Goal: Task Accomplishment & Management: Use online tool/utility

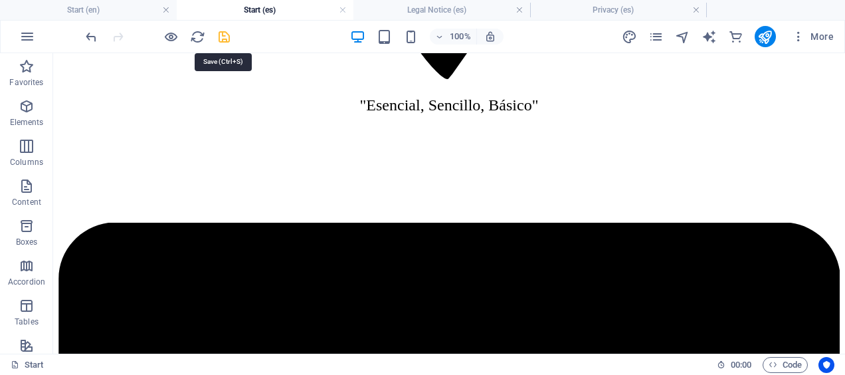
click at [226, 31] on icon "save" at bounding box center [224, 36] width 15 height 15
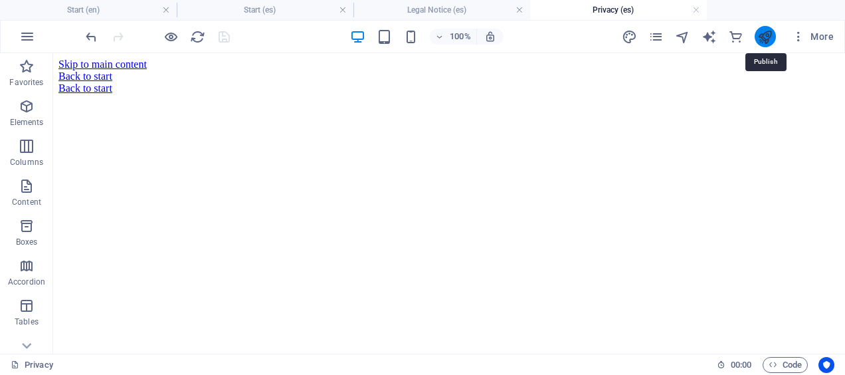
click at [766, 39] on icon "publish" at bounding box center [764, 36] width 15 height 15
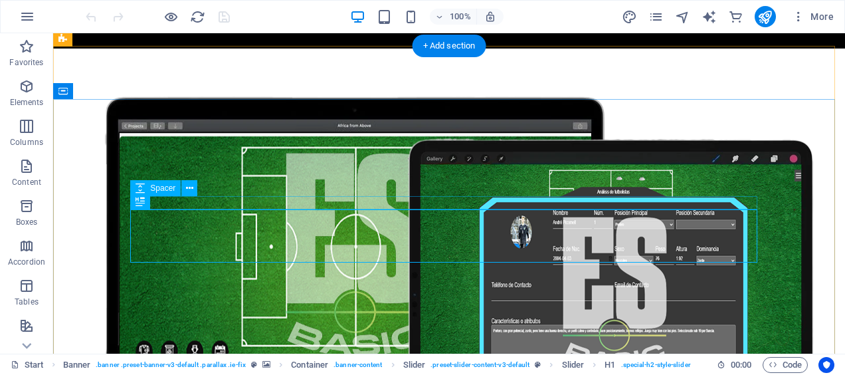
scroll to position [3, 0]
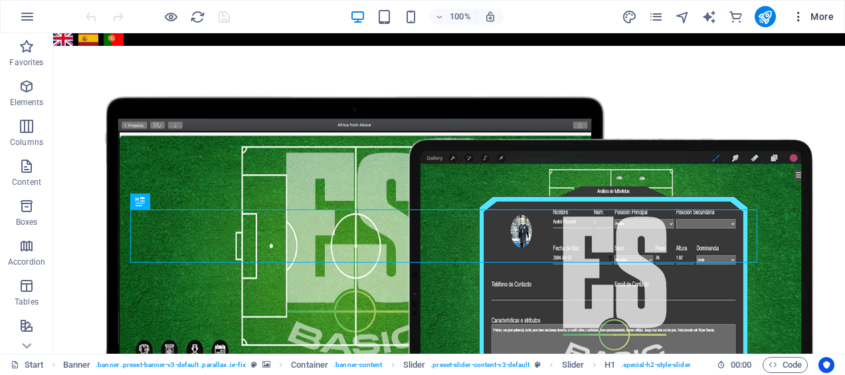
click at [824, 20] on span "More" at bounding box center [813, 16] width 42 height 13
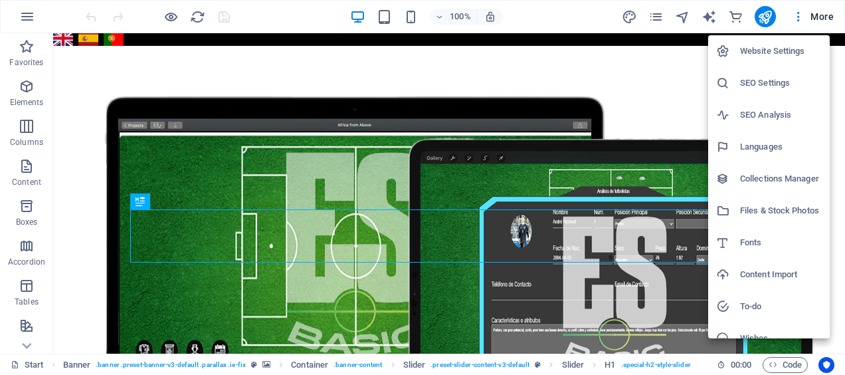
click at [72, 37] on div at bounding box center [422, 187] width 845 height 375
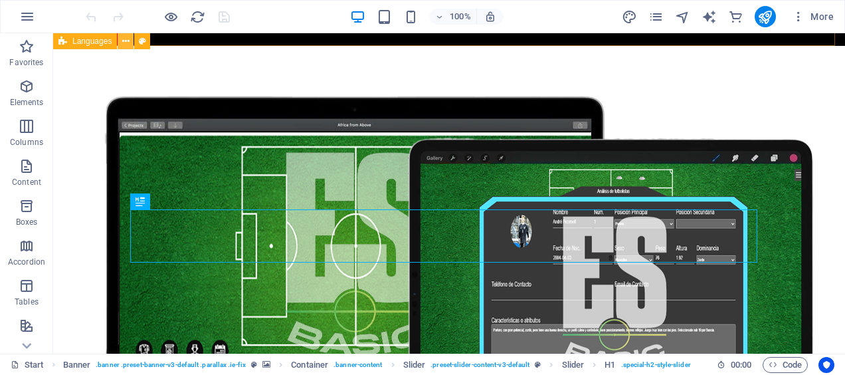
click at [126, 43] on icon at bounding box center [125, 42] width 7 height 14
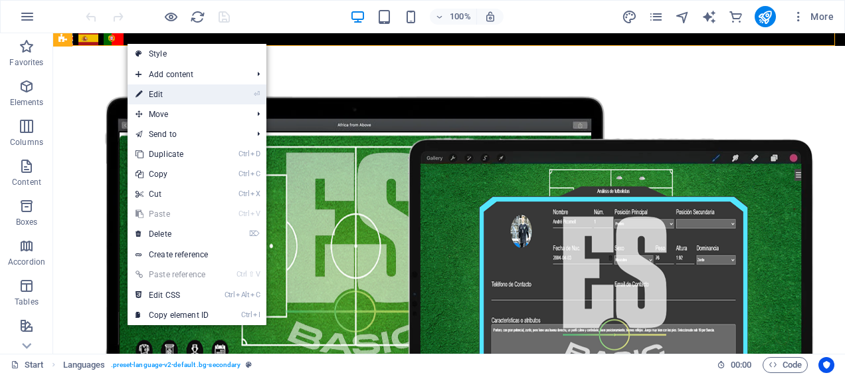
click at [160, 94] on link "⏎ Edit" at bounding box center [172, 94] width 89 height 20
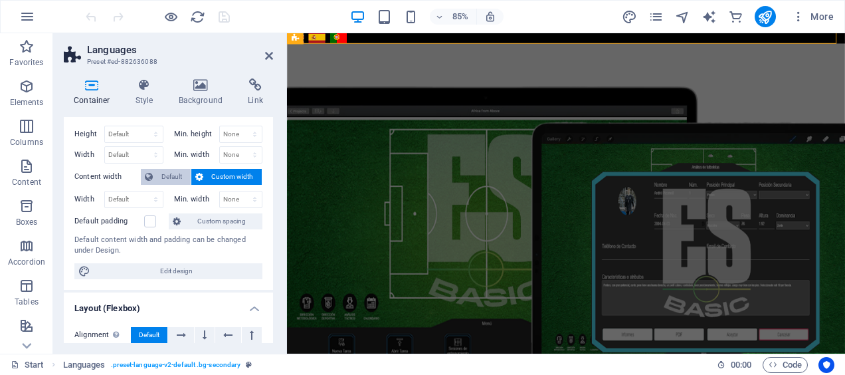
scroll to position [27, 0]
click at [168, 176] on span "Default" at bounding box center [172, 175] width 30 height 16
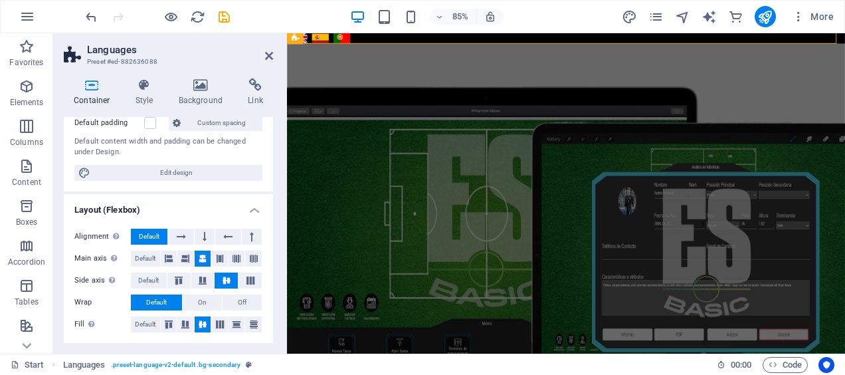
scroll to position [102, 0]
click at [171, 276] on icon at bounding box center [179, 280] width 16 height 8
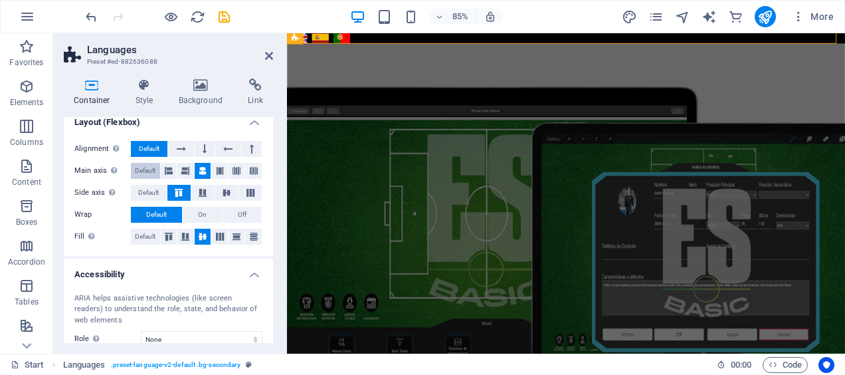
scroll to position [193, 0]
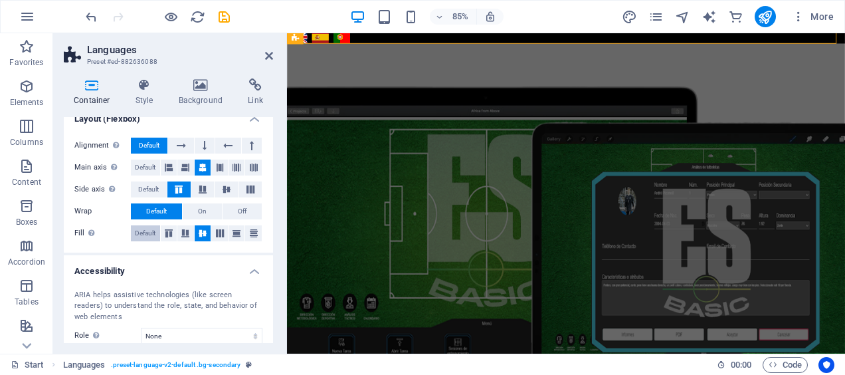
click at [148, 230] on span "Default" at bounding box center [145, 233] width 21 height 16
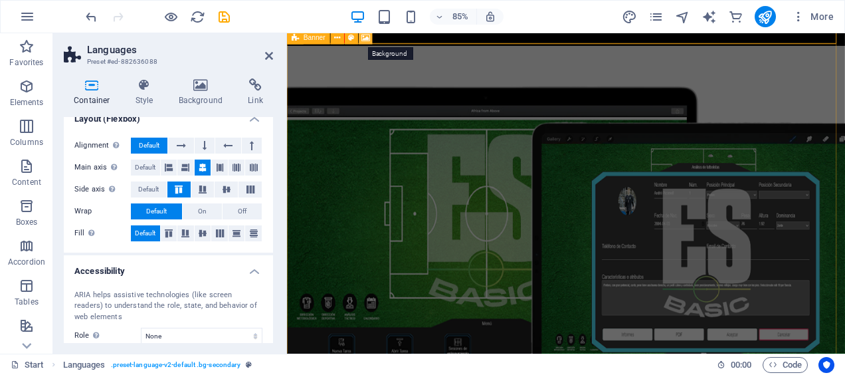
click at [364, 39] on icon at bounding box center [365, 38] width 9 height 12
select select "%"
select select "px"
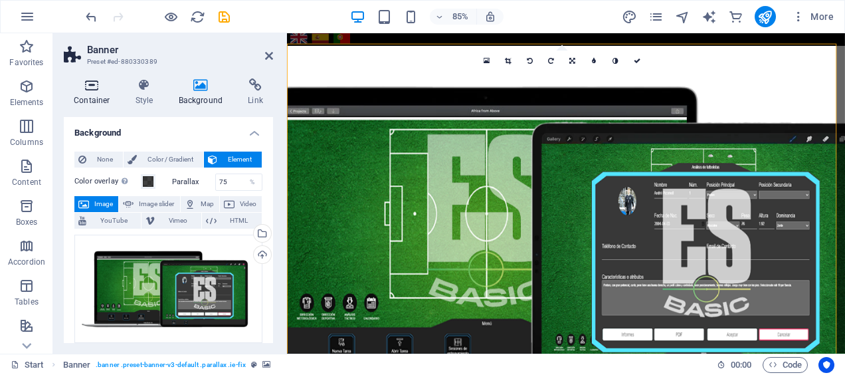
click at [89, 89] on icon at bounding box center [92, 84] width 56 height 13
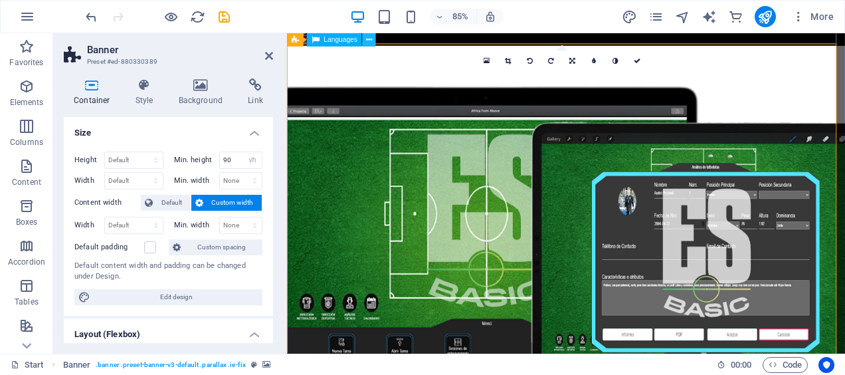
click at [367, 37] on icon at bounding box center [369, 40] width 6 height 12
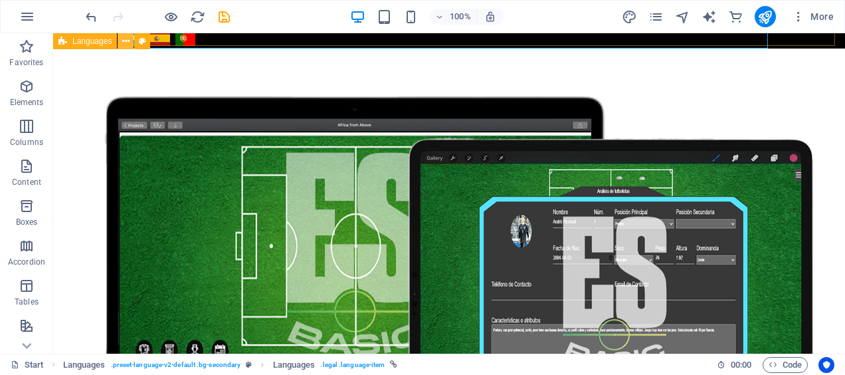
click at [130, 43] on button at bounding box center [126, 41] width 16 height 16
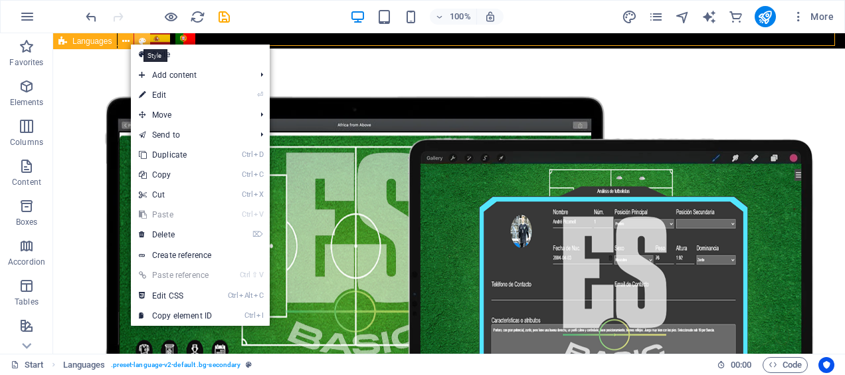
click at [143, 40] on icon at bounding box center [142, 42] width 7 height 14
select select "rem"
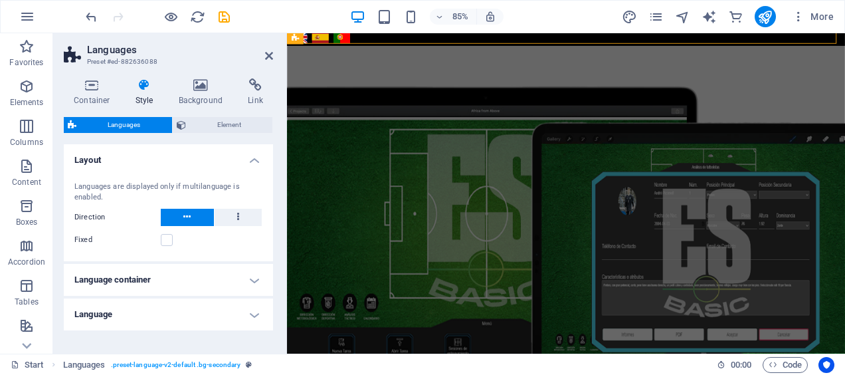
click at [140, 39] on header "Languages Preset #ed-882636088" at bounding box center [168, 50] width 209 height 35
click at [165, 239] on label at bounding box center [167, 240] width 12 height 12
click at [0, 0] on input "Fixed" at bounding box center [0, 0] width 0 height 0
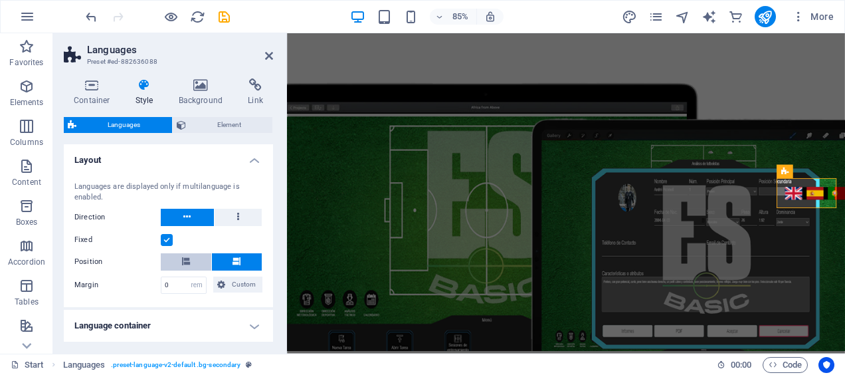
click at [190, 261] on button at bounding box center [186, 261] width 50 height 17
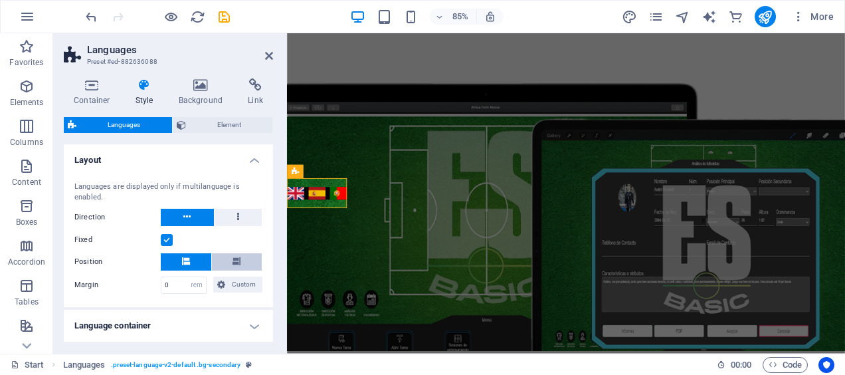
click at [234, 257] on icon at bounding box center [236, 261] width 8 height 8
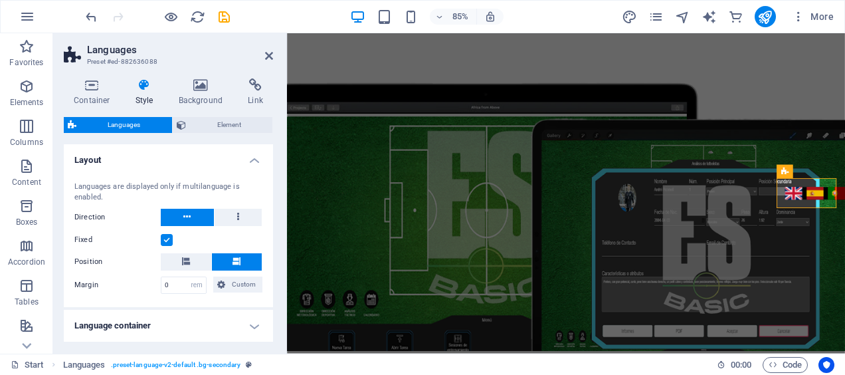
click at [165, 240] on label at bounding box center [167, 240] width 12 height 12
click at [0, 0] on input "Fixed" at bounding box center [0, 0] width 0 height 0
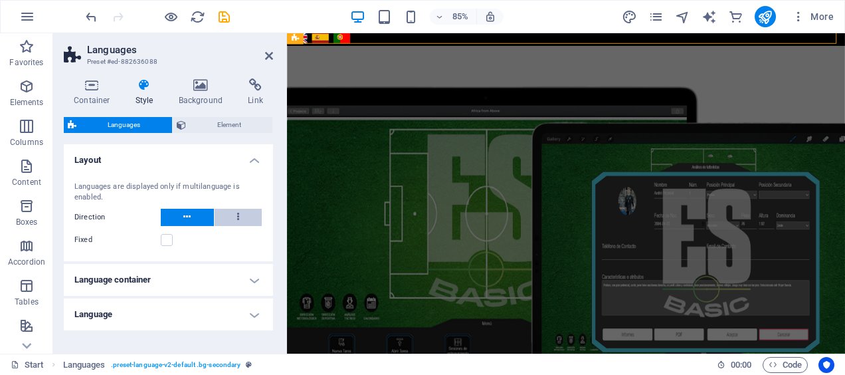
click at [228, 219] on button at bounding box center [239, 217] width 48 height 17
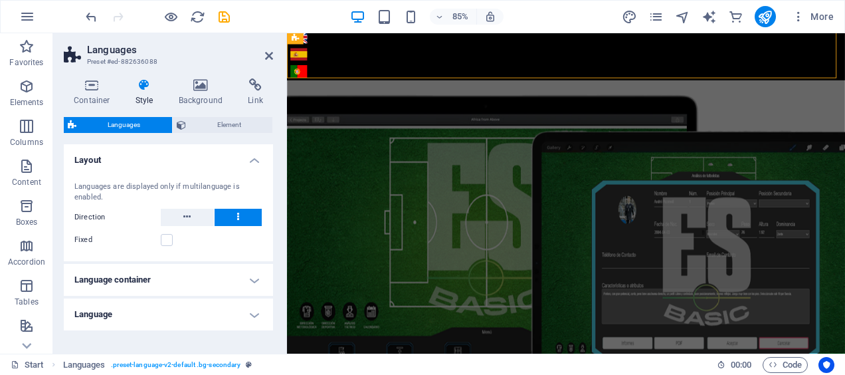
click at [228, 219] on button at bounding box center [239, 217] width 48 height 17
click at [175, 216] on button at bounding box center [187, 217] width 53 height 17
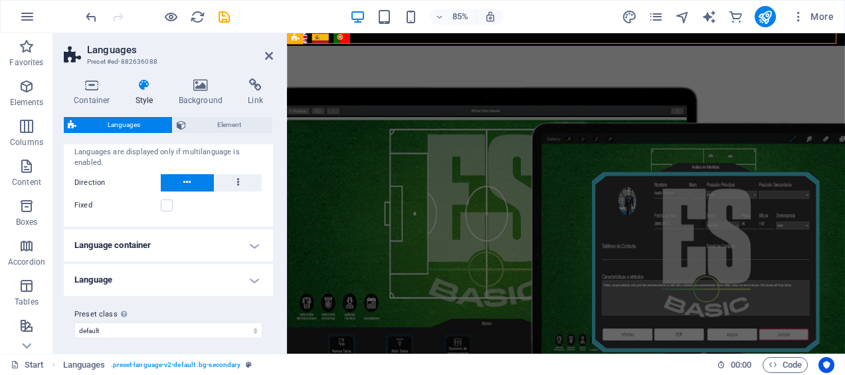
scroll to position [0, 0]
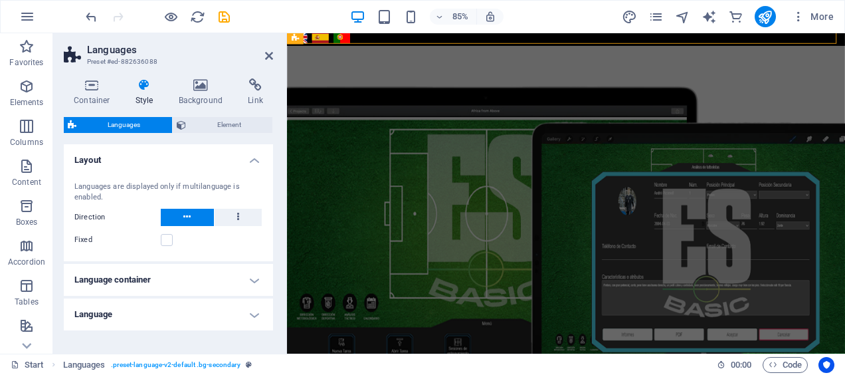
click at [250, 279] on h4 "Language container" at bounding box center [168, 280] width 209 height 32
click at [170, 240] on label at bounding box center [167, 240] width 12 height 12
click at [0, 0] on input "Fixed" at bounding box center [0, 0] width 0 height 0
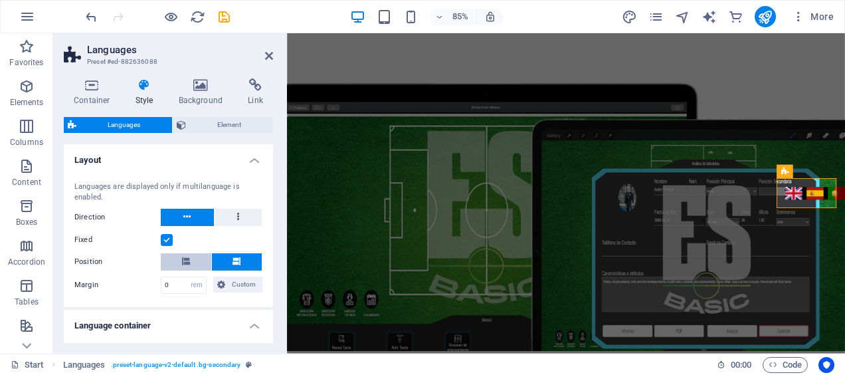
click at [197, 262] on button at bounding box center [186, 261] width 50 height 17
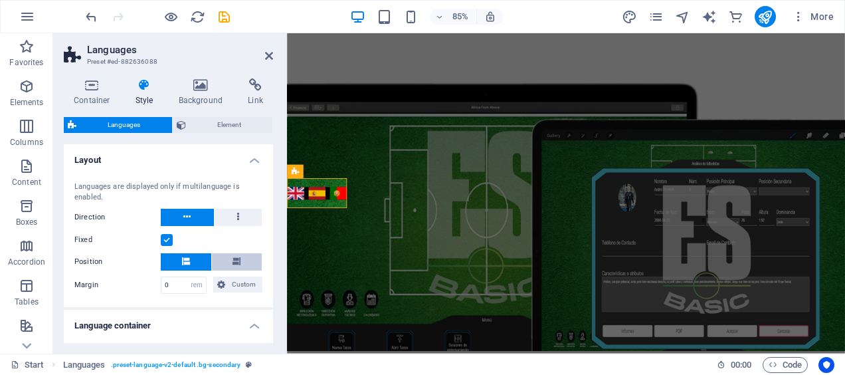
click at [238, 262] on icon at bounding box center [236, 261] width 8 height 8
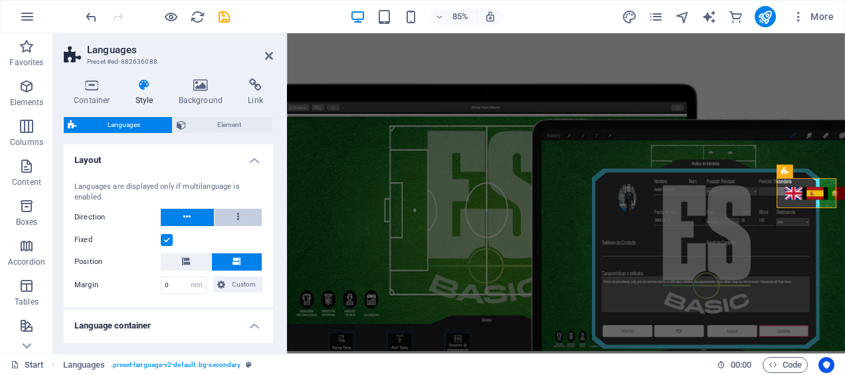
click at [239, 218] on button at bounding box center [239, 217] width 48 height 17
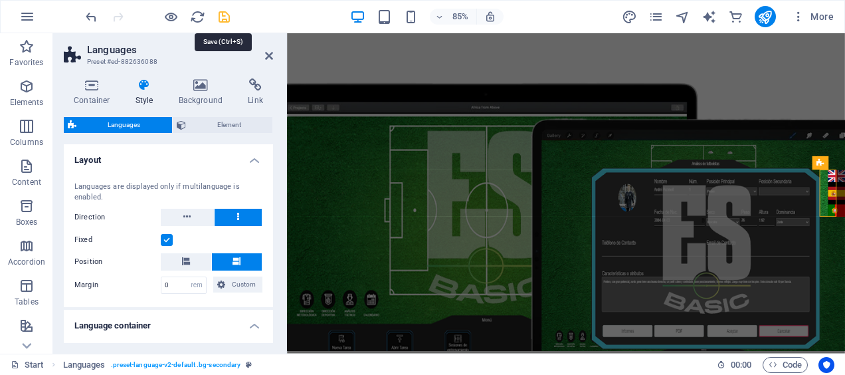
click at [226, 17] on icon "save" at bounding box center [224, 16] width 15 height 15
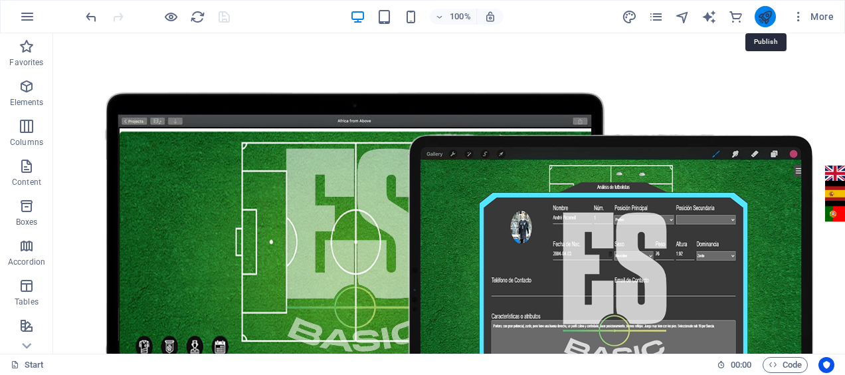
click at [762, 16] on icon "publish" at bounding box center [764, 16] width 15 height 15
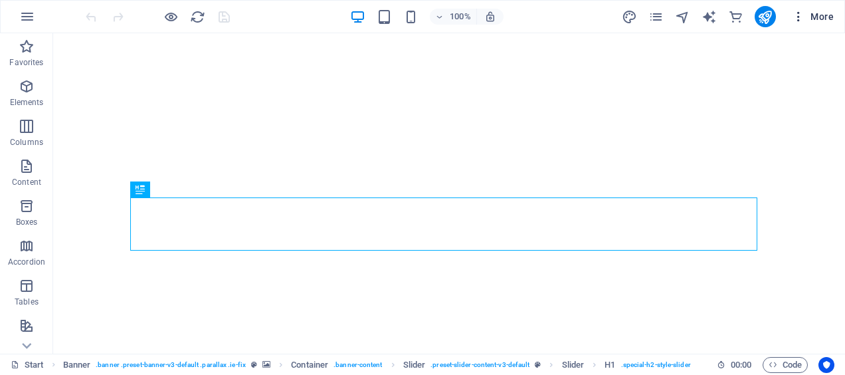
click at [811, 9] on button "More" at bounding box center [812, 16] width 52 height 21
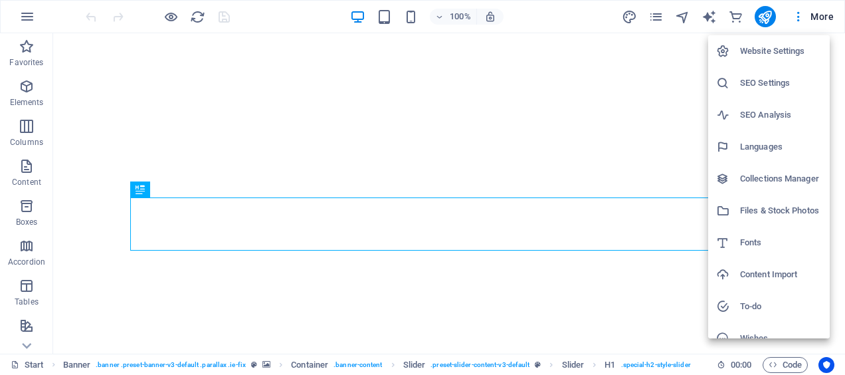
click at [761, 148] on h6 "Languages" at bounding box center [781, 147] width 82 height 16
select select "41"
select select "148"
select select "128"
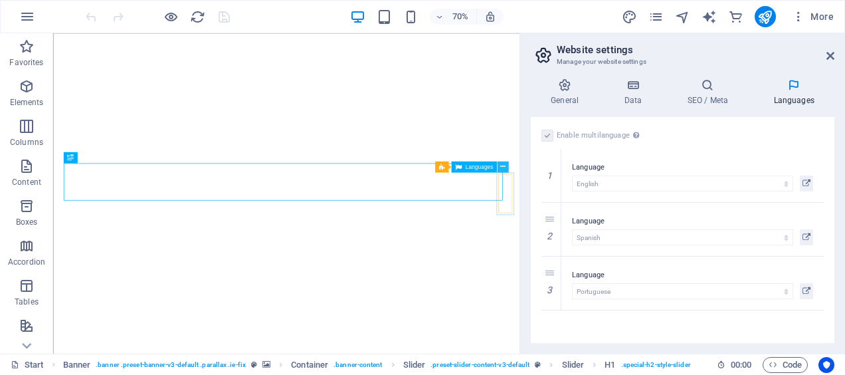
click at [502, 166] on icon at bounding box center [502, 166] width 5 height 10
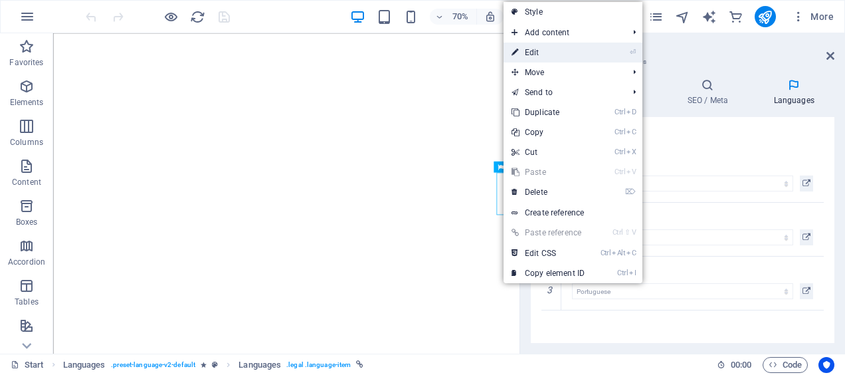
click at [538, 50] on link "⏎ Edit" at bounding box center [547, 53] width 89 height 20
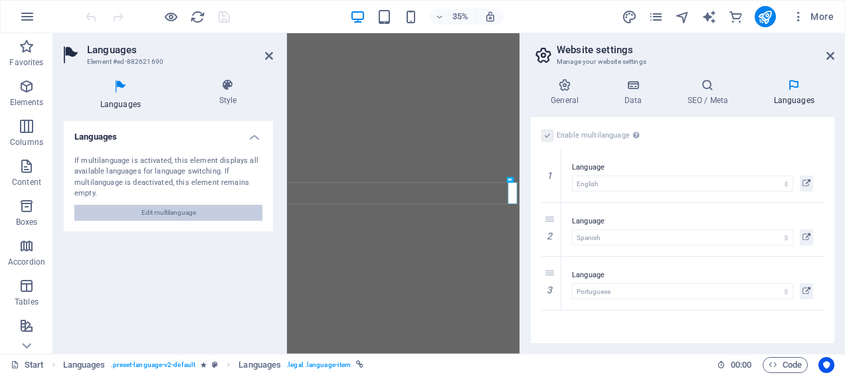
click at [179, 207] on span "Edit multilanguage" at bounding box center [168, 213] width 54 height 16
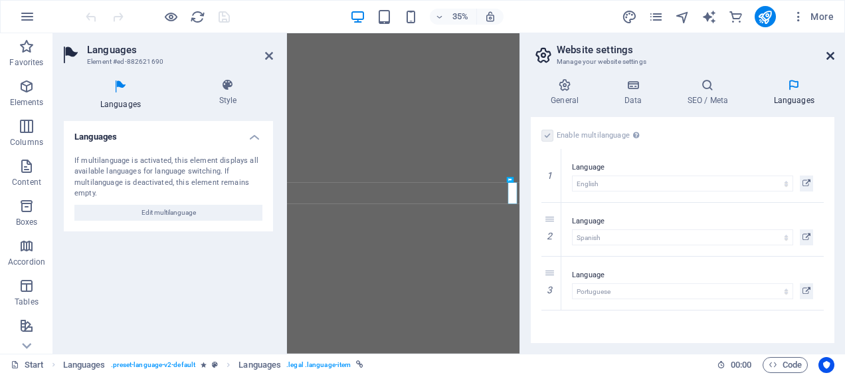
click at [826, 60] on icon at bounding box center [830, 55] width 8 height 11
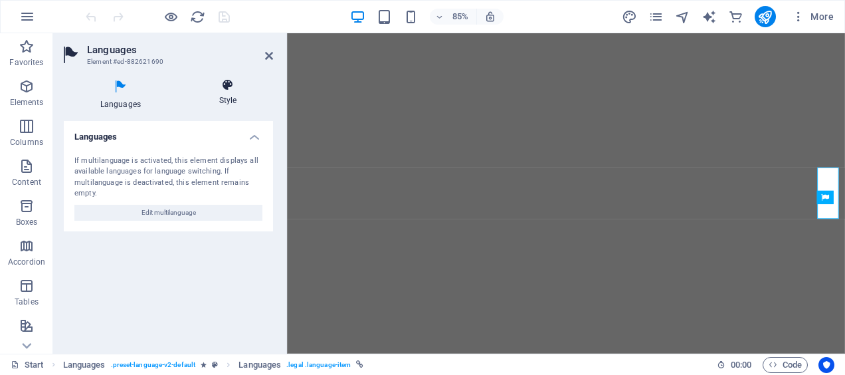
click at [235, 98] on h4 "Style" at bounding box center [228, 92] width 90 height 28
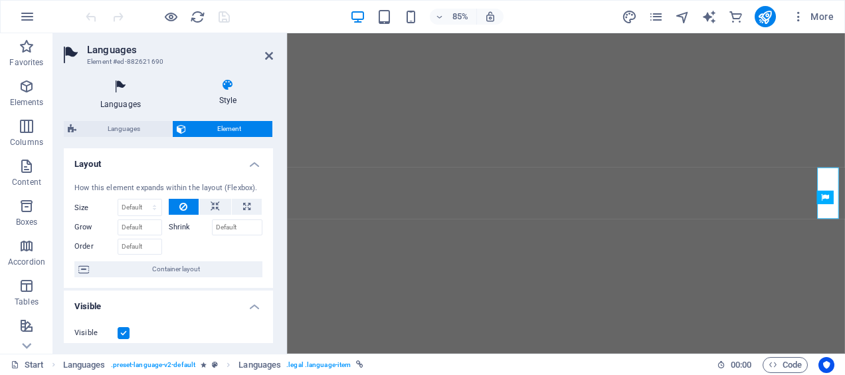
click at [132, 100] on h4 "Languages" at bounding box center [123, 94] width 119 height 32
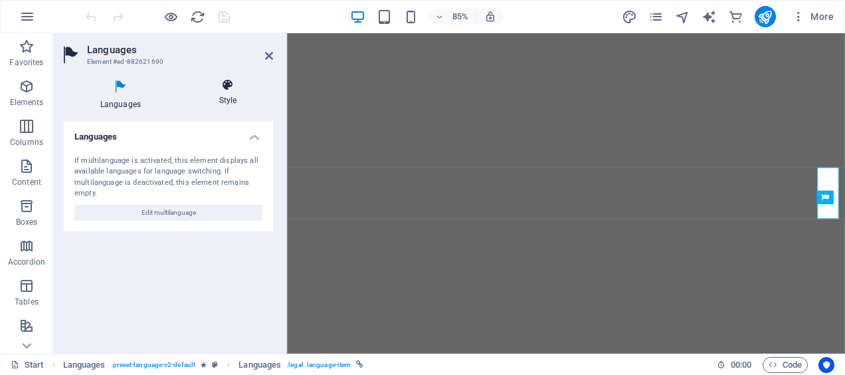
click at [218, 95] on h4 "Style" at bounding box center [228, 92] width 90 height 28
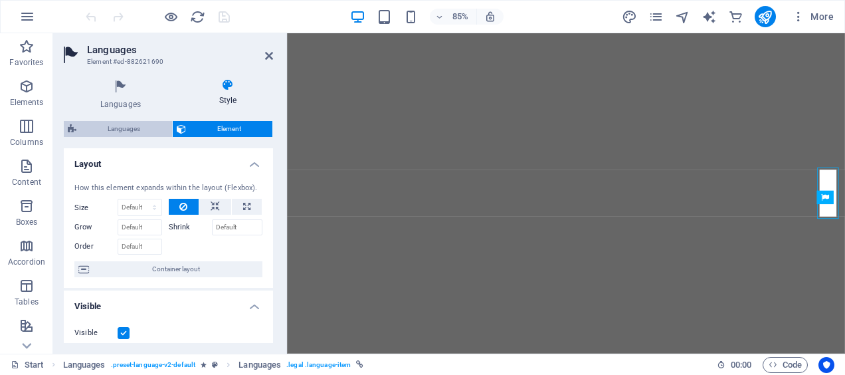
click at [132, 124] on span "Languages" at bounding box center [124, 129] width 88 height 16
select select "rem"
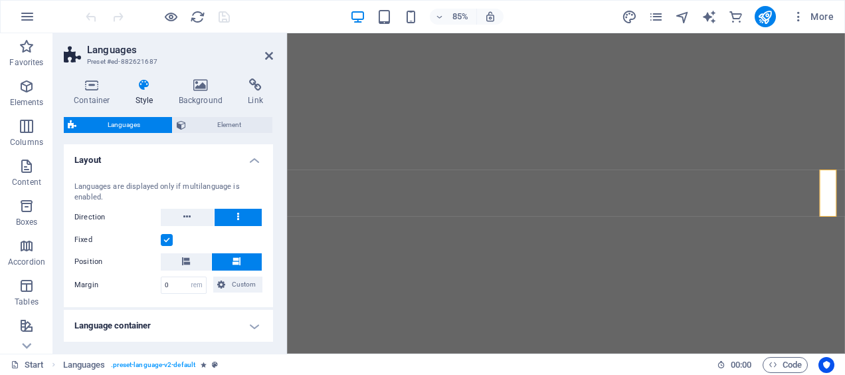
scroll to position [85, 0]
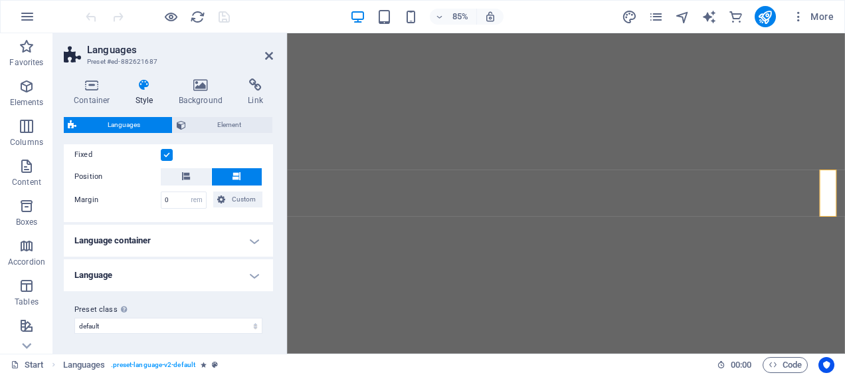
click at [128, 235] on h4 "Language container" at bounding box center [168, 240] width 209 height 32
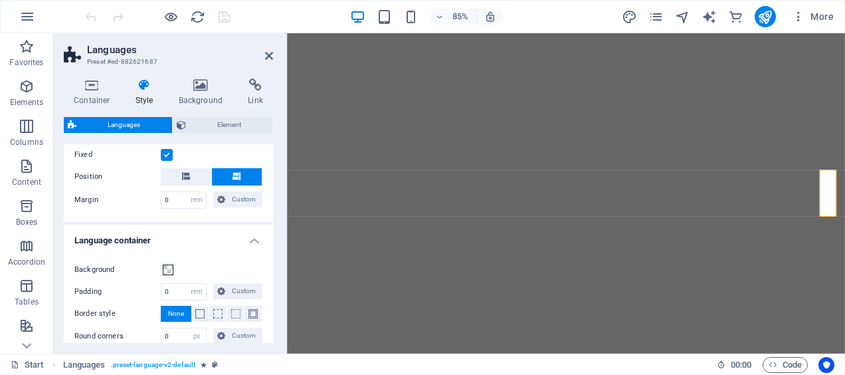
click at [253, 242] on h4 "Language container" at bounding box center [168, 236] width 209 height 24
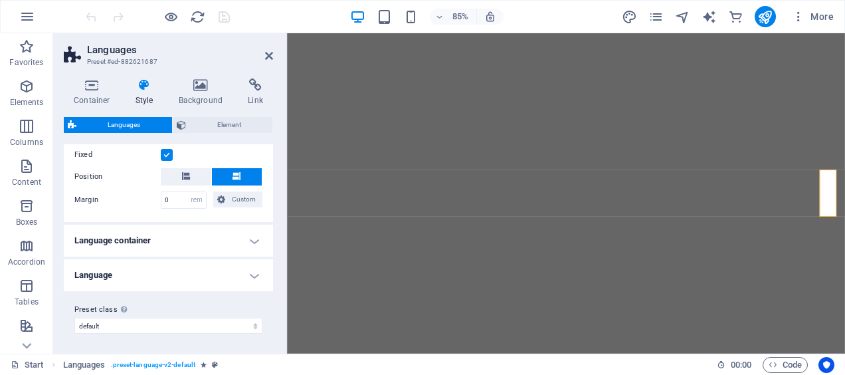
click at [250, 270] on h4 "Language" at bounding box center [168, 275] width 209 height 32
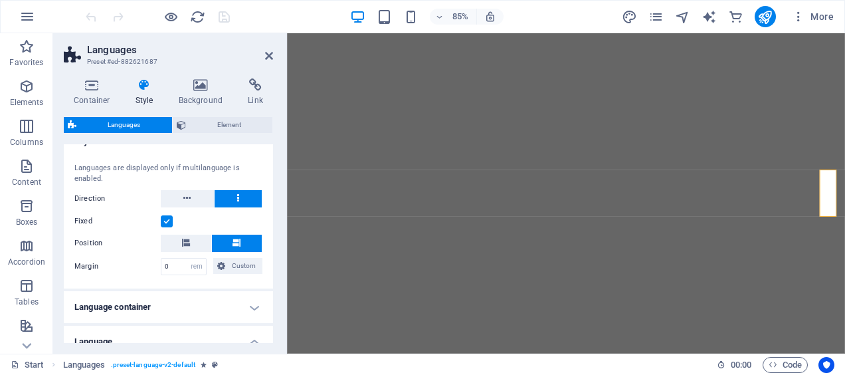
scroll to position [0, 0]
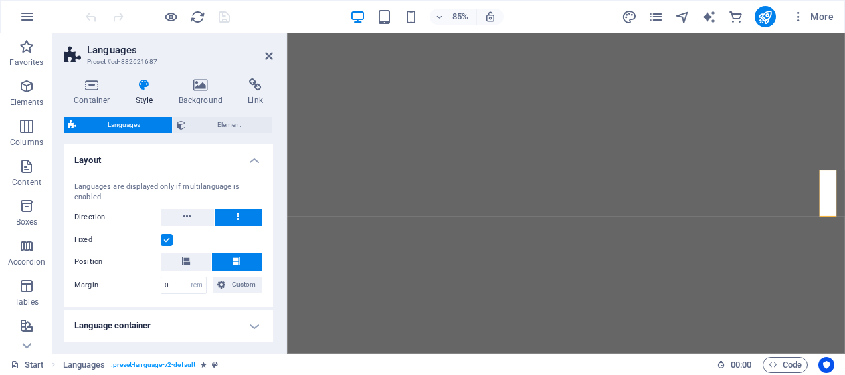
click at [247, 157] on h4 "Layout" at bounding box center [168, 156] width 209 height 24
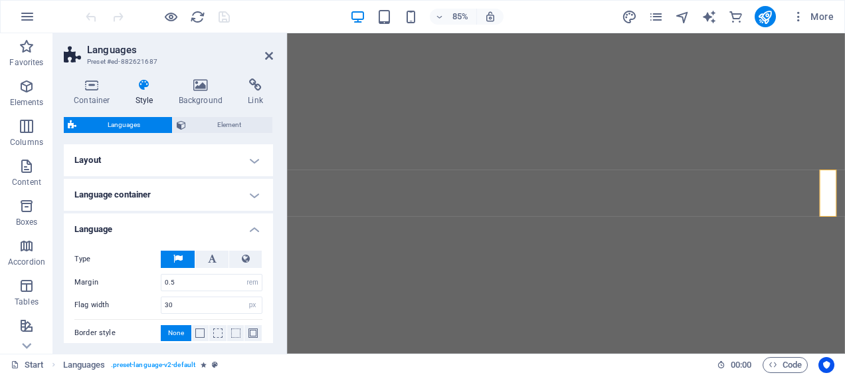
click at [249, 230] on h4 "Language" at bounding box center [168, 225] width 209 height 24
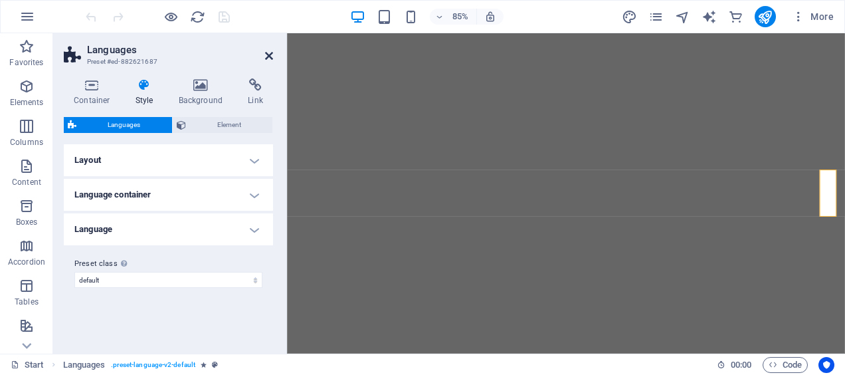
click at [270, 52] on icon at bounding box center [269, 55] width 8 height 11
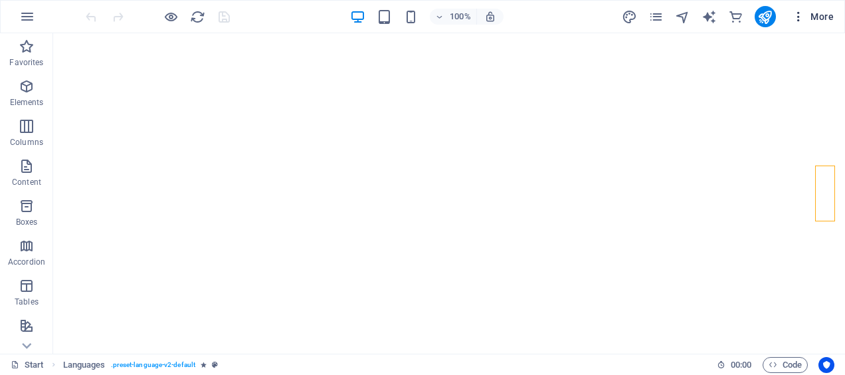
click at [816, 12] on span "More" at bounding box center [813, 16] width 42 height 13
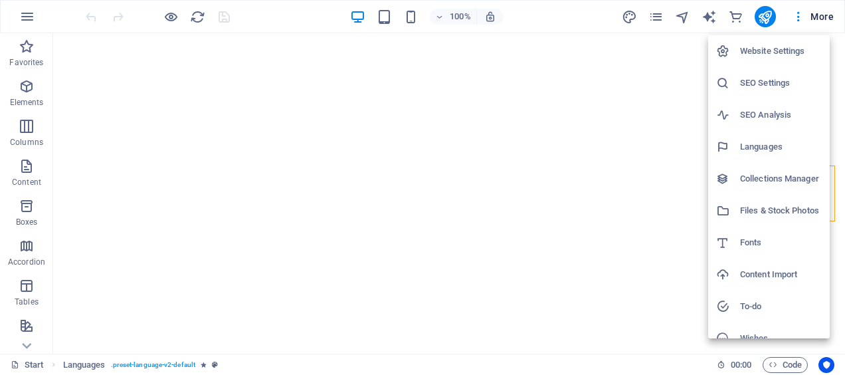
click at [776, 149] on h6 "Languages" at bounding box center [781, 147] width 82 height 16
select select "41"
select select "148"
select select "128"
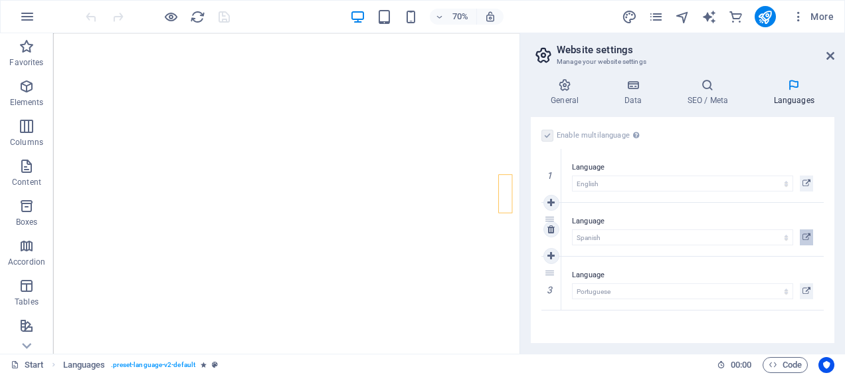
click at [806, 230] on icon at bounding box center [806, 237] width 8 height 16
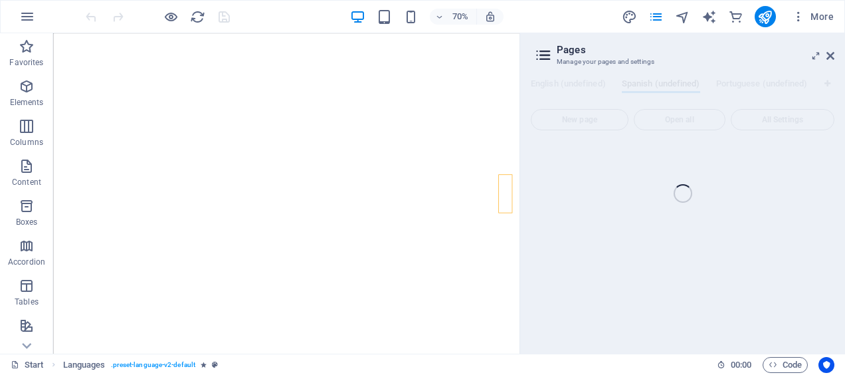
click at [831, 57] on div "Start (en) Favorites Elements Columns Content Boxes Accordion Tables Features I…" at bounding box center [422, 193] width 845 height 320
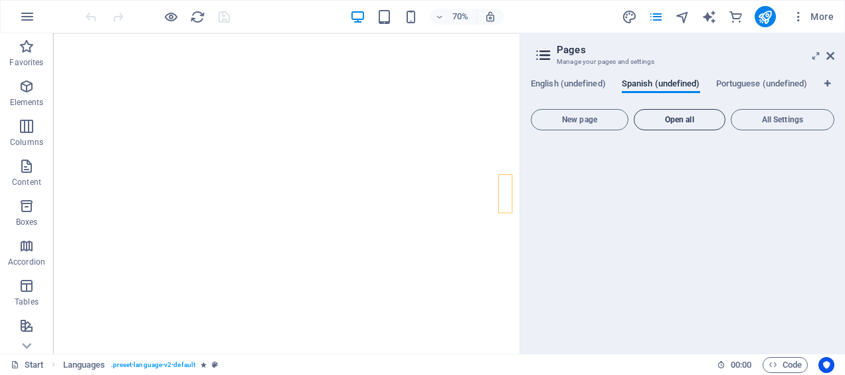
click at [673, 124] on span "Open all" at bounding box center [680, 120] width 80 height 8
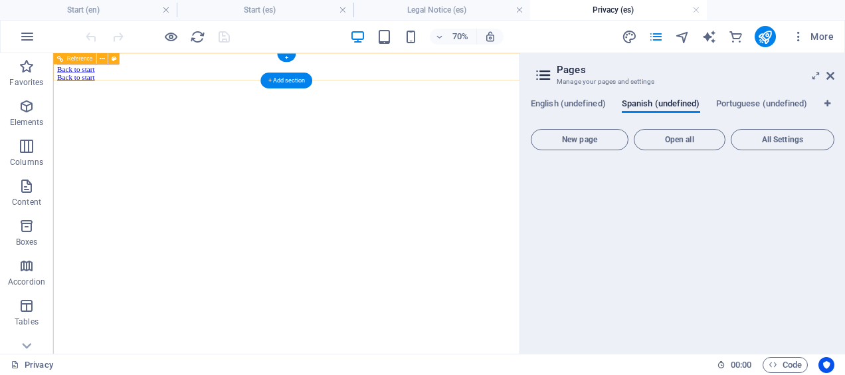
click at [76, 74] on div "Back to start" at bounding box center [386, 76] width 656 height 12
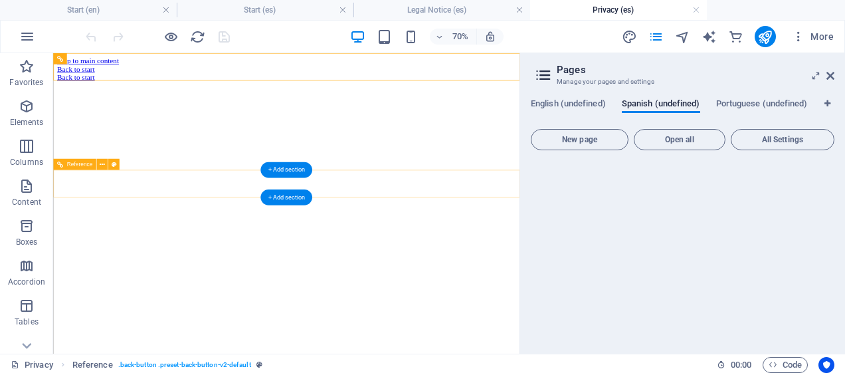
click at [82, 94] on div "Back to start" at bounding box center [386, 88] width 656 height 12
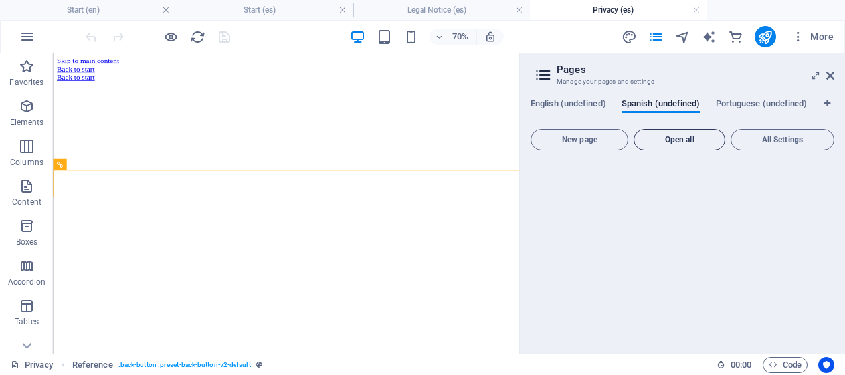
click at [682, 143] on span "Open all" at bounding box center [680, 139] width 80 height 8
click at [580, 105] on span "English (undefined)" at bounding box center [568, 105] width 75 height 19
click at [630, 99] on span "Spanish (undefined)" at bounding box center [661, 105] width 78 height 19
click at [657, 143] on span "Open all" at bounding box center [680, 139] width 80 height 8
click at [75, 72] on div "Back to start" at bounding box center [386, 76] width 656 height 12
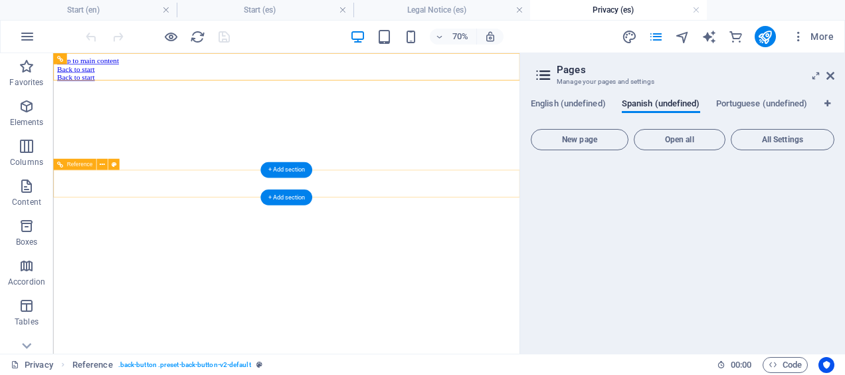
click at [285, 94] on div "Back to start" at bounding box center [386, 88] width 656 height 12
click at [88, 94] on div "Back to start" at bounding box center [386, 88] width 656 height 12
click at [80, 94] on div "Back to start" at bounding box center [386, 88] width 656 height 12
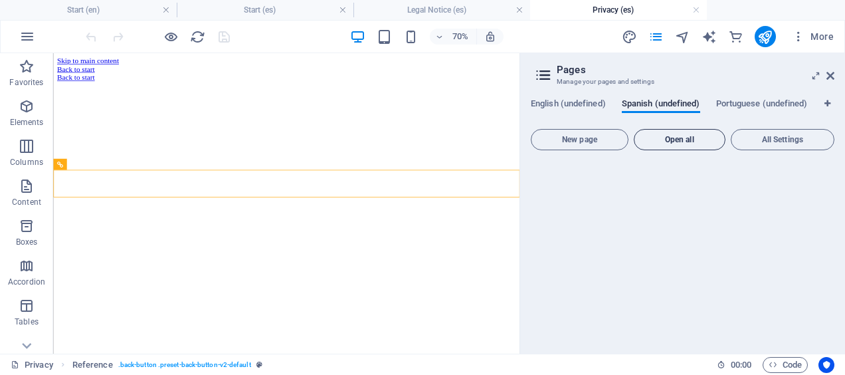
click at [652, 143] on span "Open all" at bounding box center [680, 139] width 80 height 8
click at [737, 101] on span "Portuguese (undefined)" at bounding box center [762, 105] width 92 height 19
click at [682, 101] on span "Spanish (undefined)" at bounding box center [661, 105] width 78 height 19
click at [753, 143] on span "All Settings" at bounding box center [783, 139] width 92 height 8
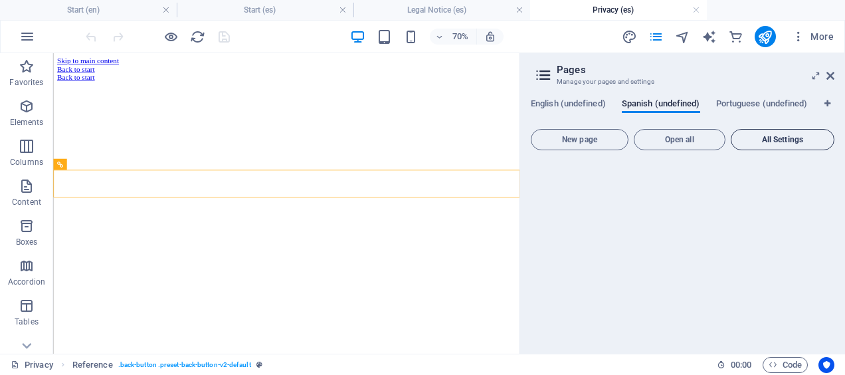
click at [753, 143] on span "All Settings" at bounding box center [783, 139] width 92 height 8
click at [675, 97] on div "English (undefined) Spanish (undefined) Portuguese (undefined) New page Open al…" at bounding box center [682, 221] width 325 height 266
click at [636, 101] on span "Spanish (undefined)" at bounding box center [661, 105] width 78 height 19
click at [659, 143] on span "Open all" at bounding box center [680, 139] width 80 height 8
click at [655, 150] on button "Open all" at bounding box center [680, 139] width 92 height 21
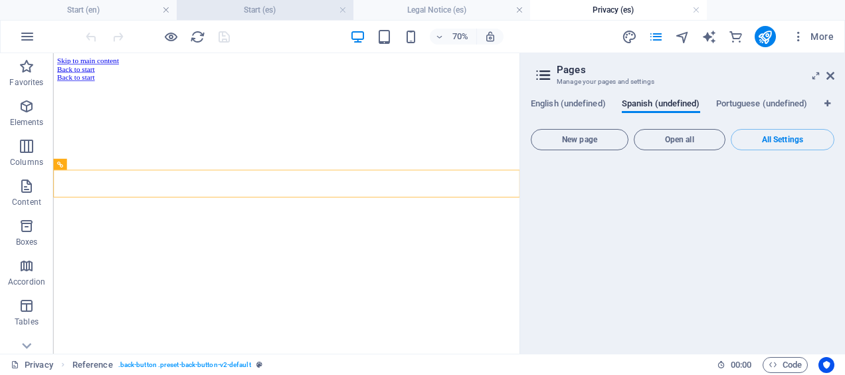
click at [279, 9] on h4 "Start (es)" at bounding box center [265, 10] width 177 height 15
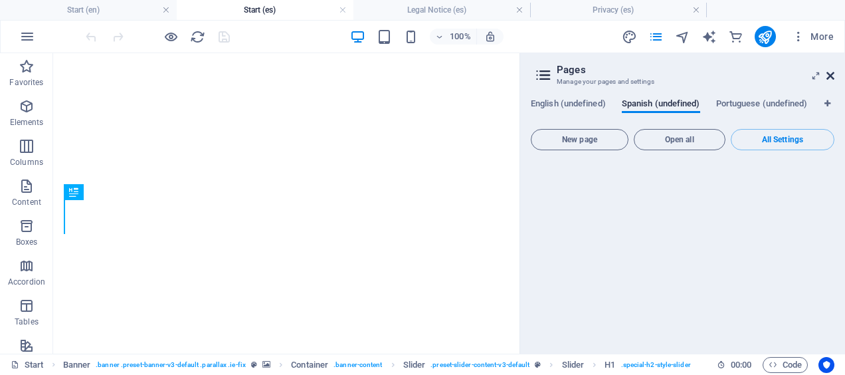
click at [830, 77] on icon at bounding box center [830, 75] width 8 height 11
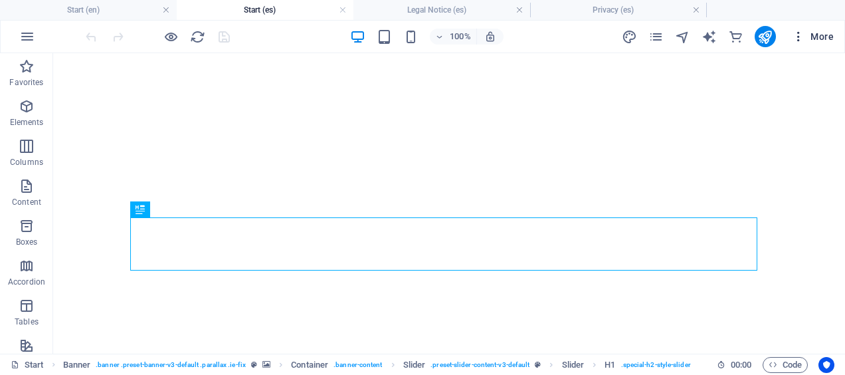
click at [821, 37] on span "More" at bounding box center [813, 36] width 42 height 13
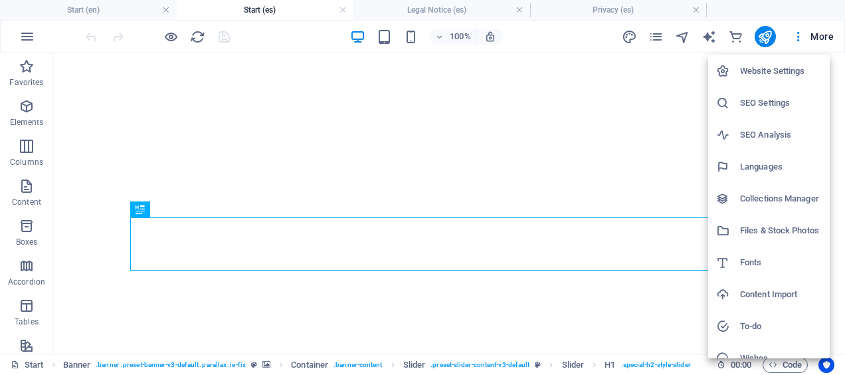
click at [788, 173] on h6 "Languages" at bounding box center [781, 167] width 82 height 16
select select "41"
select select "148"
select select "128"
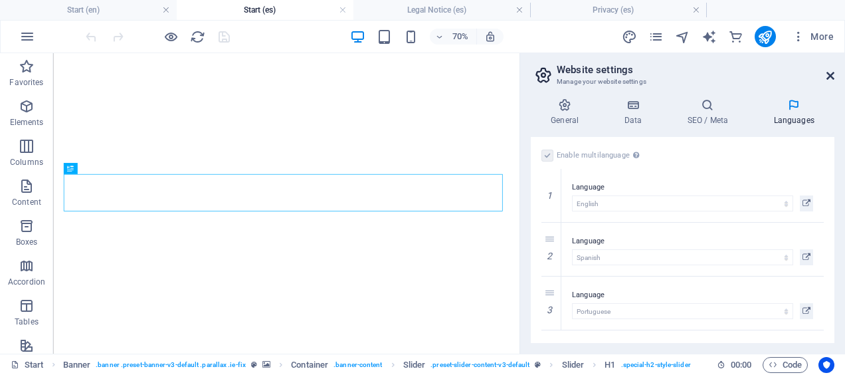
click at [832, 76] on icon at bounding box center [830, 75] width 8 height 11
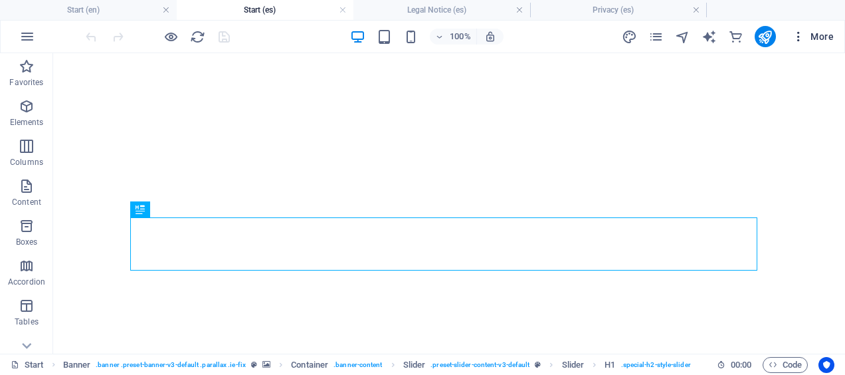
click at [813, 44] on button "More" at bounding box center [812, 36] width 52 height 21
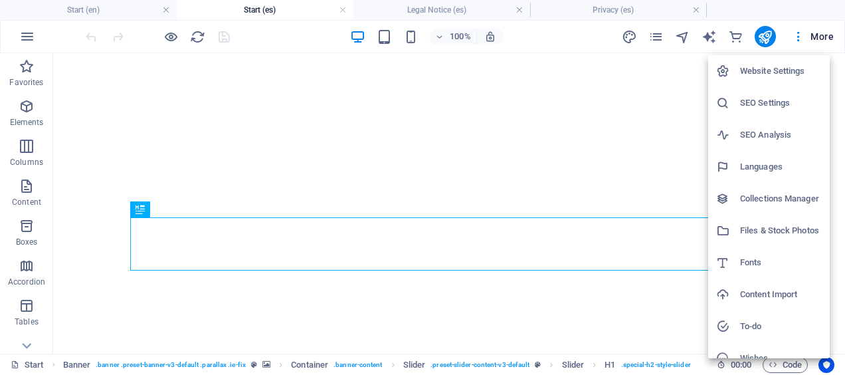
click at [772, 163] on h6 "Languages" at bounding box center [781, 167] width 82 height 16
select select "41"
select select "148"
select select "128"
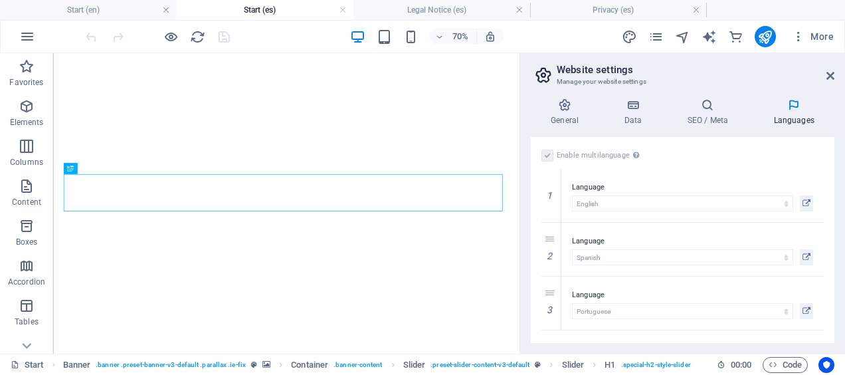
click at [792, 108] on icon at bounding box center [793, 104] width 81 height 13
click at [810, 256] on icon at bounding box center [806, 257] width 8 height 16
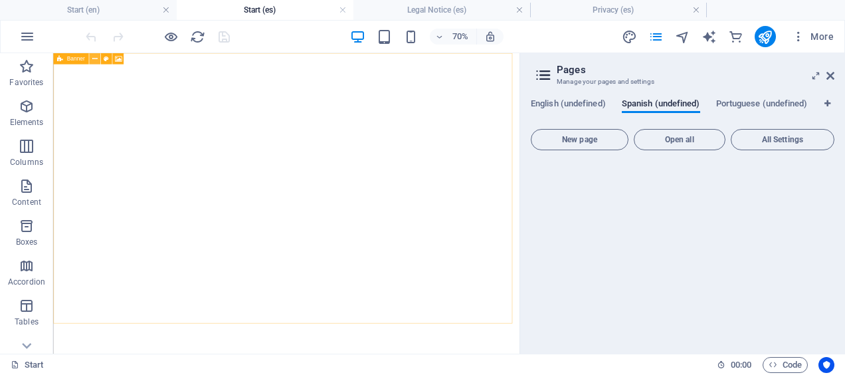
click at [91, 58] on button at bounding box center [94, 58] width 11 height 11
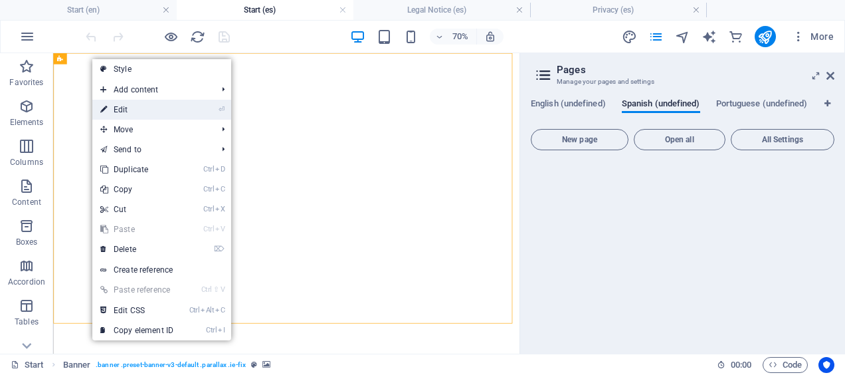
click at [127, 105] on link "⏎ Edit" at bounding box center [136, 110] width 89 height 20
select select "vh"
select select "header"
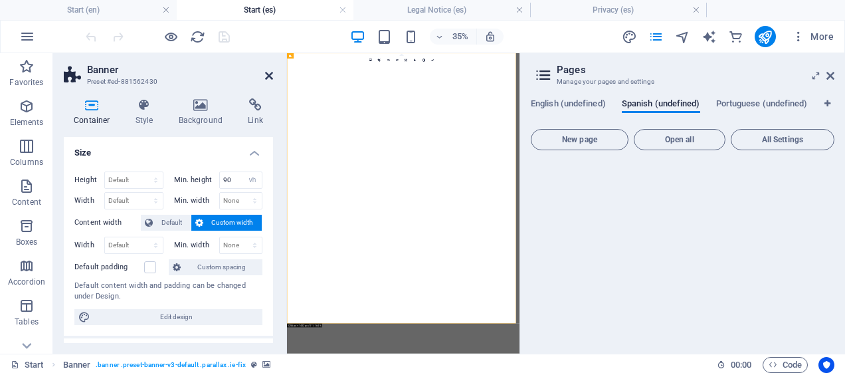
click at [268, 78] on icon at bounding box center [269, 75] width 8 height 11
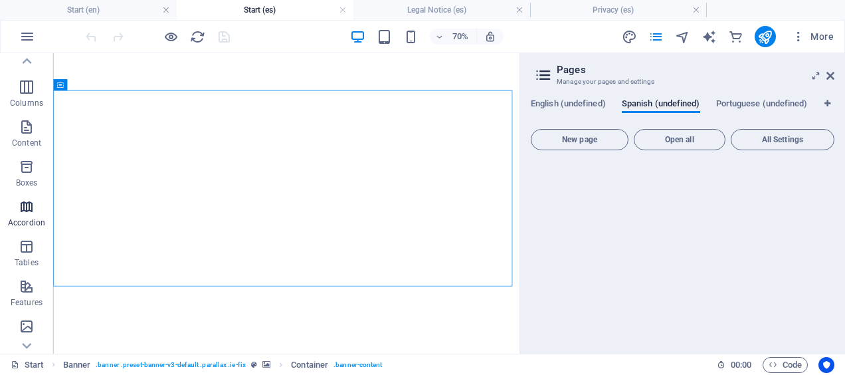
scroll to position [58, 0]
click at [26, 210] on icon "button" at bounding box center [27, 207] width 16 height 16
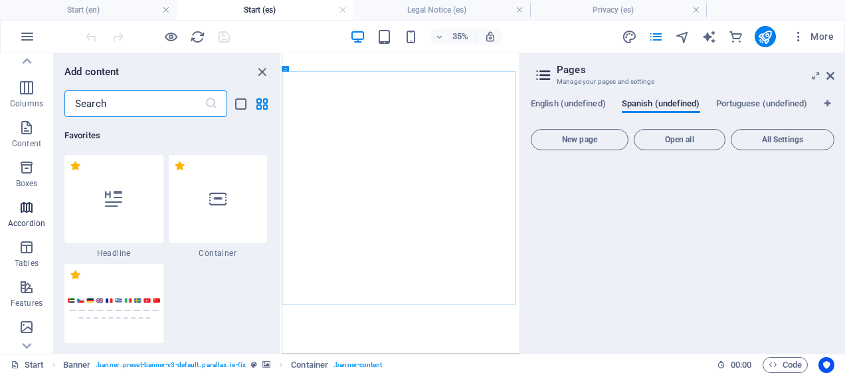
scroll to position [4350, 0]
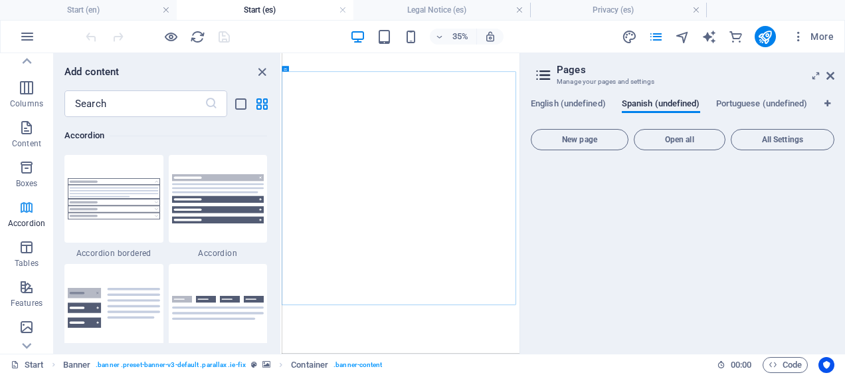
click at [26, 210] on icon "button" at bounding box center [27, 207] width 16 height 16
click at [31, 70] on icon at bounding box center [26, 61] width 19 height 19
click at [24, 130] on icon "button" at bounding box center [27, 128] width 16 height 16
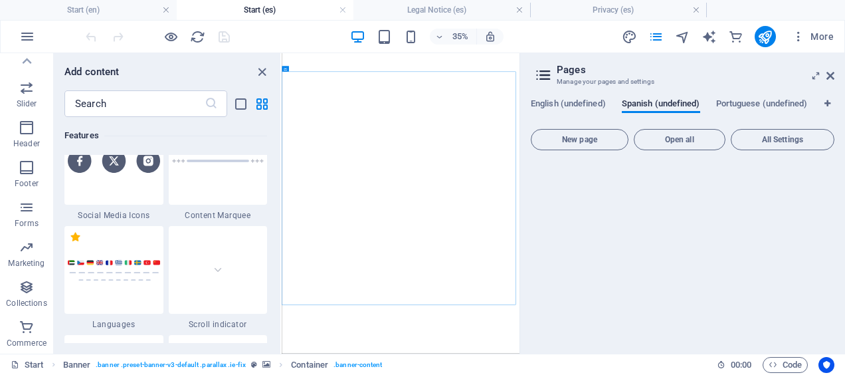
scroll to position [6205, 0]
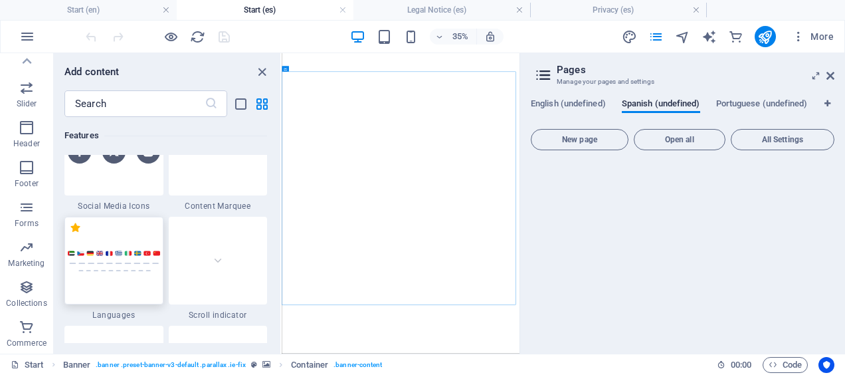
click at [122, 252] on img at bounding box center [114, 261] width 92 height 22
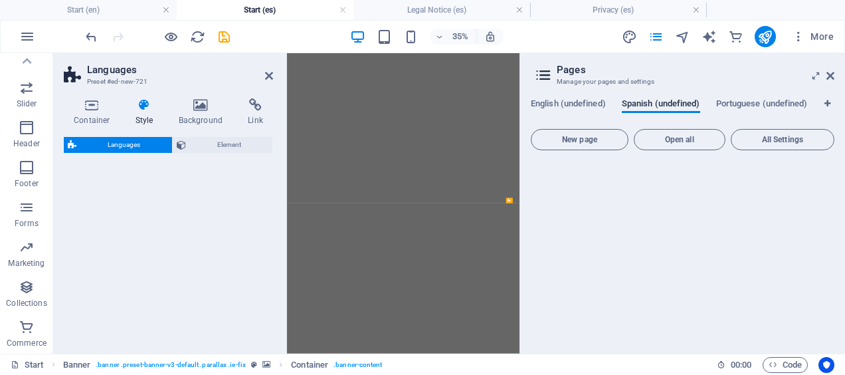
select select "rem"
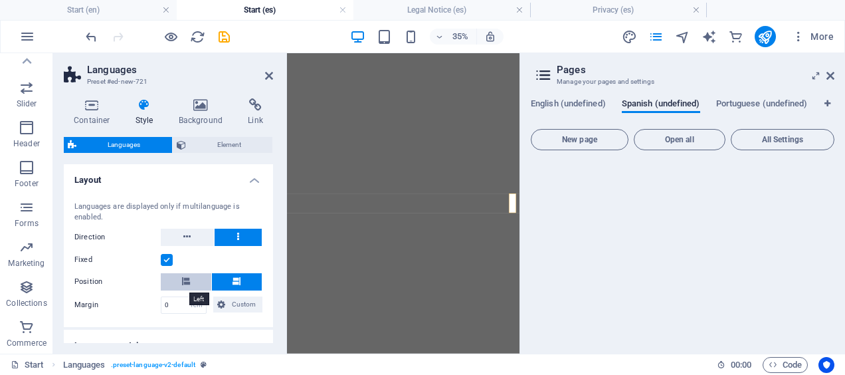
click at [185, 280] on icon at bounding box center [186, 281] width 8 height 8
click at [232, 280] on icon at bounding box center [236, 281] width 8 height 8
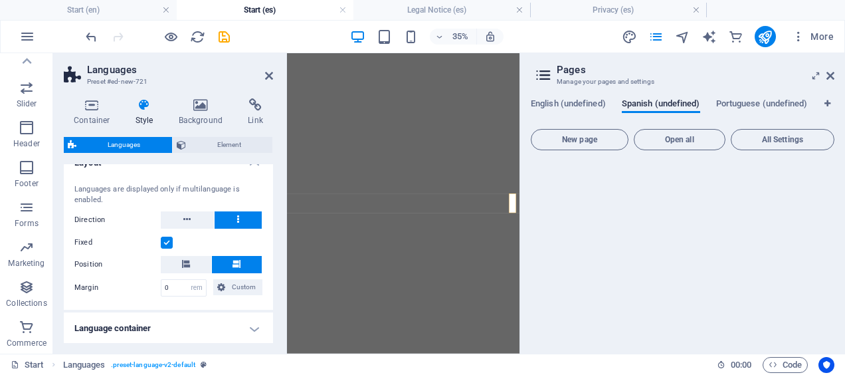
scroll to position [20, 0]
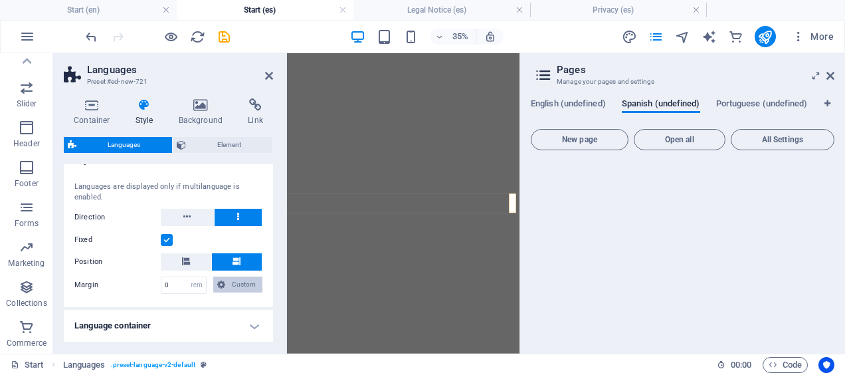
click at [217, 282] on icon at bounding box center [221, 284] width 8 height 16
click at [184, 264] on icon at bounding box center [186, 261] width 8 height 8
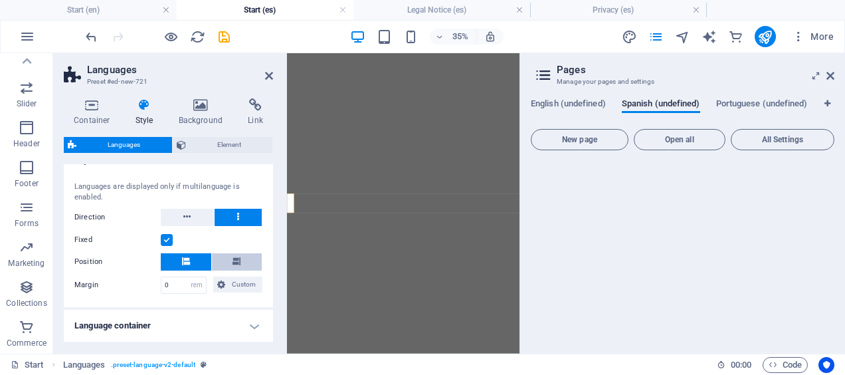
click at [233, 257] on icon at bounding box center [236, 261] width 8 height 8
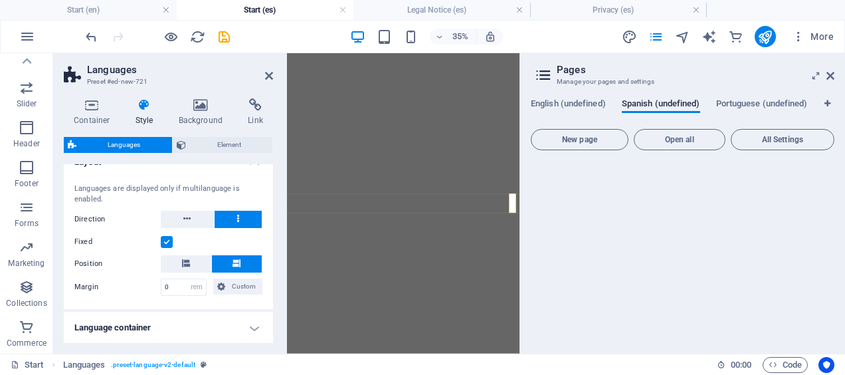
scroll to position [0, 0]
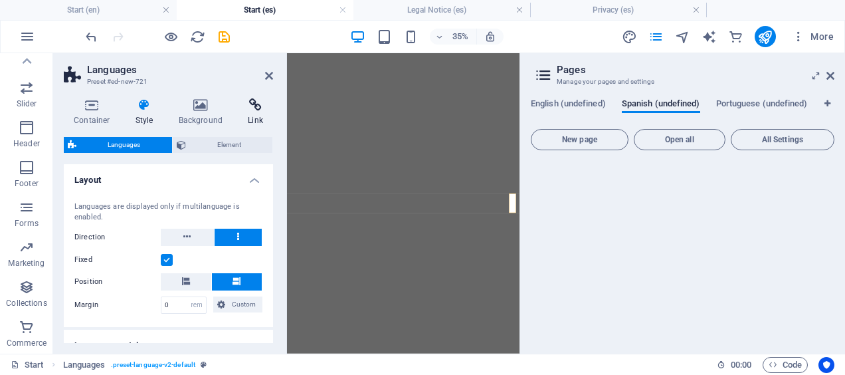
click at [252, 115] on h4 "Link" at bounding box center [255, 112] width 35 height 28
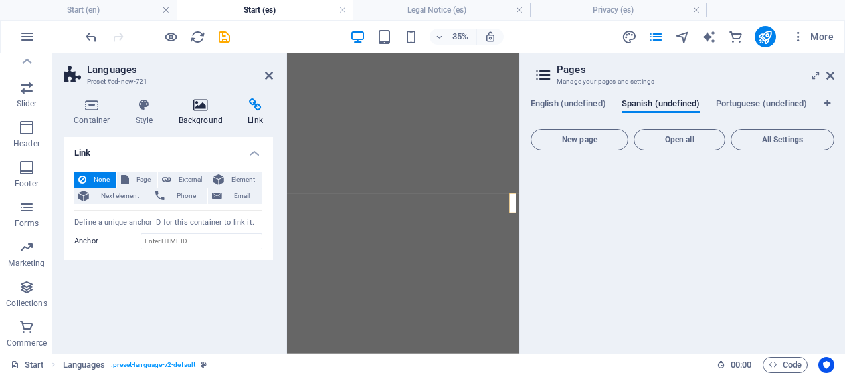
click at [222, 118] on h4 "Background" at bounding box center [204, 112] width 70 height 28
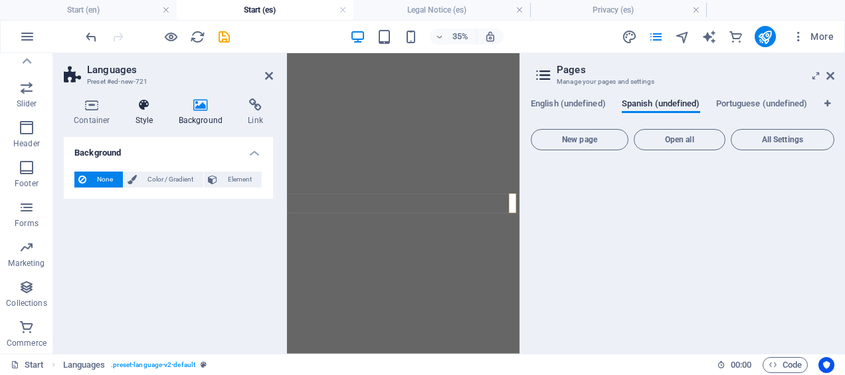
click at [141, 123] on h4 "Style" at bounding box center [147, 112] width 43 height 28
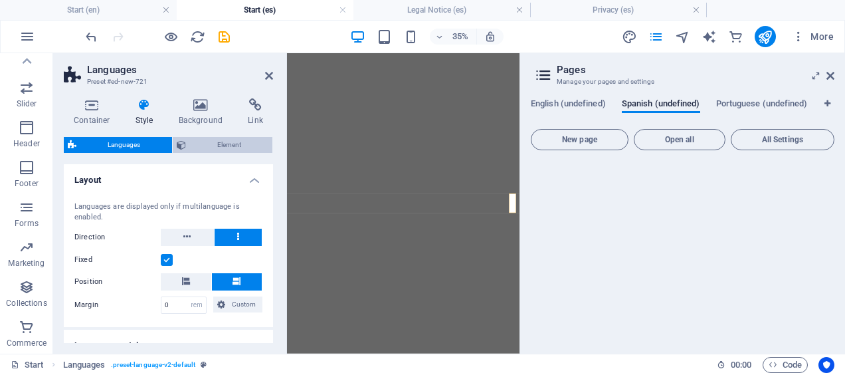
click at [189, 146] on button "Element" at bounding box center [223, 145] width 100 height 16
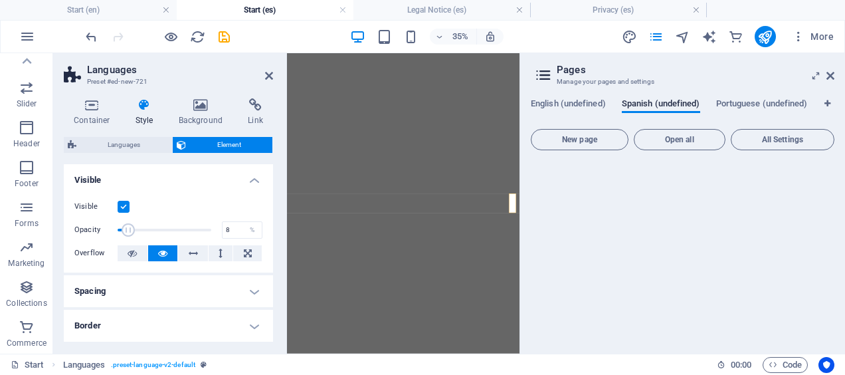
drag, startPoint x: 208, startPoint y: 231, endPoint x: 124, endPoint y: 238, distance: 83.9
click at [124, 238] on span at bounding box center [165, 230] width 94 height 20
type input "100"
drag, startPoint x: 124, startPoint y: 224, endPoint x: 222, endPoint y: 239, distance: 100.0
click at [222, 239] on div "Visible Opacity 100 % Overflow" at bounding box center [168, 230] width 209 height 84
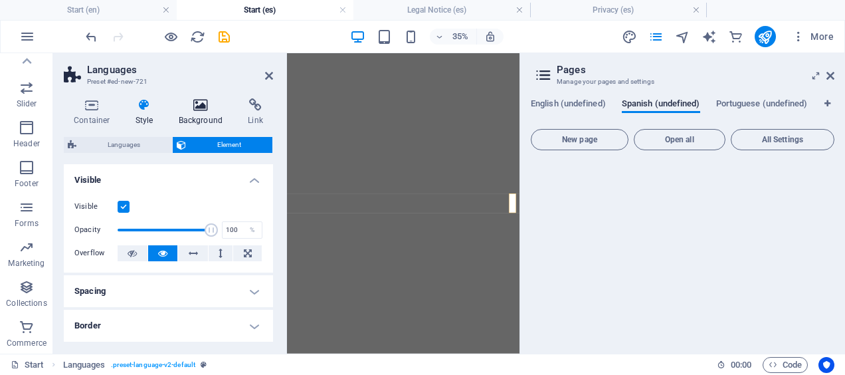
click at [187, 112] on h4 "Background" at bounding box center [204, 112] width 70 height 28
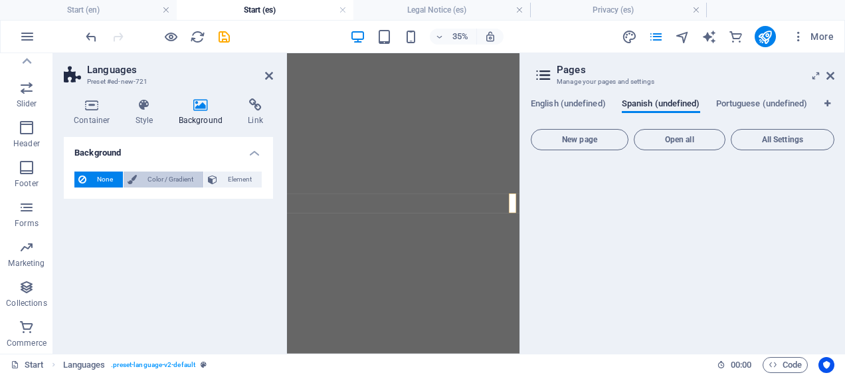
click at [141, 177] on span "Color / Gradient" at bounding box center [170, 179] width 58 height 16
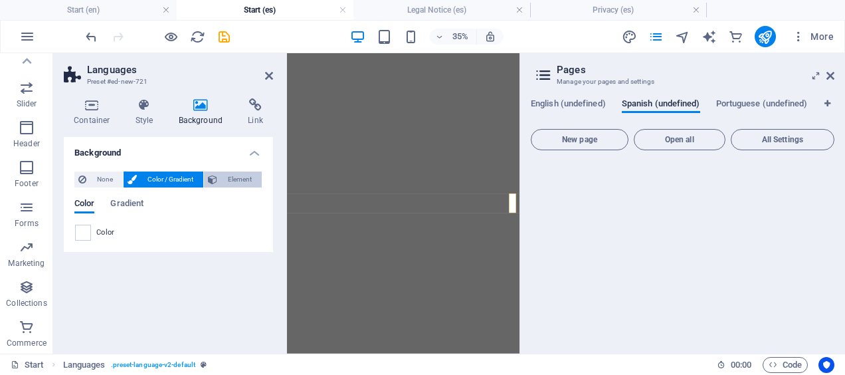
click at [212, 173] on icon at bounding box center [212, 179] width 9 height 16
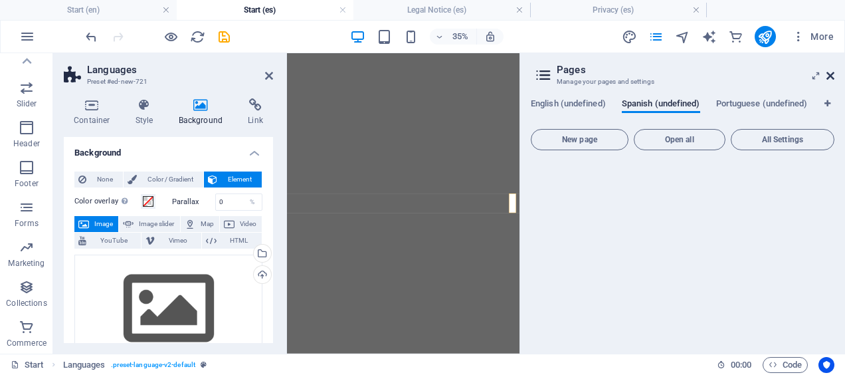
click at [829, 75] on icon at bounding box center [830, 75] width 8 height 11
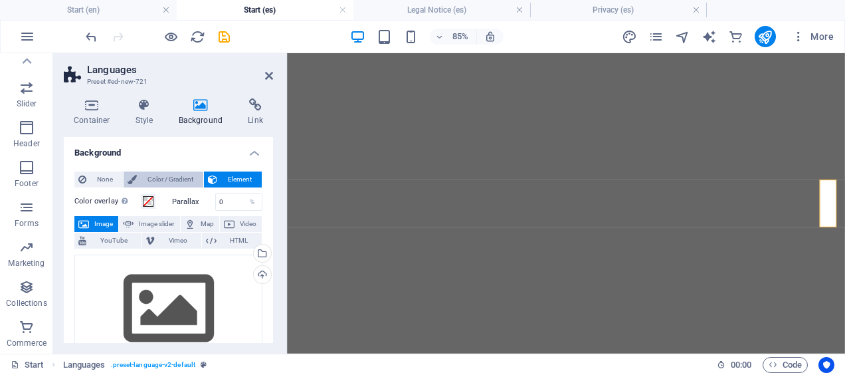
click at [162, 174] on span "Color / Gradient" at bounding box center [170, 179] width 58 height 16
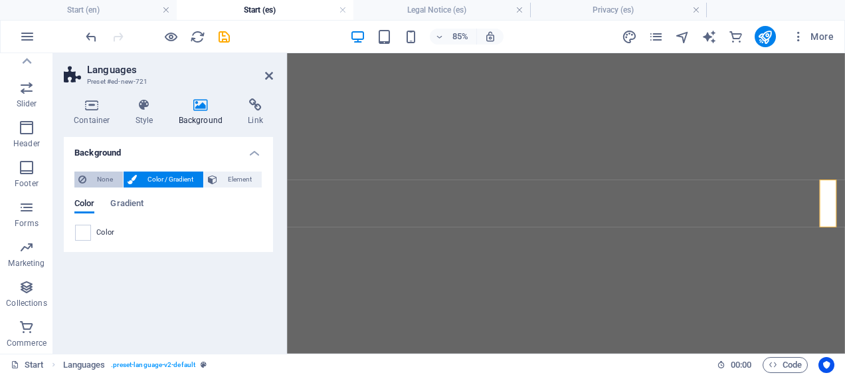
click at [104, 178] on span "None" at bounding box center [104, 179] width 29 height 16
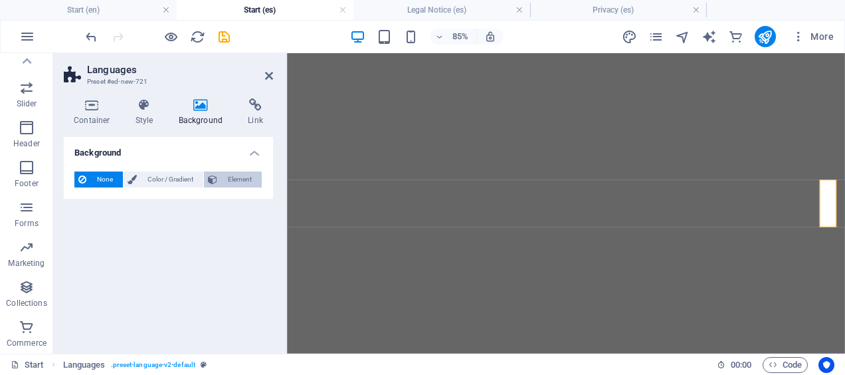
click at [234, 178] on span "Element" at bounding box center [239, 179] width 37 height 16
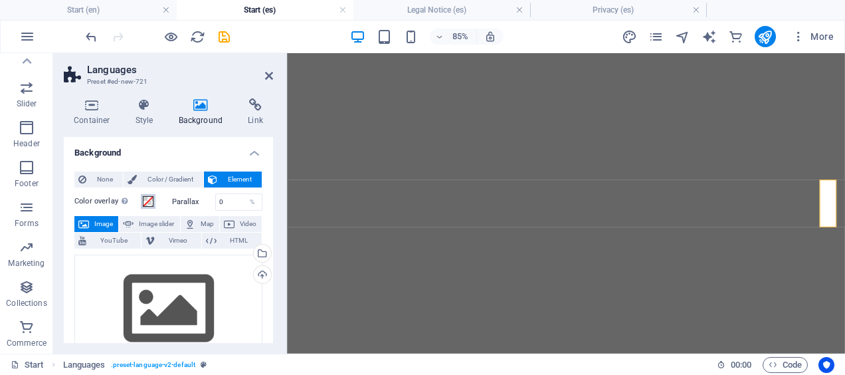
click at [146, 201] on span at bounding box center [148, 201] width 11 height 11
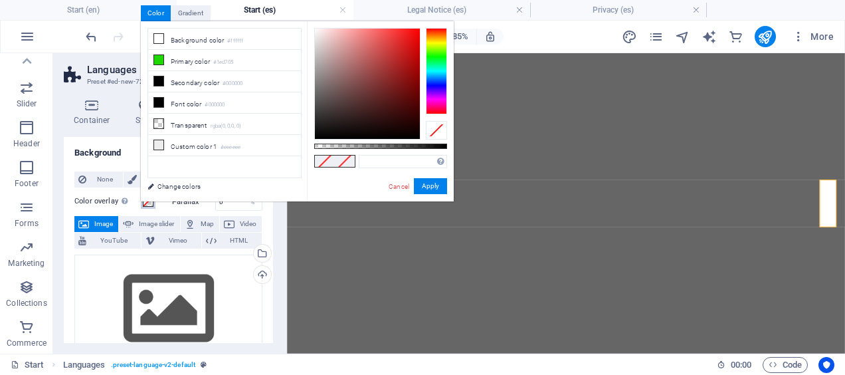
click at [146, 201] on div "less Background color #ffffff Primary color #1ed705 Secondary color #000000 Fon…" at bounding box center [297, 111] width 313 height 180
click at [391, 183] on link "Cancel" at bounding box center [398, 186] width 23 height 10
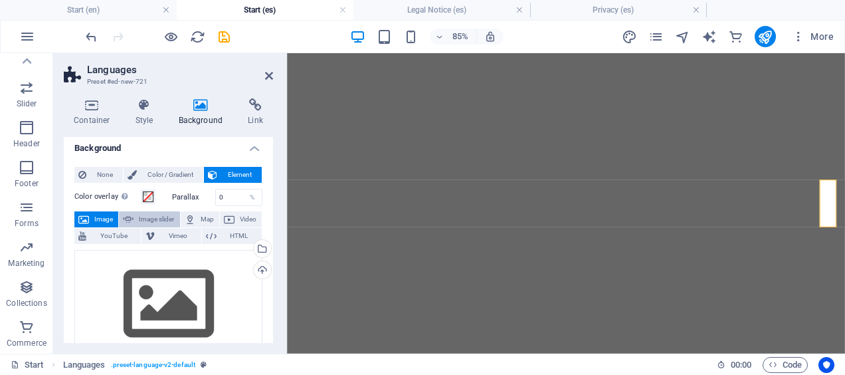
scroll to position [3, 0]
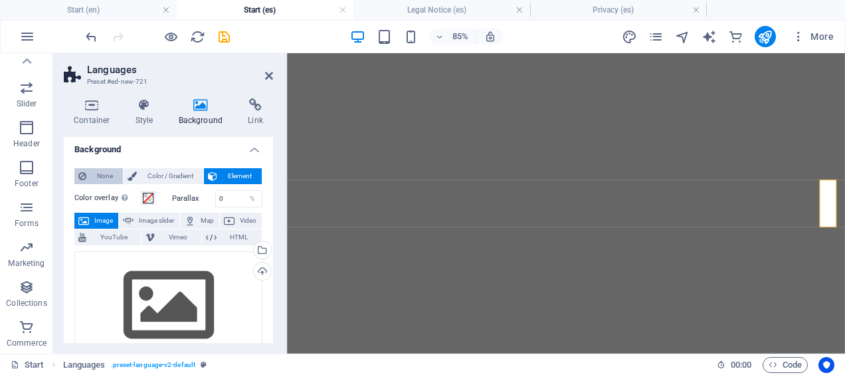
click at [112, 173] on span "None" at bounding box center [104, 176] width 29 height 16
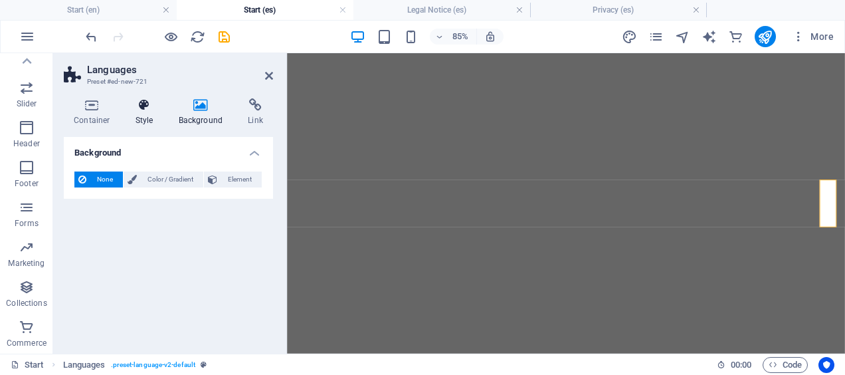
click at [134, 117] on h4 "Style" at bounding box center [147, 112] width 43 height 28
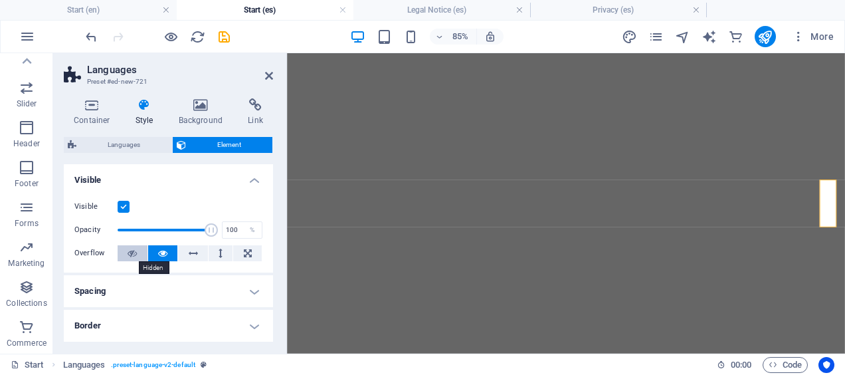
click at [140, 251] on button at bounding box center [133, 253] width 30 height 16
click at [163, 250] on icon at bounding box center [162, 253] width 9 height 16
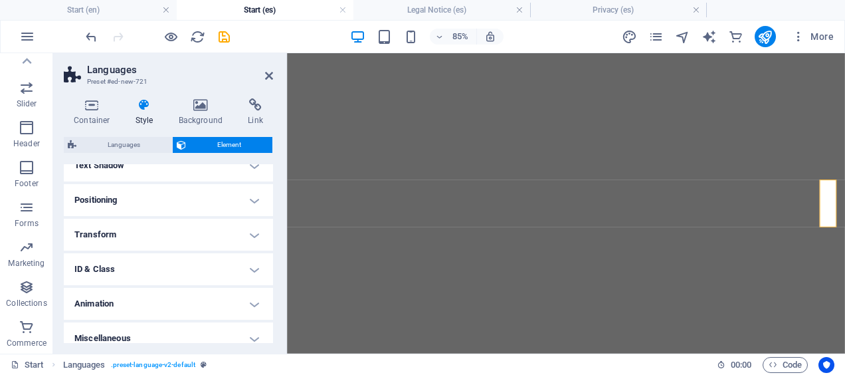
scroll to position [230, 0]
click at [173, 203] on h4 "Positioning" at bounding box center [168, 199] width 209 height 32
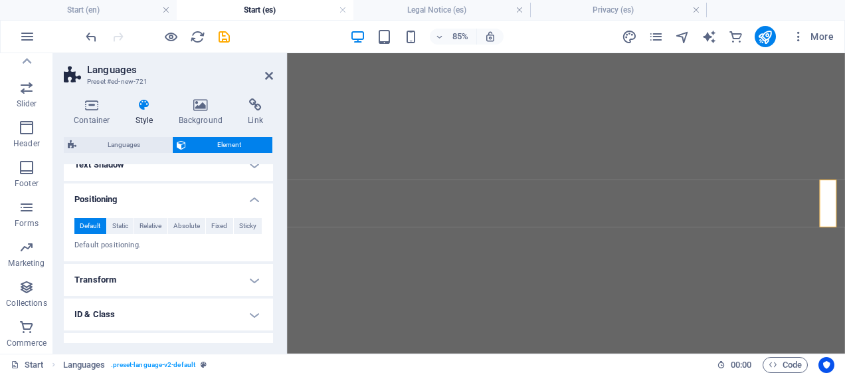
click at [173, 203] on h4 "Positioning" at bounding box center [168, 195] width 209 height 24
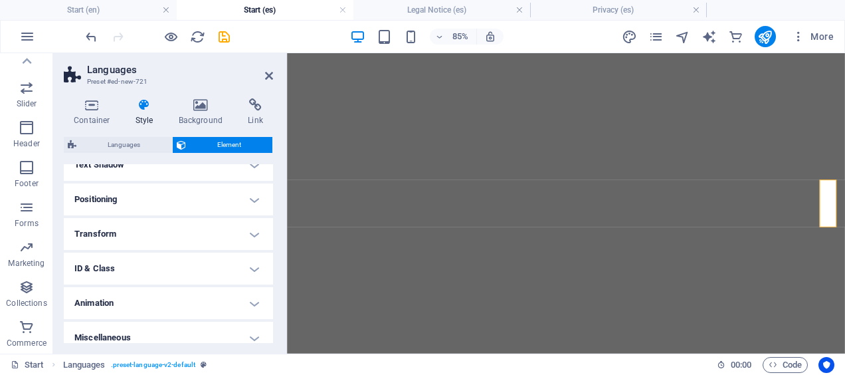
click at [167, 218] on h4 "Transform" at bounding box center [168, 234] width 209 height 32
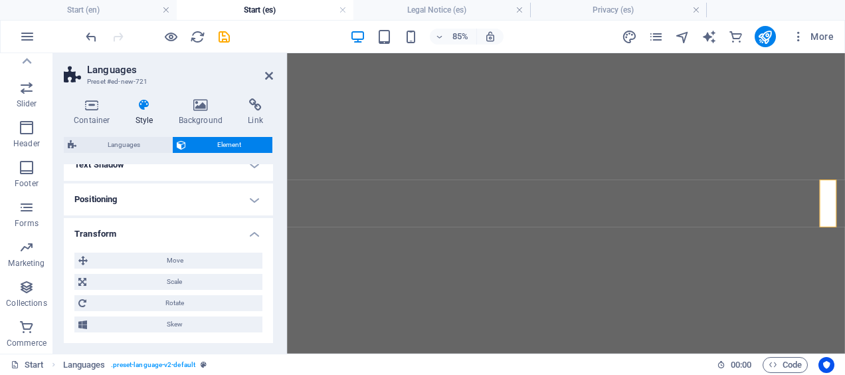
click at [167, 223] on h4 "Transform" at bounding box center [168, 230] width 209 height 24
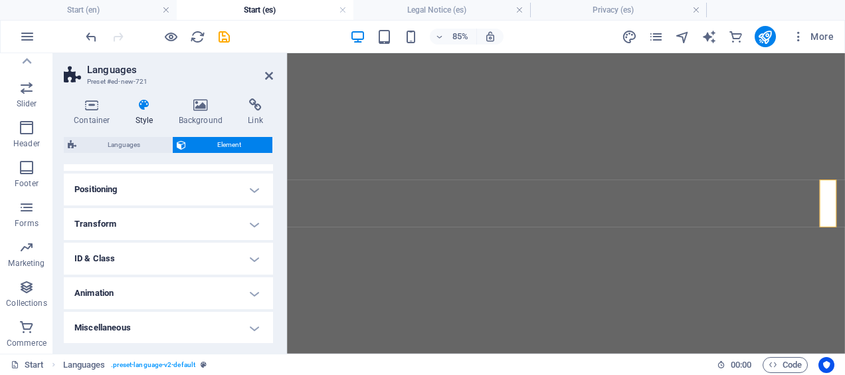
scroll to position [228, 0]
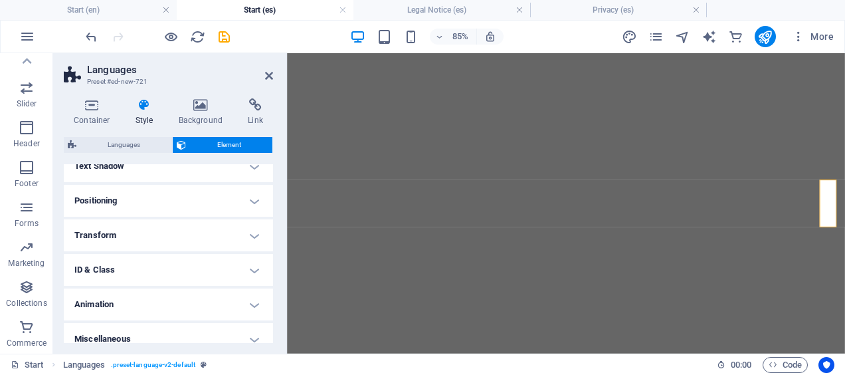
click at [161, 309] on h4 "Animation" at bounding box center [168, 304] width 209 height 32
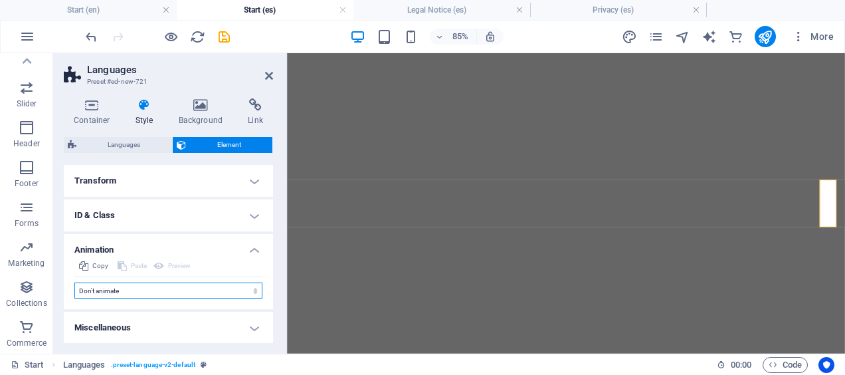
click at [191, 290] on select "Don't animate Show / Hide Slide up/down Zoom in/out Slide left to right Slide r…" at bounding box center [168, 290] width 188 height 16
select select "flash"
click at [74, 282] on select "Don't animate Show / Hide Slide up/down Zoom in/out Slide left to right Slide r…" at bounding box center [168, 290] width 188 height 16
select select "scroll"
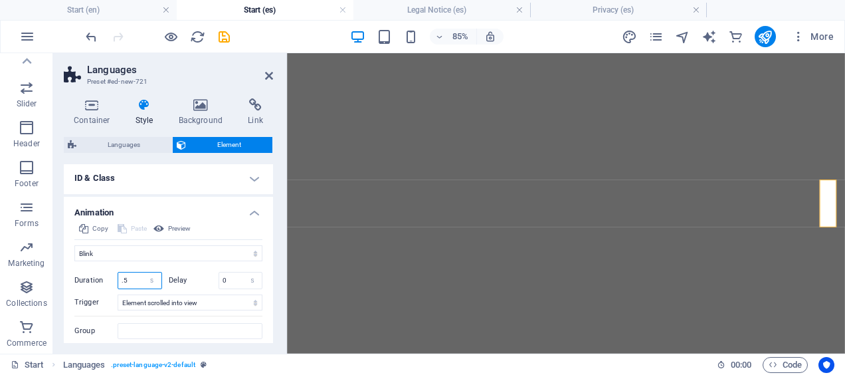
click at [133, 281] on input ".5" at bounding box center [139, 280] width 43 height 16
type input ".10"
click at [195, 280] on label "Delay" at bounding box center [194, 279] width 50 height 7
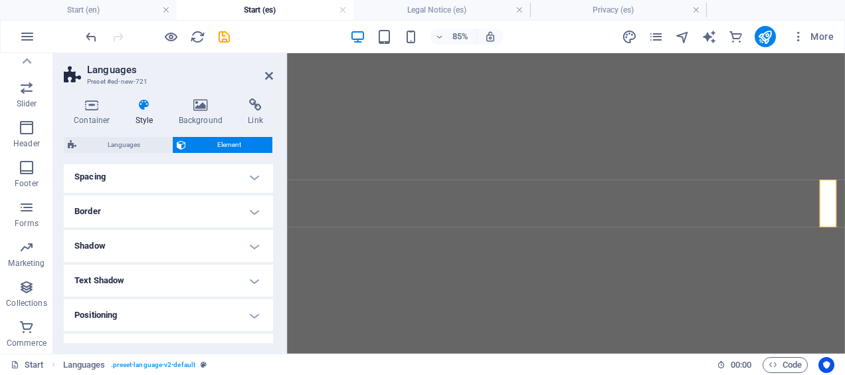
scroll to position [0, 0]
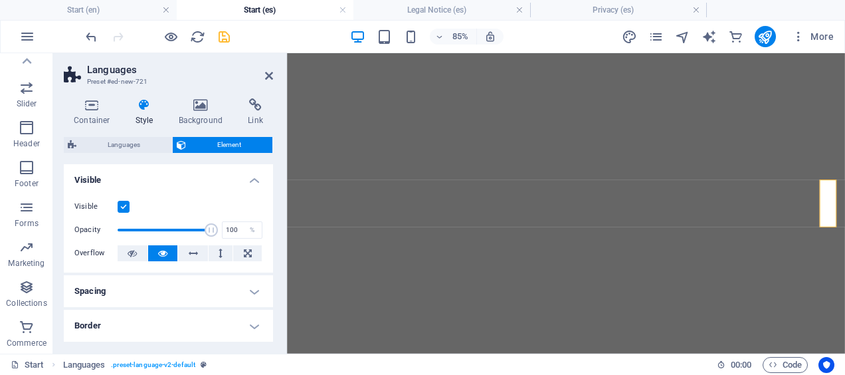
click at [222, 37] on icon "save" at bounding box center [224, 36] width 15 height 15
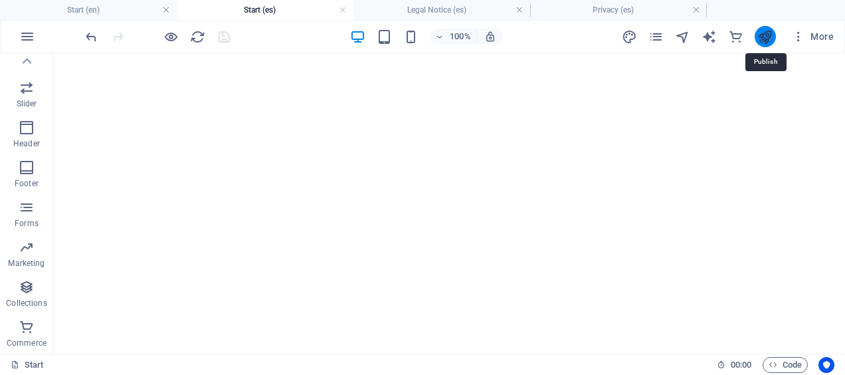
click at [763, 40] on icon "publish" at bounding box center [764, 36] width 15 height 15
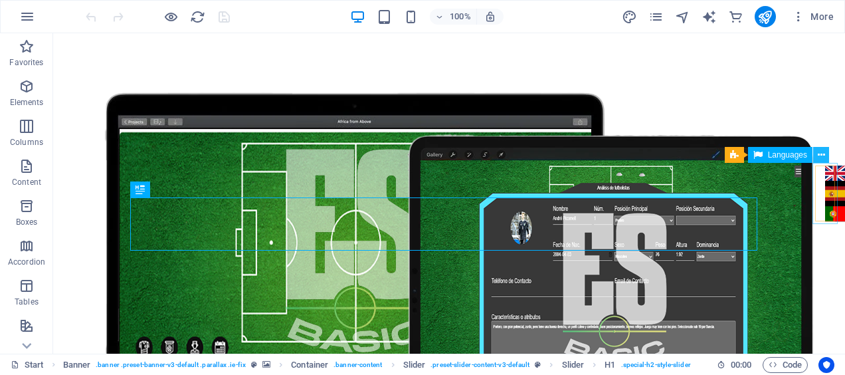
click at [818, 155] on icon at bounding box center [821, 155] width 7 height 14
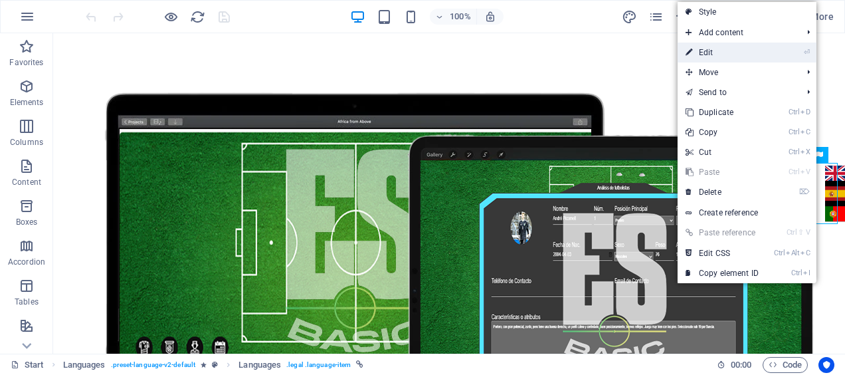
click at [736, 52] on link "⏎ Edit" at bounding box center [721, 53] width 89 height 20
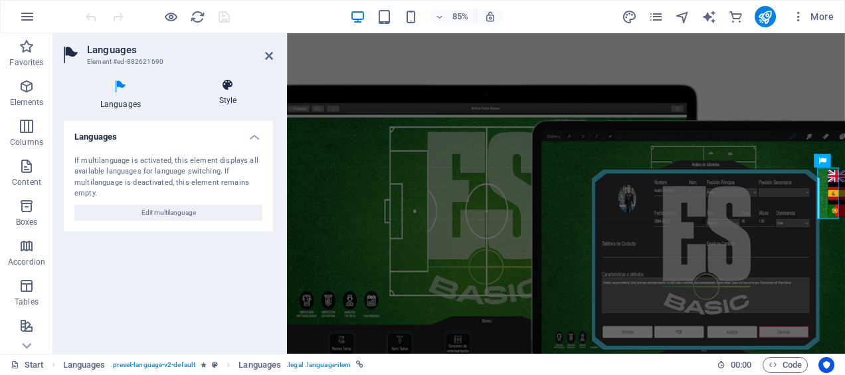
click at [218, 108] on li "Style" at bounding box center [228, 94] width 90 height 32
click at [222, 101] on h4 "Style" at bounding box center [228, 92] width 90 height 28
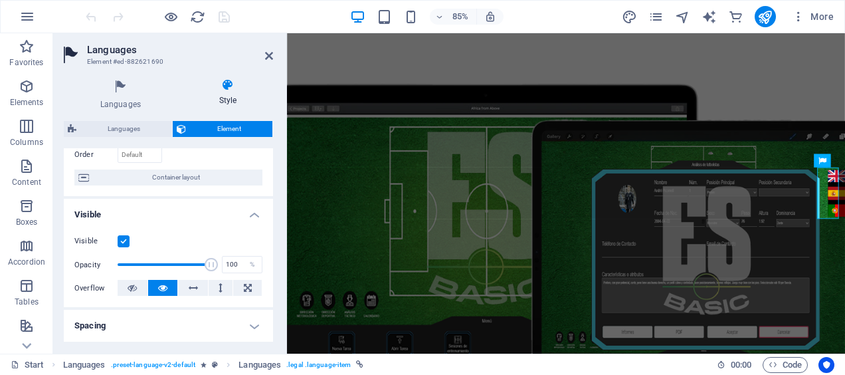
scroll to position [92, 0]
click at [134, 286] on icon at bounding box center [132, 287] width 9 height 16
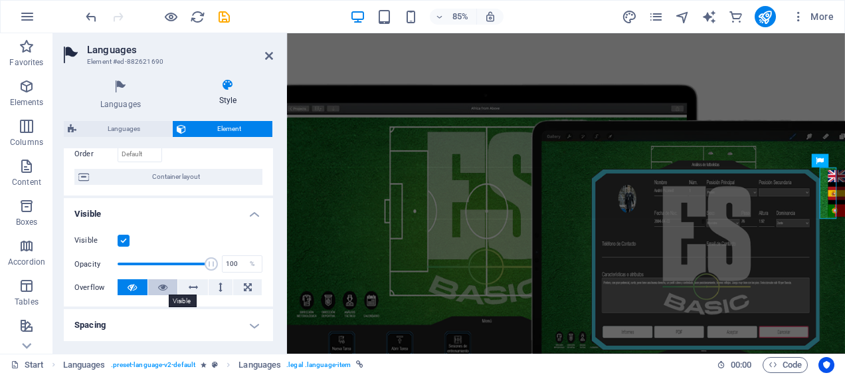
click at [153, 286] on button at bounding box center [163, 287] width 30 height 16
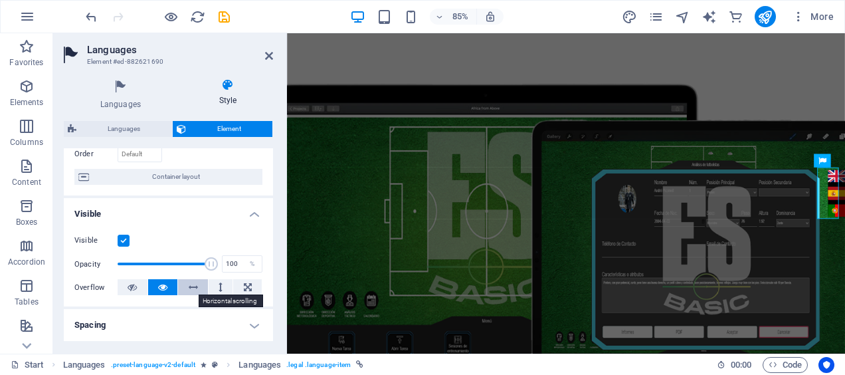
click at [185, 284] on button at bounding box center [193, 287] width 30 height 16
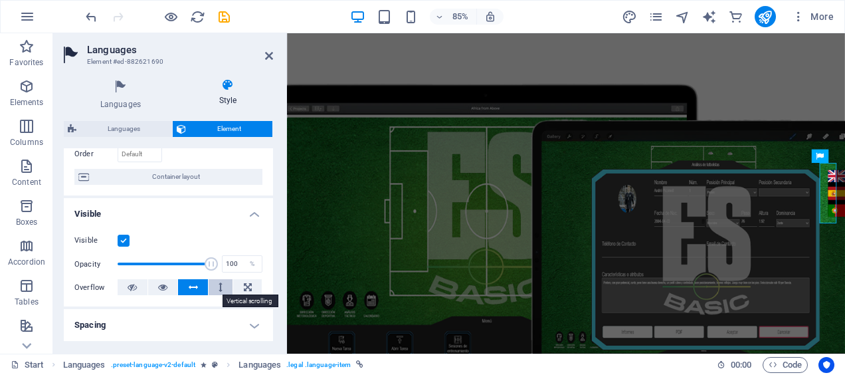
click at [214, 283] on button at bounding box center [221, 287] width 25 height 16
click at [246, 285] on icon at bounding box center [248, 287] width 8 height 16
click at [224, 285] on button at bounding box center [221, 287] width 25 height 16
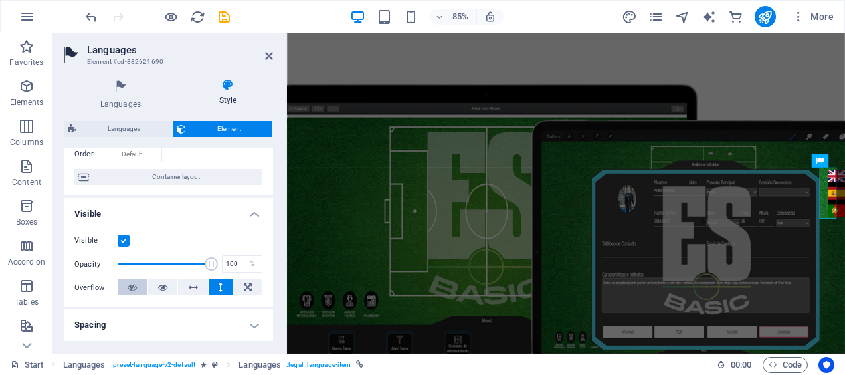
click at [132, 282] on icon at bounding box center [132, 287] width 9 height 16
click at [158, 283] on icon at bounding box center [162, 287] width 9 height 16
click at [132, 284] on icon at bounding box center [132, 287] width 9 height 16
drag, startPoint x: 207, startPoint y: 259, endPoint x: 186, endPoint y: 262, distance: 21.5
click at [186, 262] on span at bounding box center [187, 263] width 13 height 13
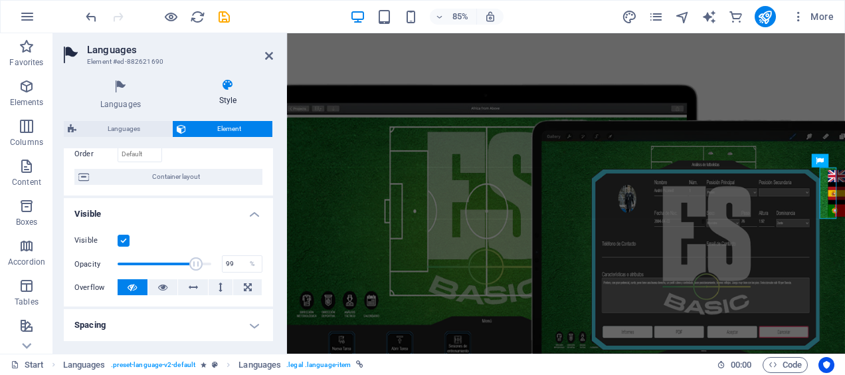
type input "100"
drag, startPoint x: 186, startPoint y: 262, endPoint x: 215, endPoint y: 263, distance: 28.6
click at [215, 263] on span at bounding box center [211, 263] width 13 height 13
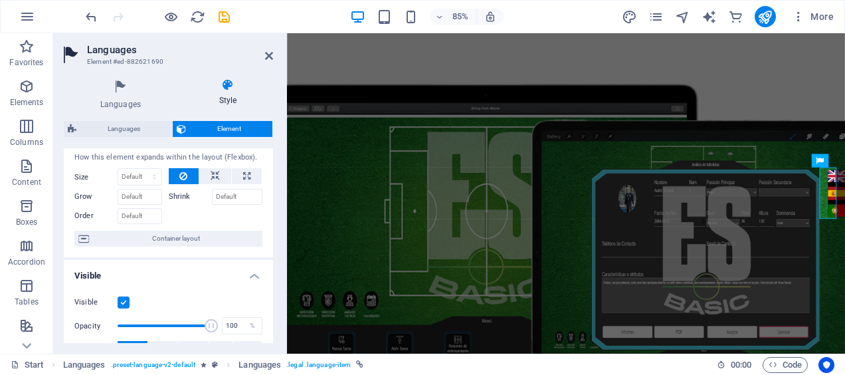
scroll to position [0, 0]
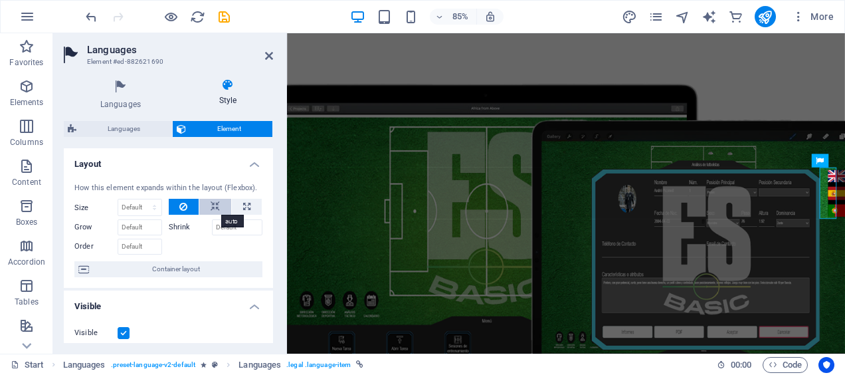
click at [215, 206] on icon at bounding box center [215, 207] width 9 height 16
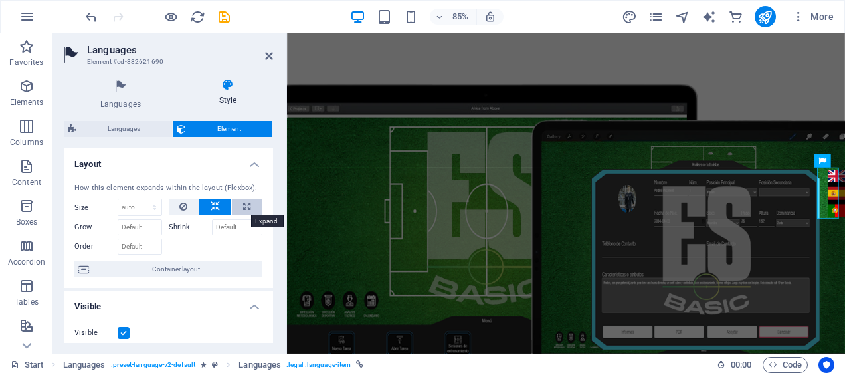
click at [244, 207] on icon at bounding box center [246, 207] width 7 height 16
type input "100"
select select "%"
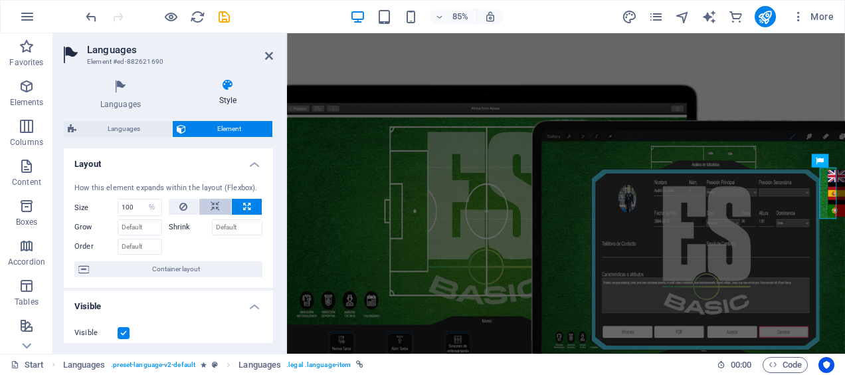
click at [219, 207] on button at bounding box center [215, 207] width 32 height 16
select select "DISABLED_OPTION_VALUE"
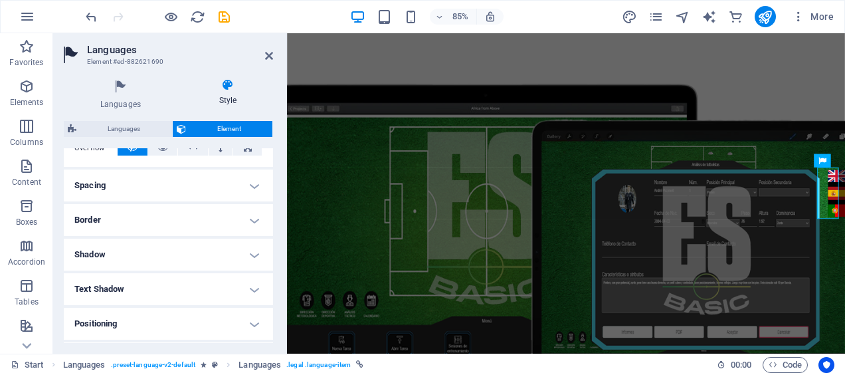
scroll to position [237, 0]
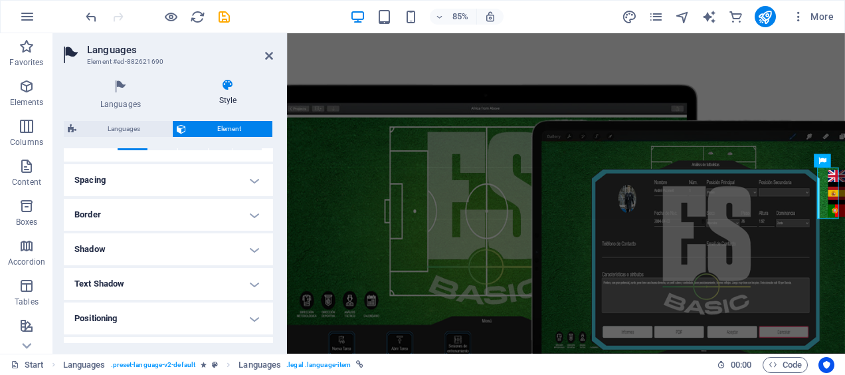
click at [226, 246] on h4 "Shadow" at bounding box center [168, 249] width 209 height 32
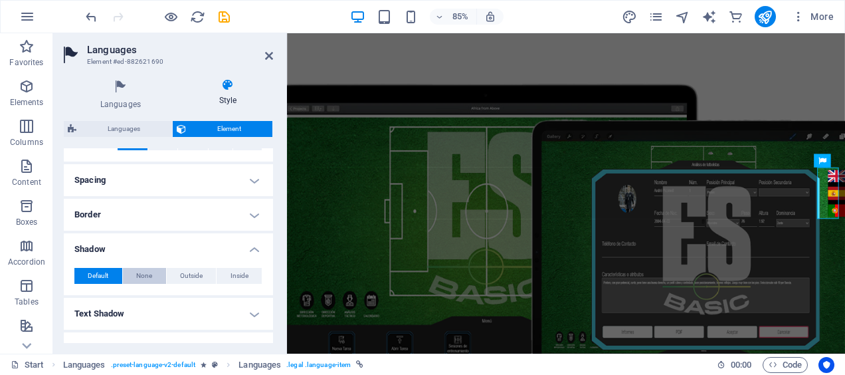
click at [139, 273] on span "None" at bounding box center [144, 276] width 16 height 16
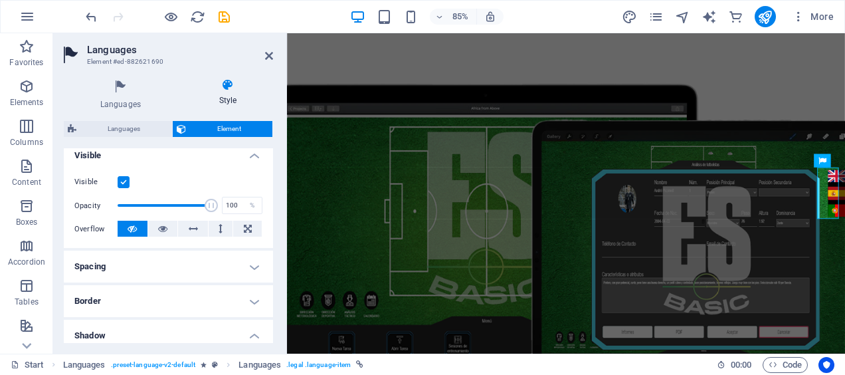
scroll to position [150, 0]
click at [128, 256] on h4 "Spacing" at bounding box center [168, 267] width 209 height 32
click at [128, 256] on h4 "Spacing" at bounding box center [168, 263] width 209 height 24
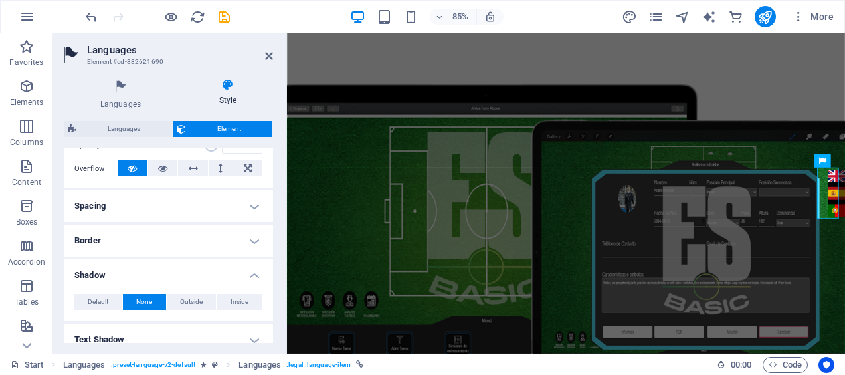
scroll to position [216, 0]
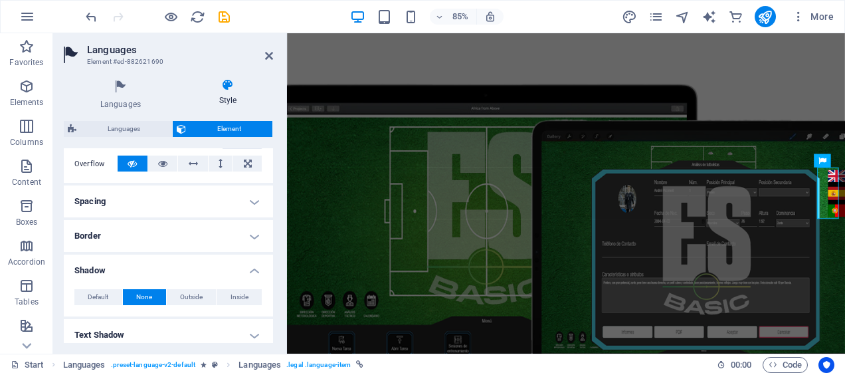
click at [132, 240] on h4 "Border" at bounding box center [168, 236] width 209 height 32
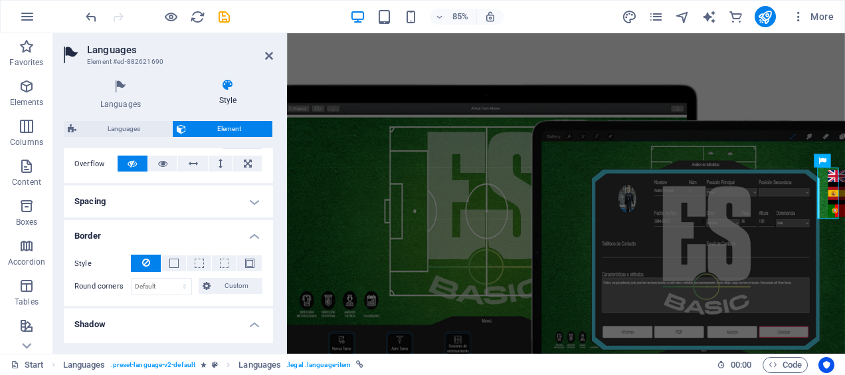
click at [132, 240] on h4 "Border" at bounding box center [168, 232] width 209 height 24
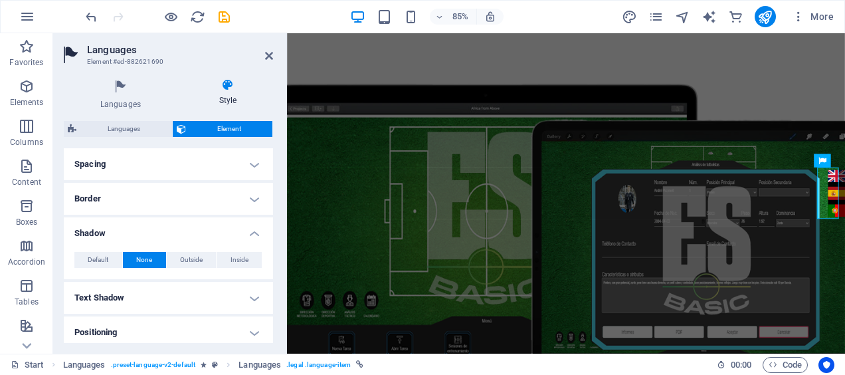
scroll to position [255, 0]
click at [161, 226] on h4 "Shadow" at bounding box center [168, 227] width 209 height 24
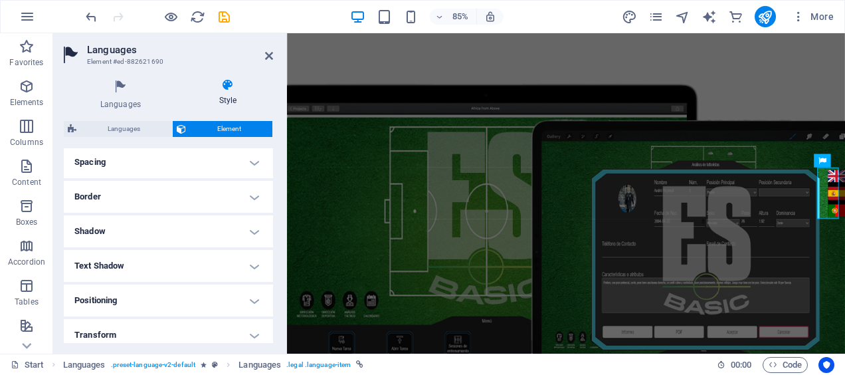
click at [159, 262] on h4 "Text Shadow" at bounding box center [168, 266] width 209 height 32
click at [159, 262] on h4 "Text Shadow" at bounding box center [168, 262] width 209 height 24
click at [159, 262] on h4 "Text Shadow" at bounding box center [168, 266] width 209 height 32
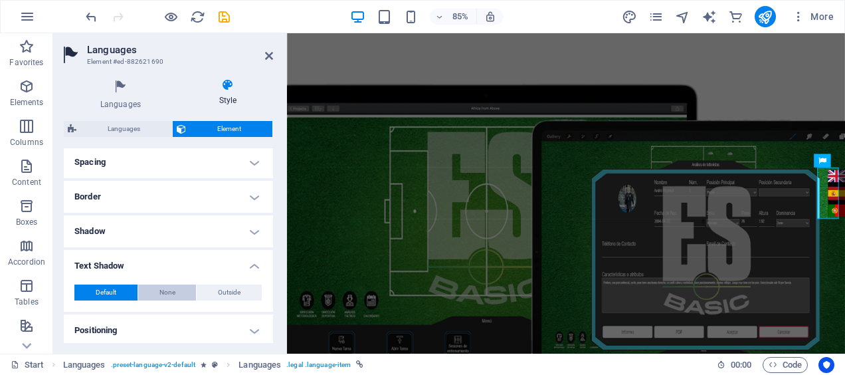
click at [160, 292] on span "None" at bounding box center [167, 292] width 16 height 16
click at [160, 275] on div "Default None Outside Color X offset 0 px rem vh vw Y offset 0 px rem vh vw Blur…" at bounding box center [168, 293] width 209 height 38
click at [180, 258] on h4 "Text Shadow" at bounding box center [168, 262] width 209 height 24
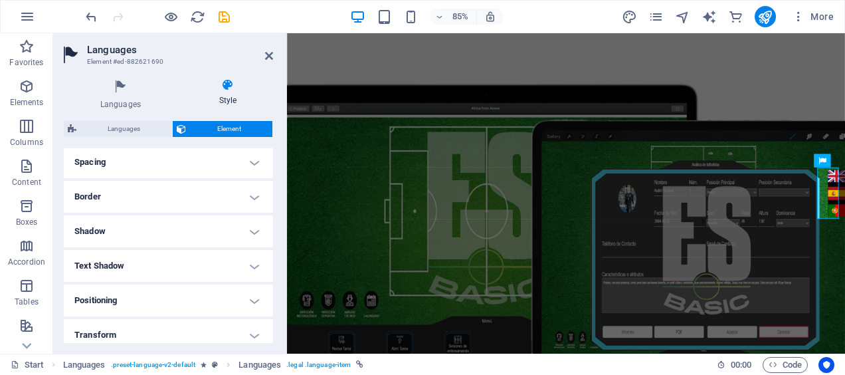
scroll to position [304, 0]
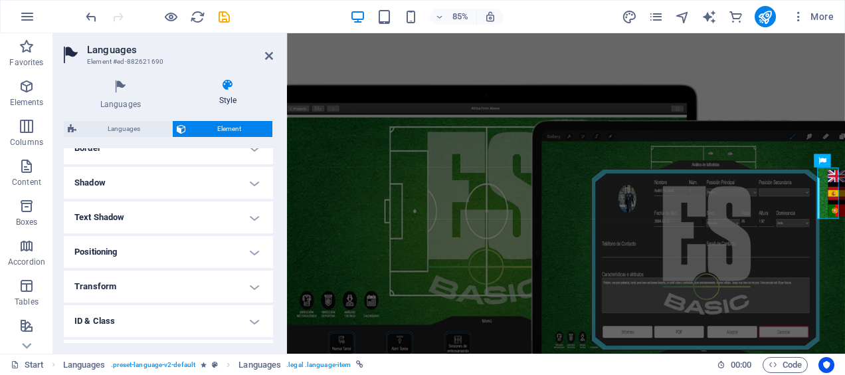
click at [180, 258] on h4 "Positioning" at bounding box center [168, 252] width 209 height 32
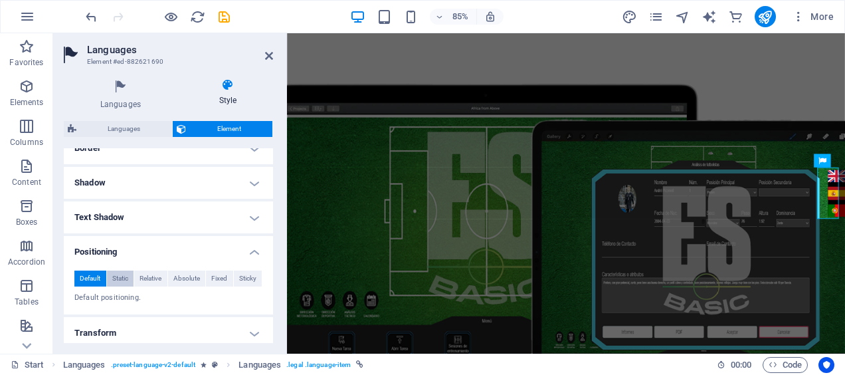
click at [119, 276] on span "Static" at bounding box center [120, 278] width 16 height 16
click at [149, 276] on span "Relative" at bounding box center [150, 278] width 22 height 16
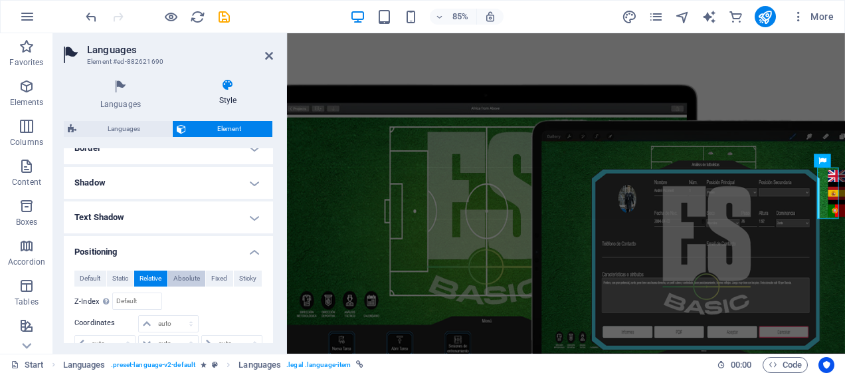
click at [176, 278] on span "Absolute" at bounding box center [186, 278] width 27 height 16
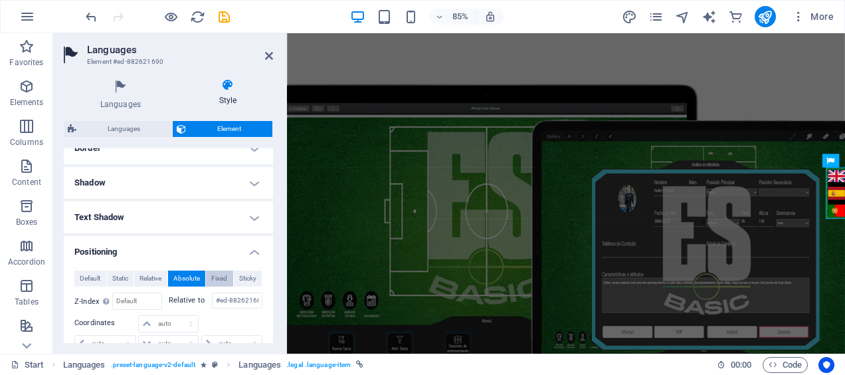
click at [211, 276] on span "Fixed" at bounding box center [219, 278] width 16 height 16
click at [239, 279] on span "Sticky" at bounding box center [247, 278] width 17 height 16
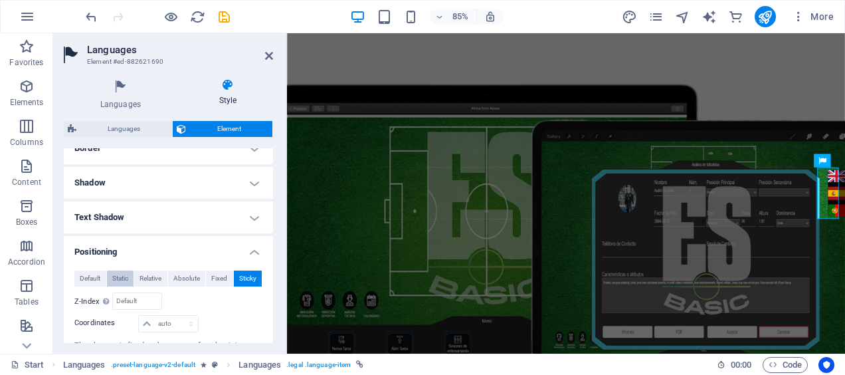
click at [124, 276] on span "Static" at bounding box center [120, 278] width 16 height 16
click at [94, 276] on span "Default" at bounding box center [90, 278] width 21 height 16
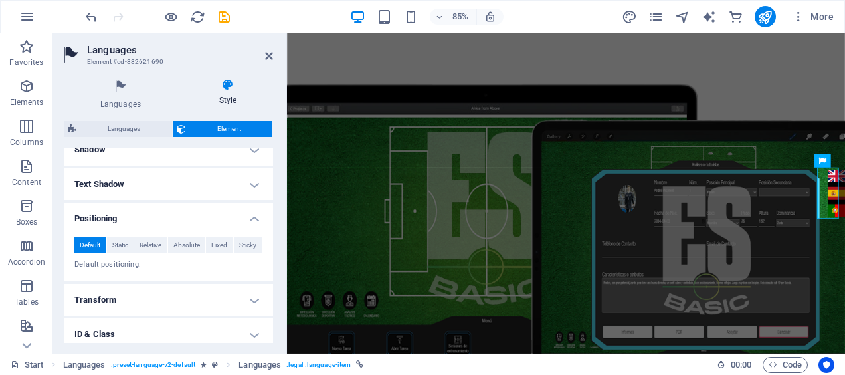
scroll to position [340, 0]
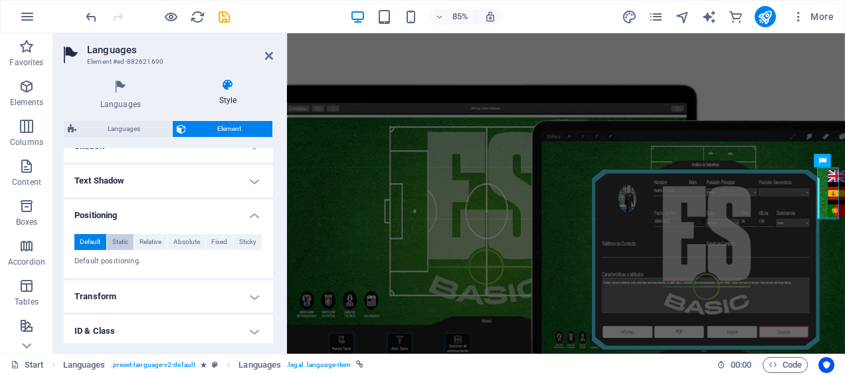
click at [122, 235] on span "Static" at bounding box center [120, 242] width 16 height 16
click at [141, 239] on span "Relative" at bounding box center [150, 242] width 22 height 16
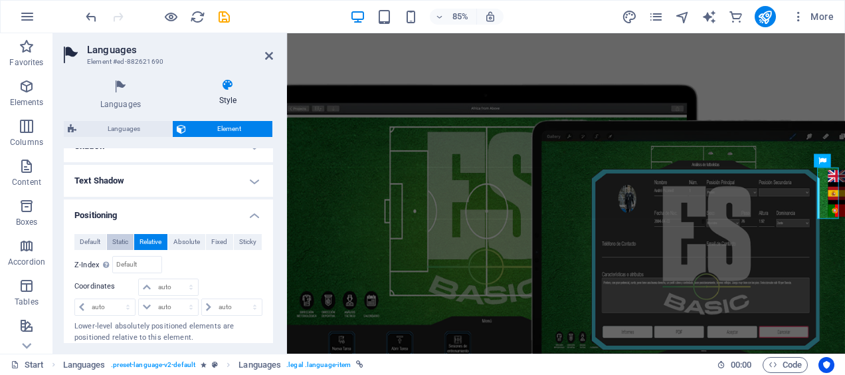
click at [128, 243] on button "Static" at bounding box center [120, 242] width 27 height 16
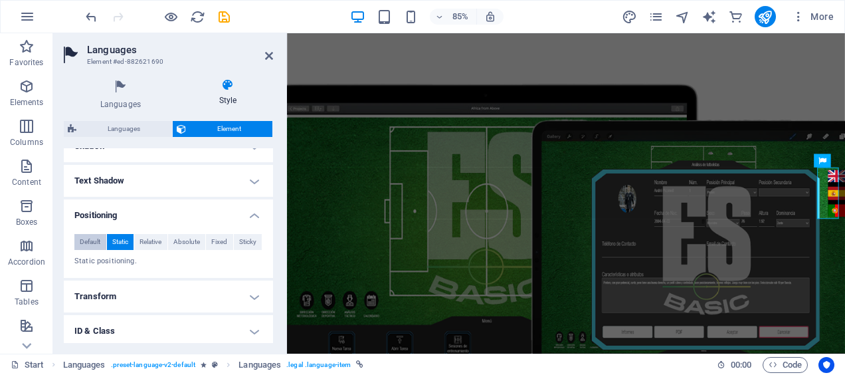
click at [94, 240] on span "Default" at bounding box center [90, 242] width 21 height 16
click at [114, 214] on h4 "Positioning" at bounding box center [168, 211] width 209 height 24
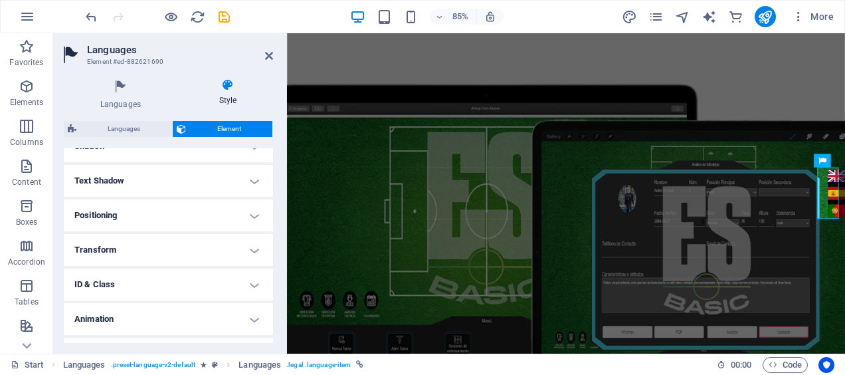
click at [122, 252] on h4 "Transform" at bounding box center [168, 250] width 209 height 32
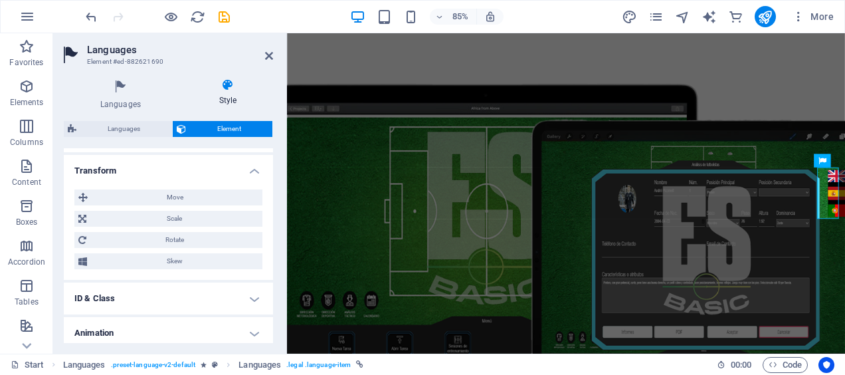
scroll to position [418, 0]
click at [102, 264] on span "Skew" at bounding box center [174, 262] width 167 height 16
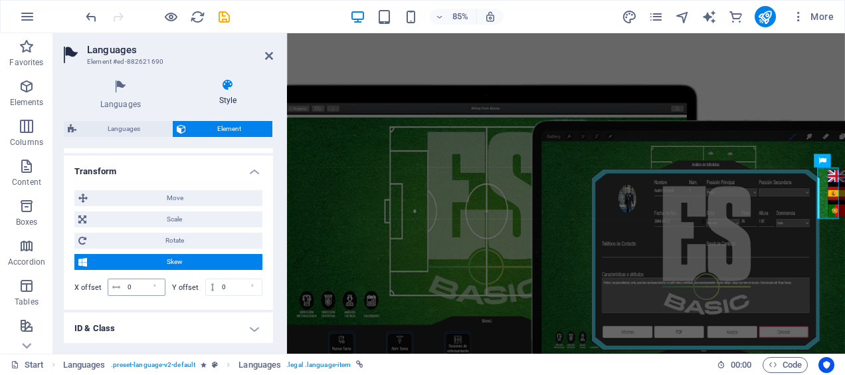
click at [116, 286] on icon at bounding box center [116, 287] width 8 height 8
click at [128, 285] on input "0" at bounding box center [144, 287] width 41 height 16
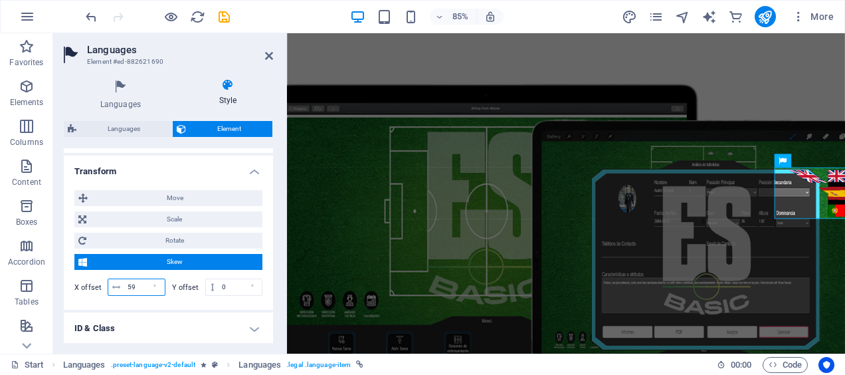
type input "5"
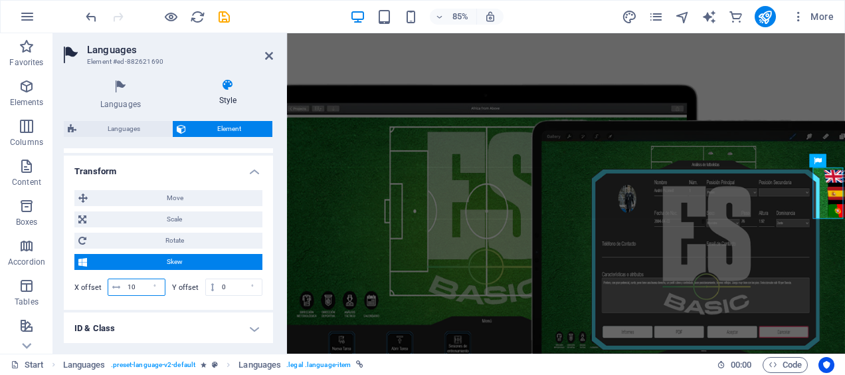
type input "1"
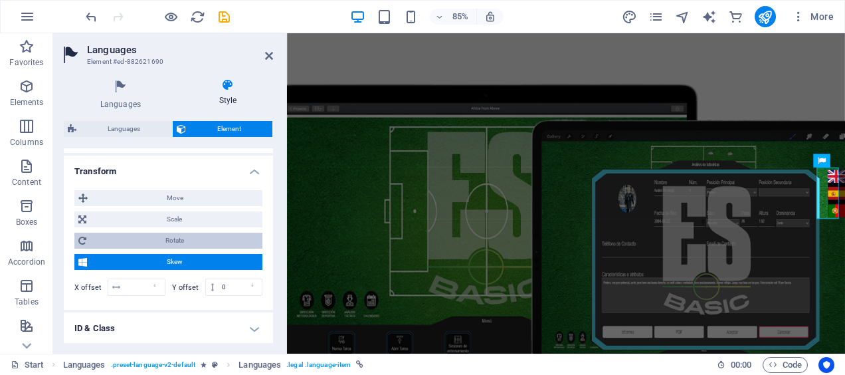
click at [140, 232] on span "Rotate" at bounding box center [174, 240] width 168 height 16
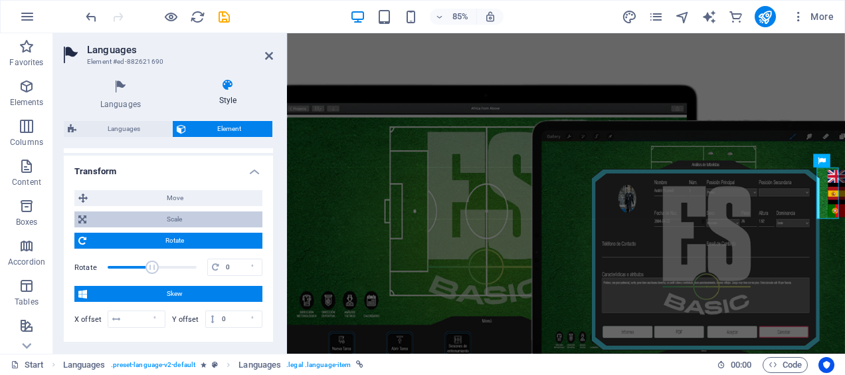
click at [145, 217] on span "Scale" at bounding box center [174, 219] width 168 height 16
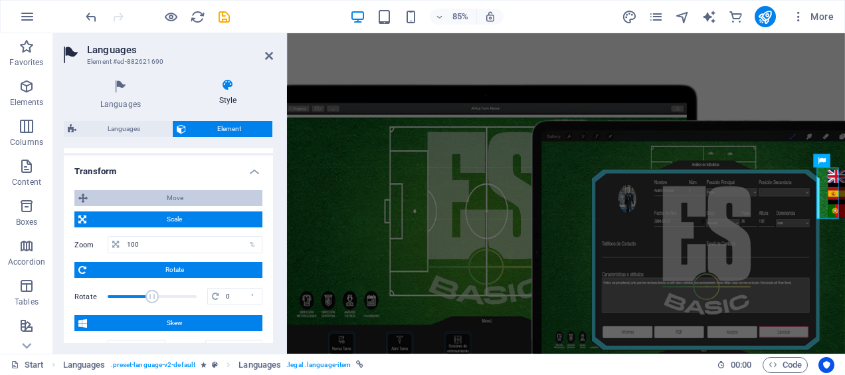
click at [146, 203] on span "Move" at bounding box center [175, 198] width 167 height 16
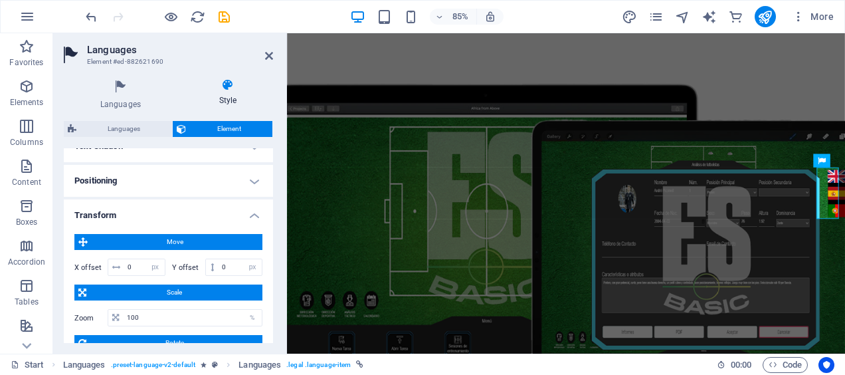
click at [149, 213] on h4 "Transform" at bounding box center [168, 211] width 209 height 24
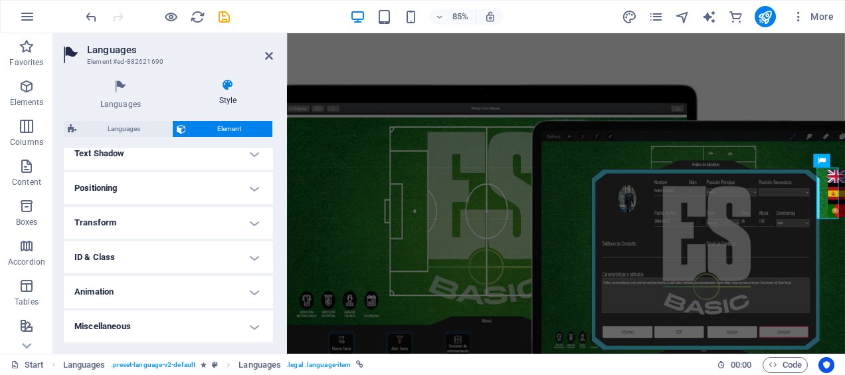
scroll to position [366, 0]
click at [146, 268] on h4 "ID & Class" at bounding box center [168, 258] width 209 height 32
click at [150, 262] on h4 "ID & Class" at bounding box center [168, 254] width 209 height 24
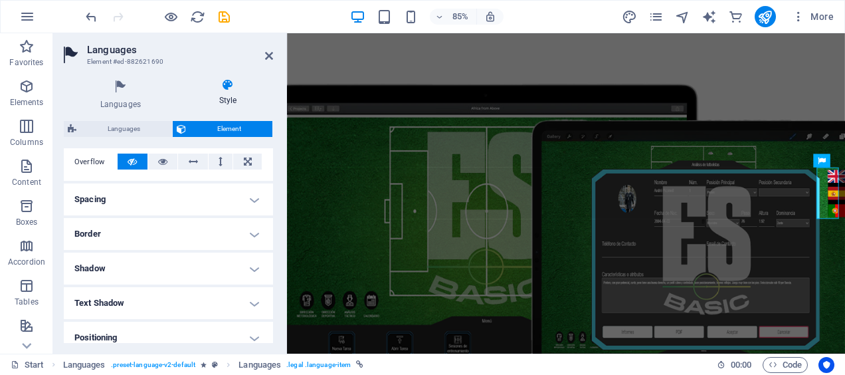
scroll to position [217, 0]
click at [147, 232] on h4 "Border" at bounding box center [168, 235] width 209 height 32
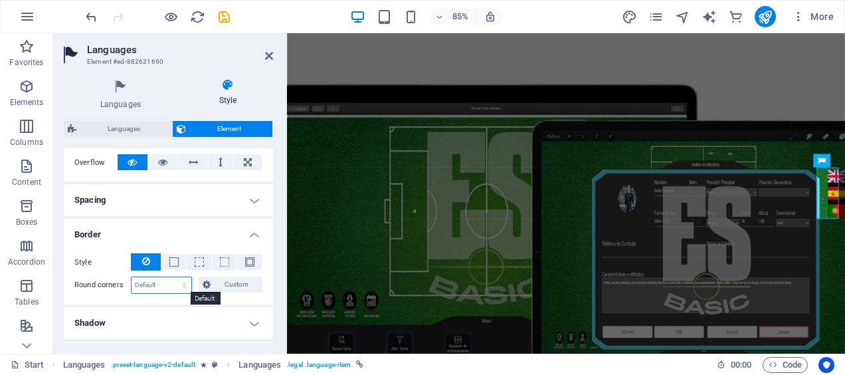
click at [179, 284] on select "Default px rem % vh vw Custom" at bounding box center [162, 285] width 60 height 16
select select "vw"
click at [171, 277] on select "Default px rem % vh vw Custom" at bounding box center [162, 285] width 60 height 16
type input "6"
click at [146, 263] on icon at bounding box center [146, 261] width 8 height 16
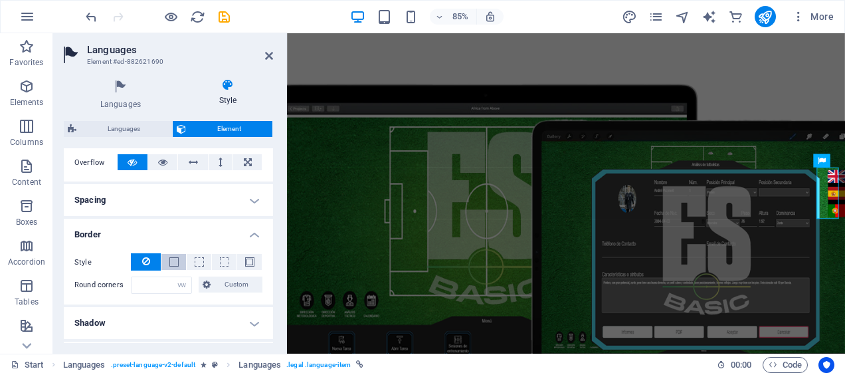
click at [167, 264] on button at bounding box center [173, 262] width 25 height 16
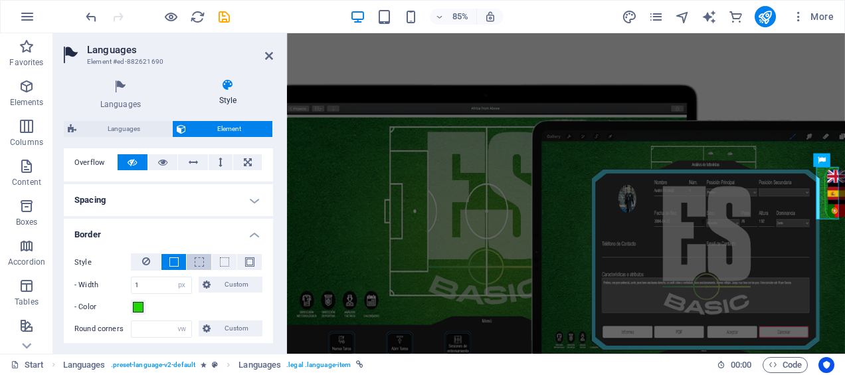
click at [191, 260] on button at bounding box center [199, 262] width 25 height 16
click at [220, 258] on span at bounding box center [224, 261] width 9 height 9
click at [248, 255] on span at bounding box center [249, 262] width 3 height 16
click at [139, 261] on button at bounding box center [146, 261] width 30 height 17
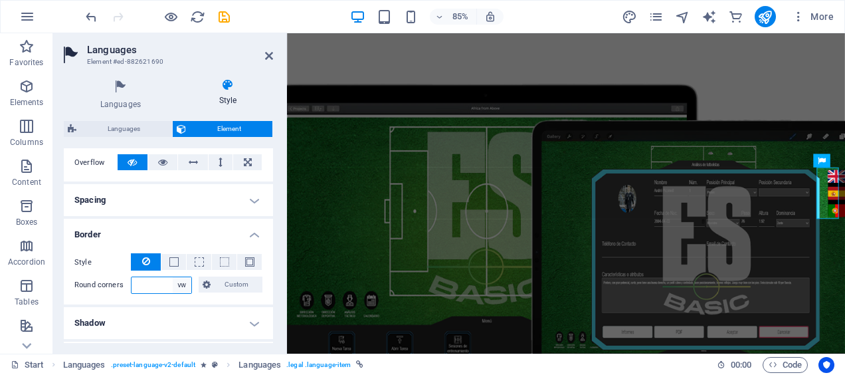
click at [182, 286] on select "Default px rem % vh vw Custom" at bounding box center [182, 285] width 19 height 16
click at [173, 277] on select "Default px rem % vh vw Custom" at bounding box center [182, 285] width 19 height 16
select select "DISABLED_OPTION_VALUE"
click at [232, 282] on span "Custom" at bounding box center [237, 284] width 44 height 16
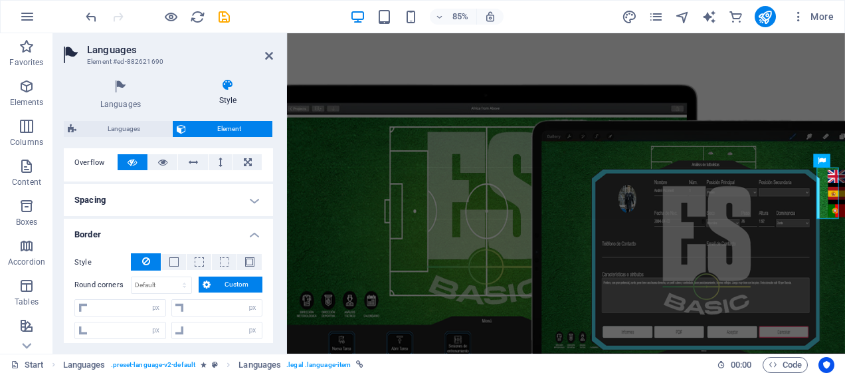
click at [232, 282] on span "Custom" at bounding box center [237, 284] width 44 height 16
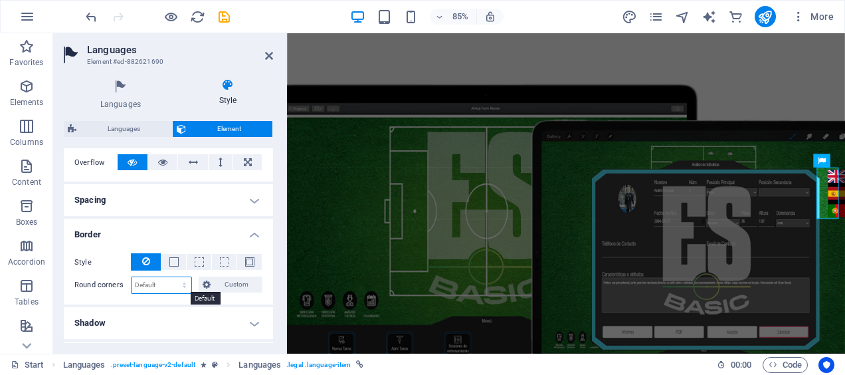
click at [178, 279] on select "Default px rem % vh vw Custom" at bounding box center [162, 285] width 60 height 16
click at [148, 229] on h4 "Border" at bounding box center [168, 231] width 209 height 24
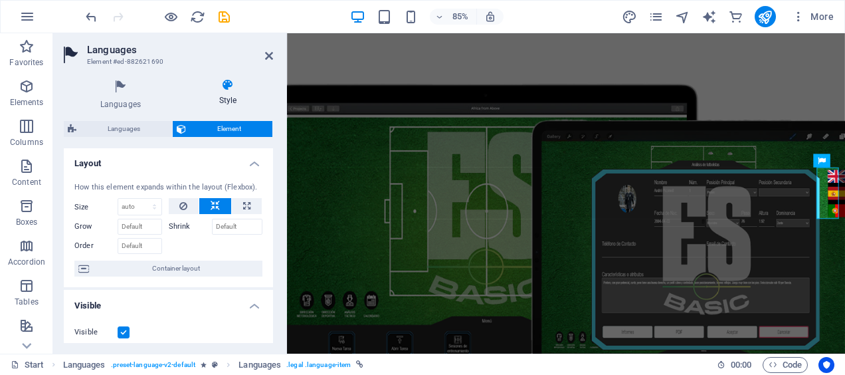
scroll to position [1, 0]
click at [179, 209] on icon at bounding box center [183, 205] width 8 height 16
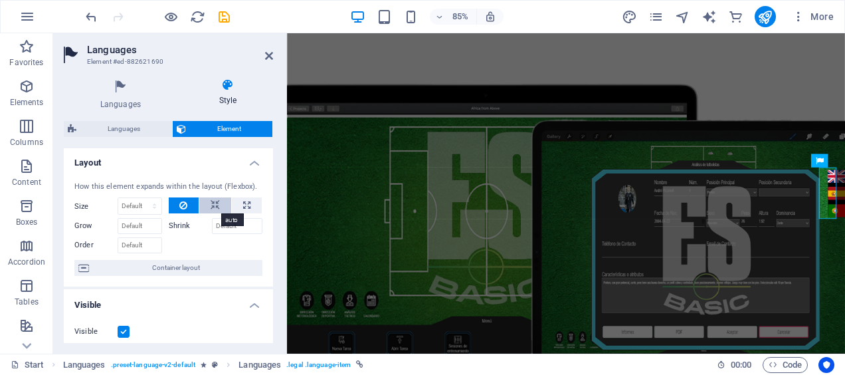
click at [211, 206] on icon at bounding box center [215, 205] width 9 height 16
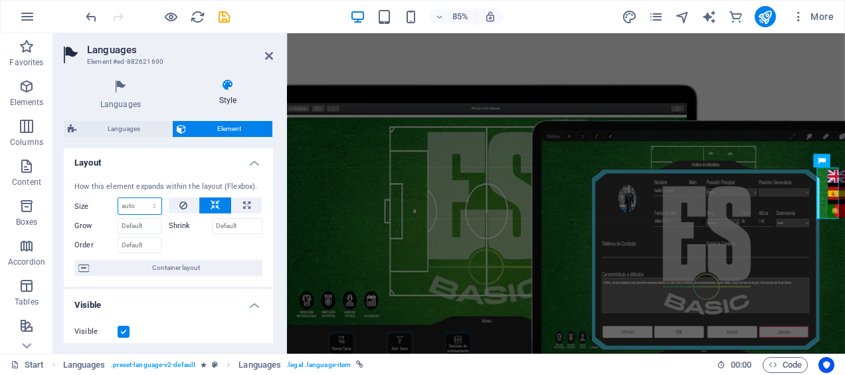
click at [153, 207] on select "Default auto px % 1/1 1/2 1/3 1/4 1/5 1/6 1/7 1/8 1/9 1/10" at bounding box center [139, 206] width 43 height 16
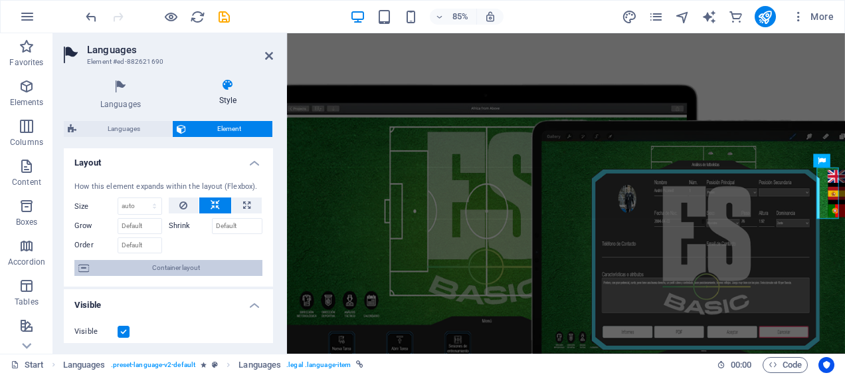
click at [150, 268] on span "Container layout" at bounding box center [175, 268] width 165 height 16
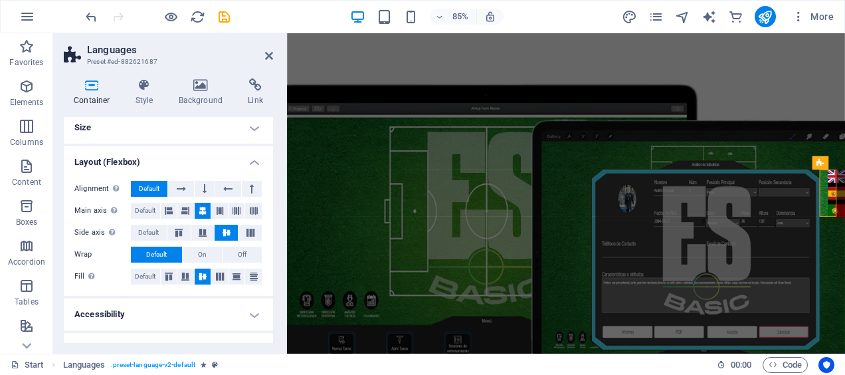
scroll to position [6, 0]
click at [187, 276] on icon at bounding box center [185, 276] width 16 height 8
click at [198, 275] on icon at bounding box center [203, 276] width 16 height 8
click at [169, 213] on icon at bounding box center [169, 210] width 8 height 16
click at [189, 212] on button at bounding box center [185, 210] width 17 height 16
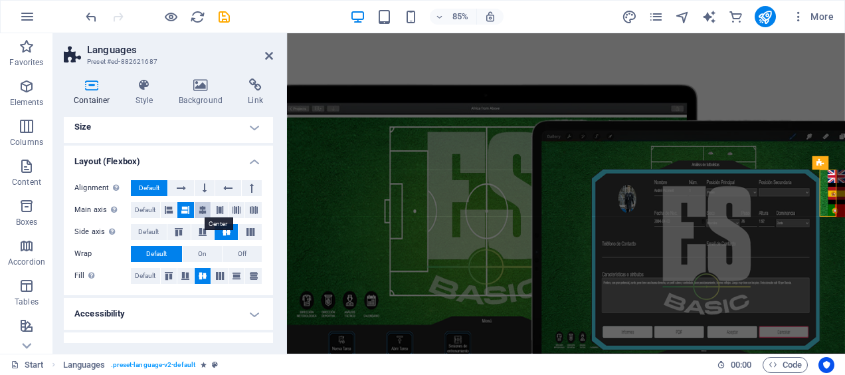
click at [199, 213] on icon at bounding box center [203, 210] width 8 height 16
click at [155, 190] on span "Default" at bounding box center [149, 188] width 21 height 16
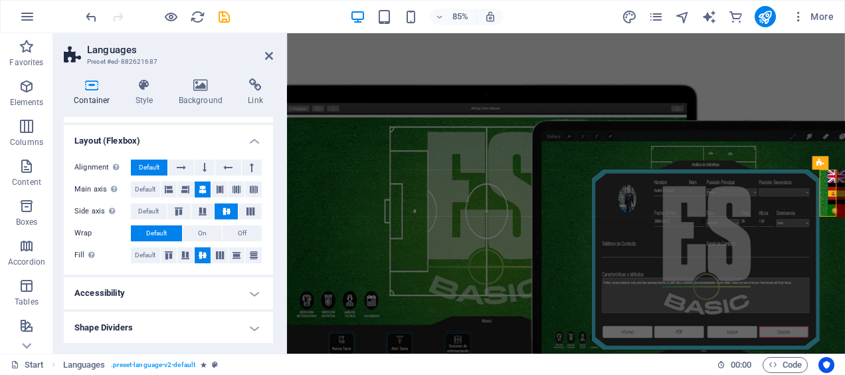
scroll to position [27, 0]
click at [120, 289] on h4 "Accessibility" at bounding box center [168, 293] width 209 height 32
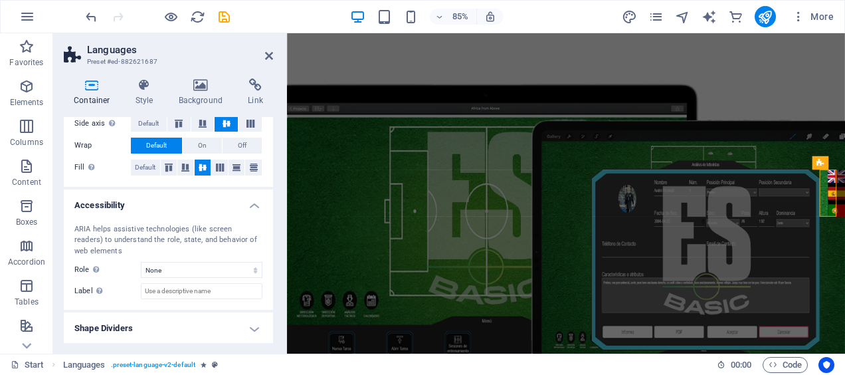
scroll to position [116, 0]
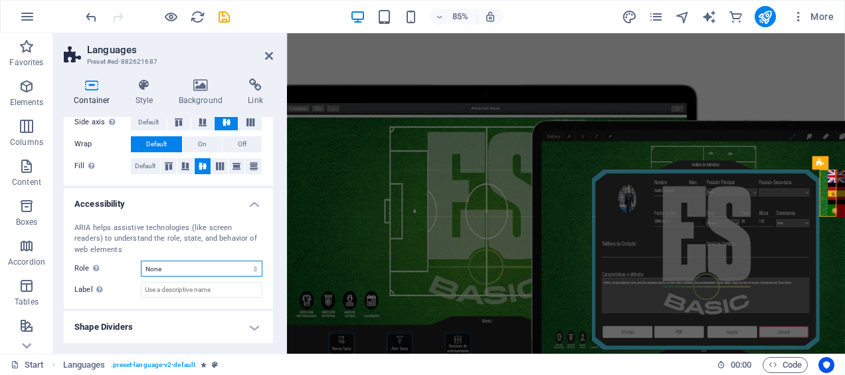
click at [163, 269] on select "None Alert Article Banner Comment Complementary Dialog Footer Header Marquee Pr…" at bounding box center [202, 268] width 122 height 16
click at [108, 219] on div "ARIA helps assistive technologies (like screen readers) to understand the role,…" at bounding box center [168, 260] width 209 height 97
click at [135, 188] on h4 "Accessibility" at bounding box center [168, 200] width 209 height 24
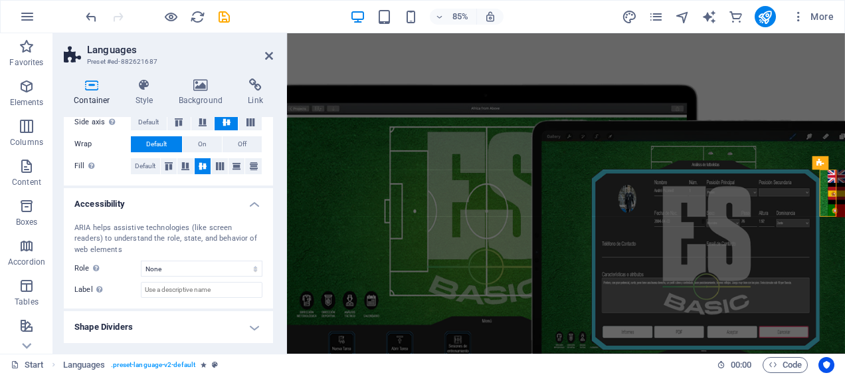
scroll to position [27, 0]
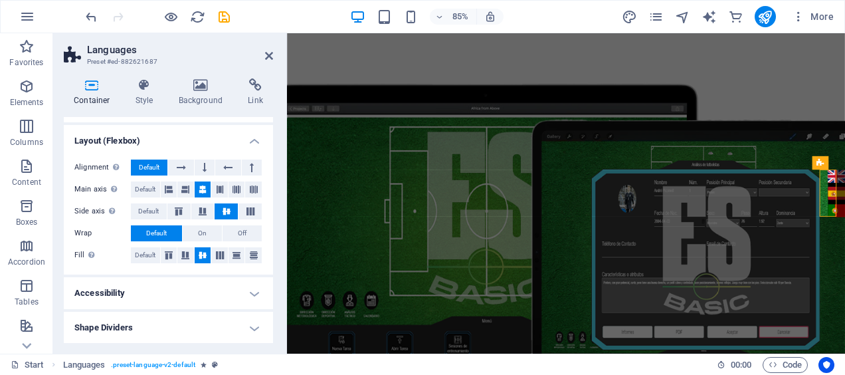
click at [146, 323] on h4 "Shape Dividers" at bounding box center [168, 327] width 209 height 32
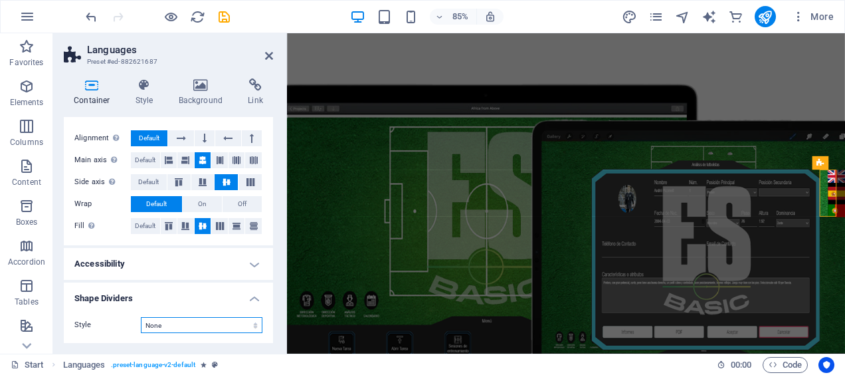
click at [152, 324] on select "None Triangle Square Diagonal Polygon 1 Polygon 2 Zigzag Multiple Zigzags Waves…" at bounding box center [202, 325] width 122 height 16
select select "circle"
click at [141, 317] on select "None Triangle Square Diagonal Polygon 1 Polygon 2 Zigzag Multiple Zigzags Waves…" at bounding box center [202, 325] width 122 height 16
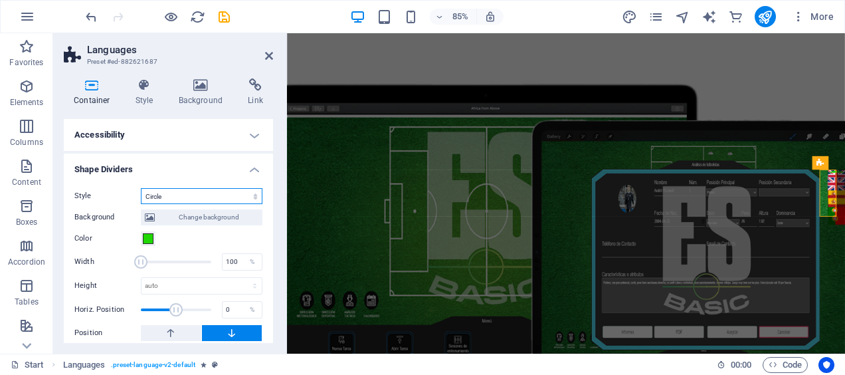
scroll to position [190, 0]
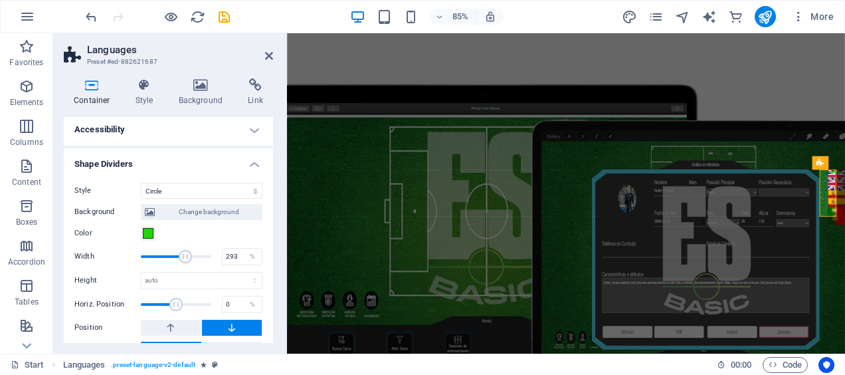
drag, startPoint x: 141, startPoint y: 252, endPoint x: 185, endPoint y: 262, distance: 44.2
click at [185, 262] on span at bounding box center [185, 256] width 13 height 13
type input "100"
drag, startPoint x: 184, startPoint y: 256, endPoint x: 80, endPoint y: 255, distance: 104.3
click at [80, 255] on div "Width 100 %" at bounding box center [168, 256] width 188 height 20
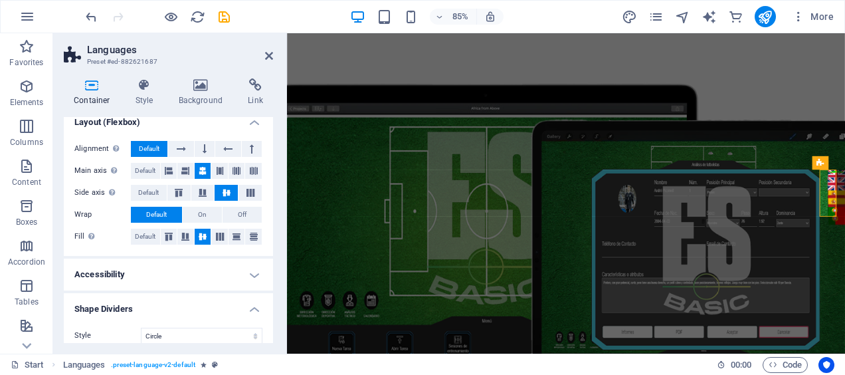
scroll to position [215, 0]
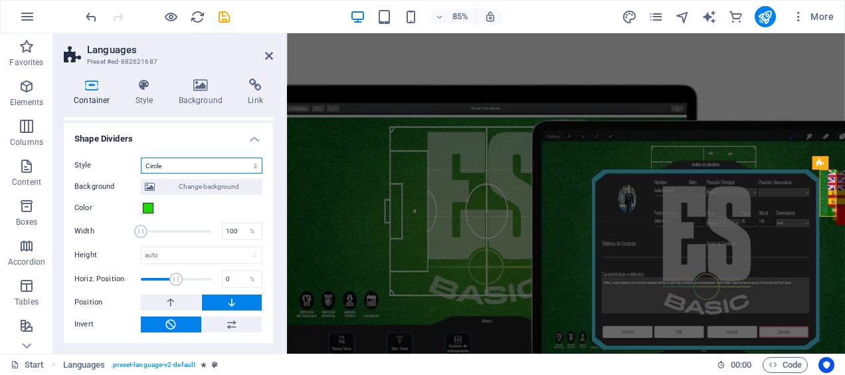
click at [256, 163] on select "None Triangle Square Diagonal Polygon 1 Polygon 2 Zigzag Multiple Zigzags Waves…" at bounding box center [202, 165] width 122 height 16
select select "none"
click at [141, 173] on select "None Triangle Square Diagonal Polygon 1 Polygon 2 Zigzag Multiple Zigzags Waves…" at bounding box center [202, 165] width 122 height 16
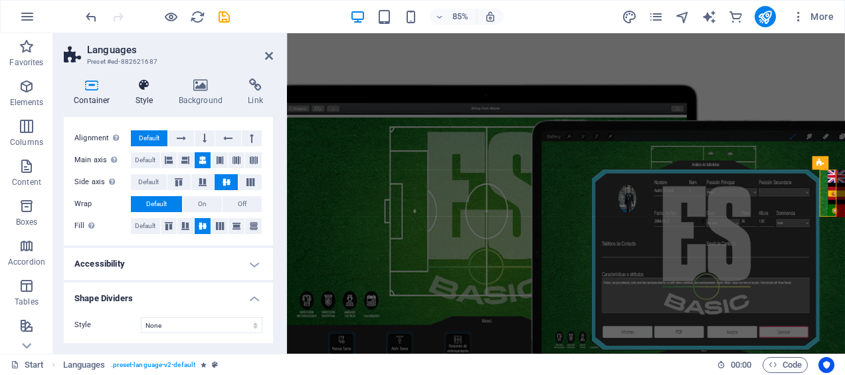
click at [142, 93] on h4 "Style" at bounding box center [147, 92] width 43 height 28
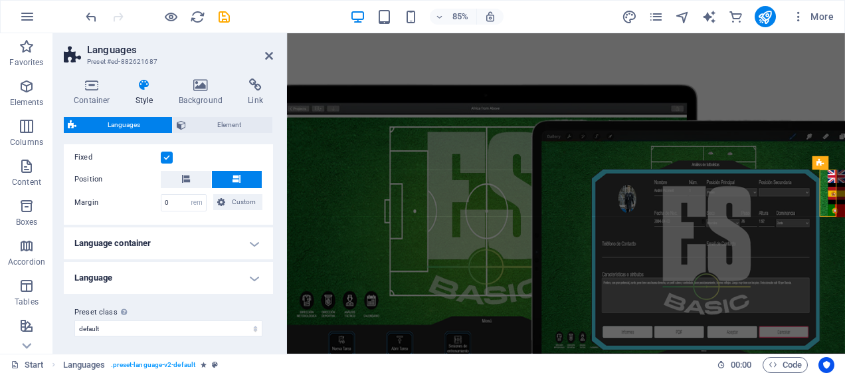
scroll to position [84, 0]
click at [230, 244] on h4 "Language container" at bounding box center [168, 242] width 209 height 32
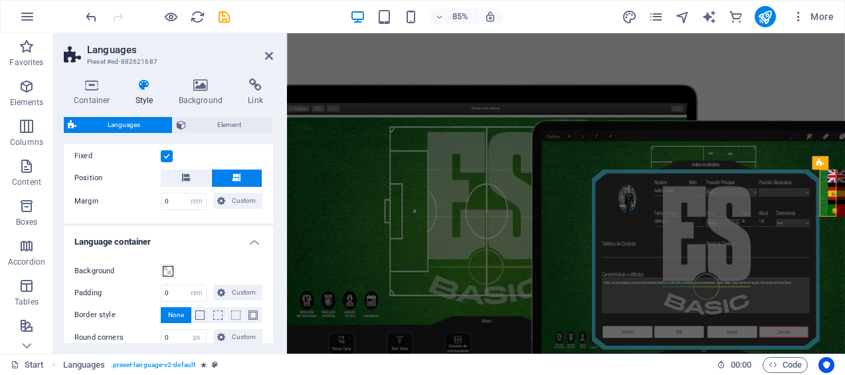
click at [230, 244] on h4 "Language container" at bounding box center [168, 238] width 209 height 24
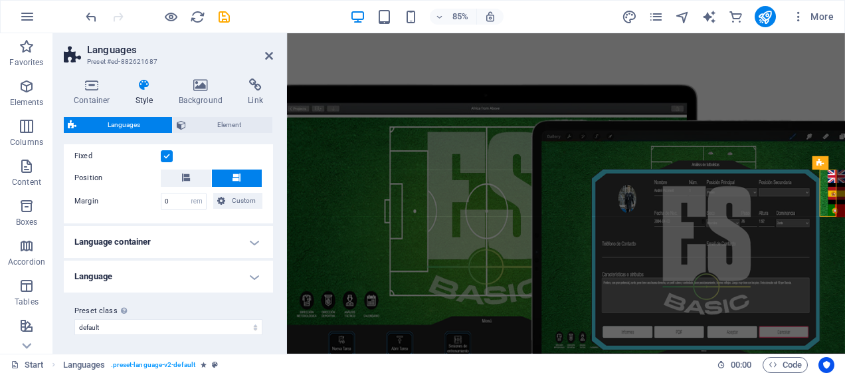
click at [219, 279] on h4 "Language" at bounding box center [168, 276] width 209 height 32
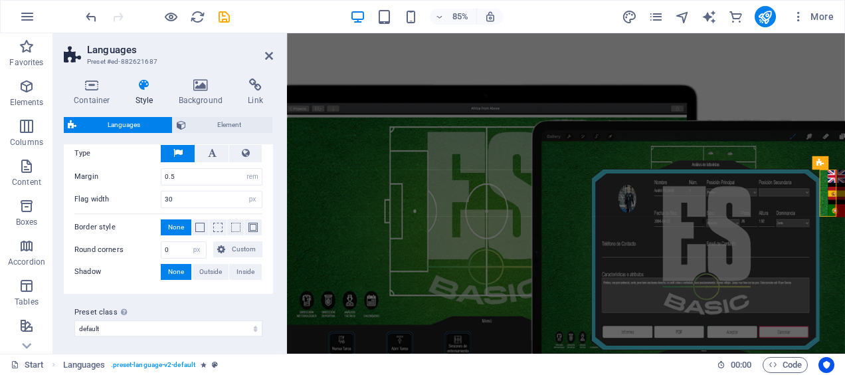
scroll to position [237, 0]
click at [205, 89] on icon at bounding box center [201, 84] width 64 height 13
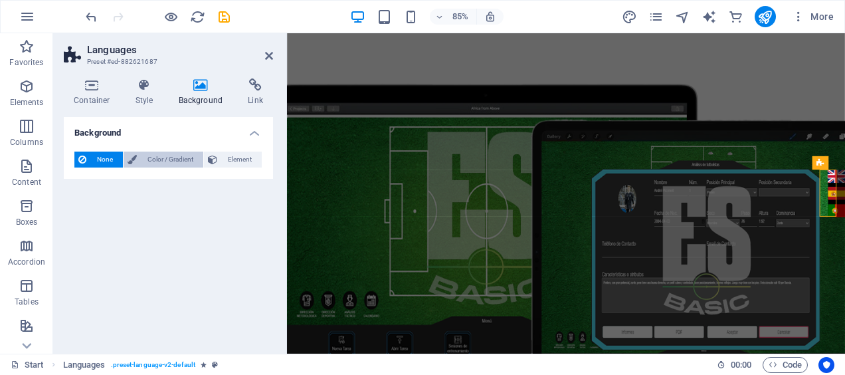
click at [149, 155] on span "Color / Gradient" at bounding box center [170, 159] width 58 height 16
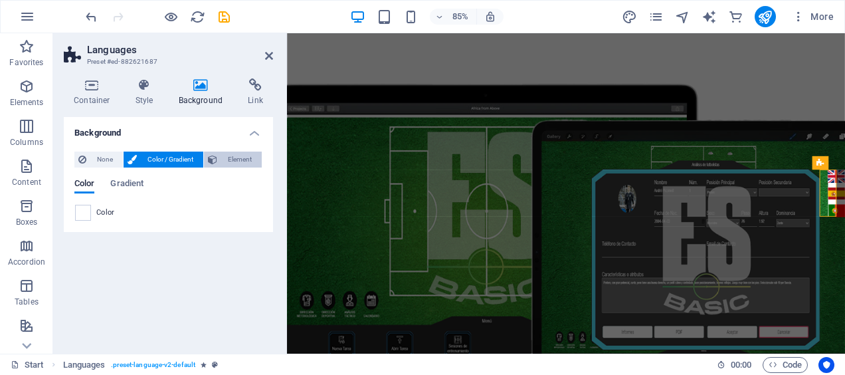
click at [215, 155] on icon at bounding box center [212, 159] width 9 height 16
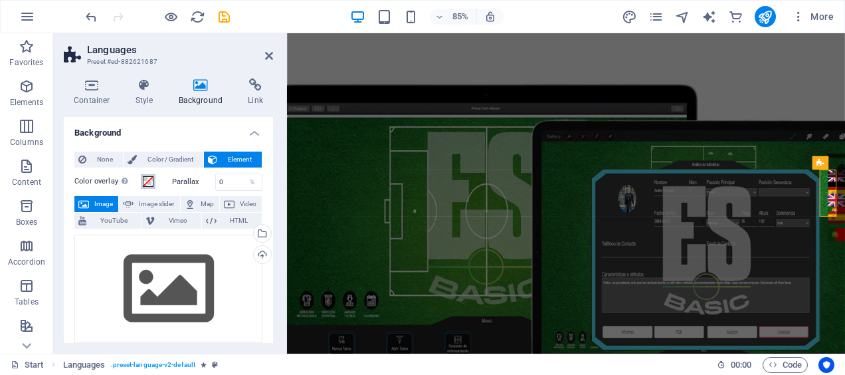
click at [149, 177] on span at bounding box center [148, 181] width 11 height 11
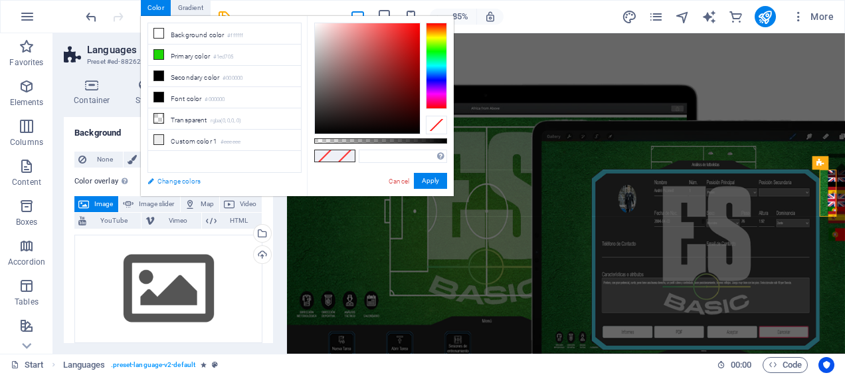
drag, startPoint x: 199, startPoint y: 130, endPoint x: 149, endPoint y: 177, distance: 69.1
click at [149, 177] on link "Change colors" at bounding box center [218, 181] width 154 height 17
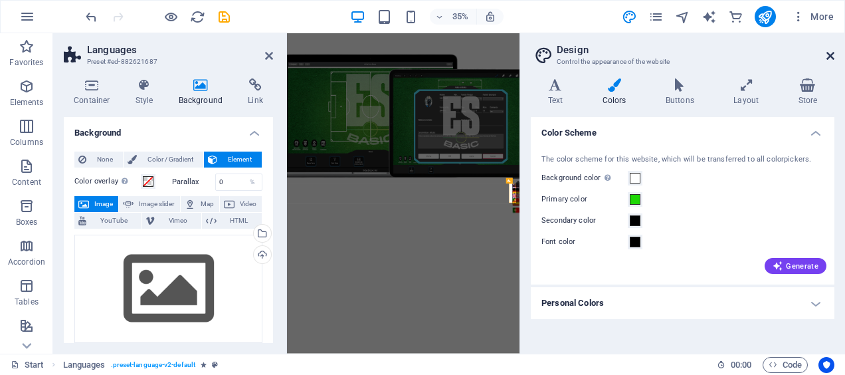
click at [828, 53] on icon at bounding box center [830, 55] width 8 height 11
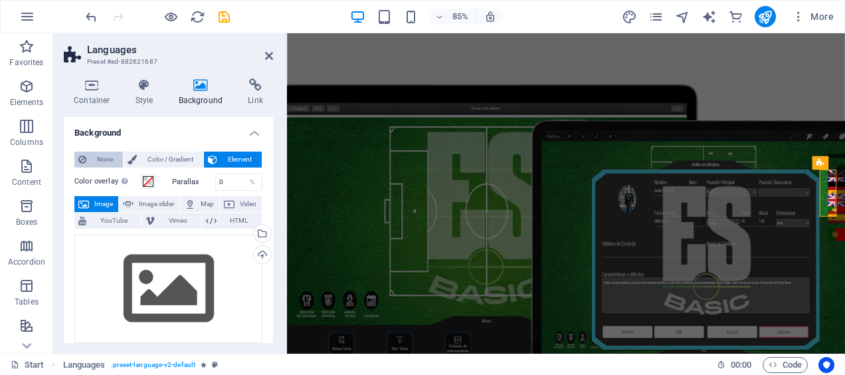
click at [95, 163] on span "None" at bounding box center [104, 159] width 29 height 16
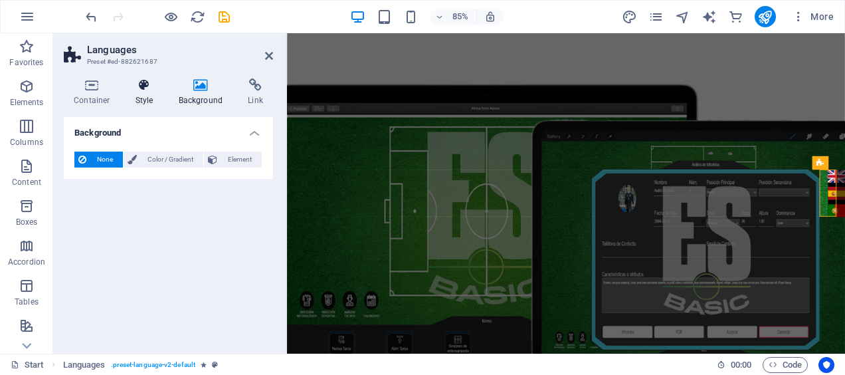
click at [151, 96] on h4 "Style" at bounding box center [147, 92] width 43 height 28
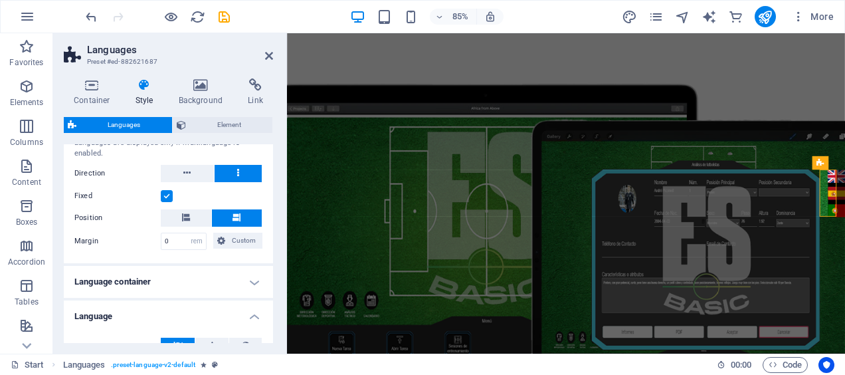
scroll to position [0, 0]
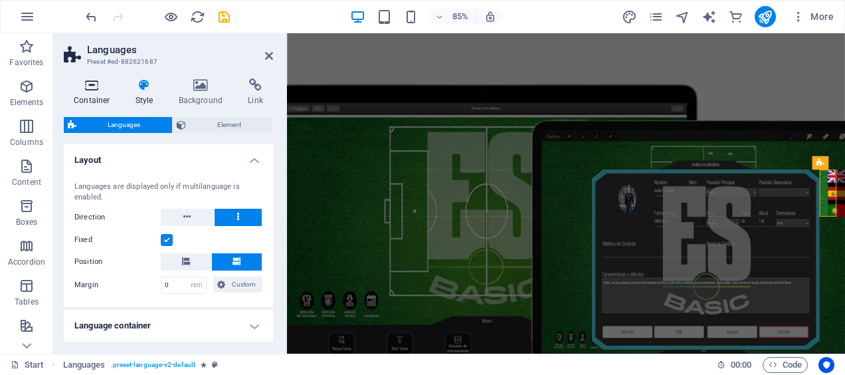
click at [89, 80] on icon at bounding box center [92, 84] width 56 height 13
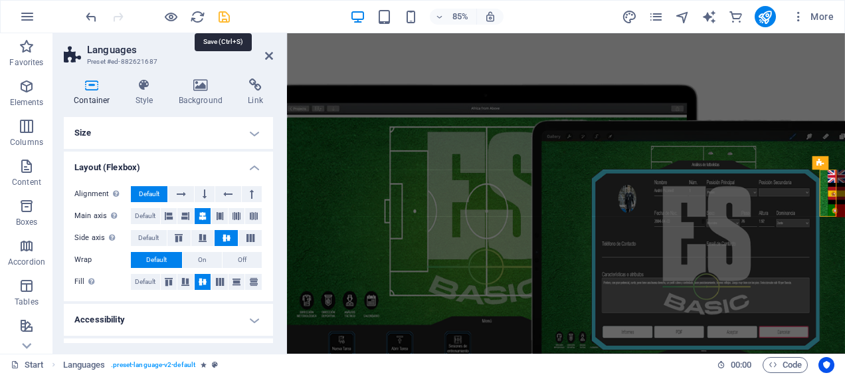
click at [228, 15] on icon "save" at bounding box center [224, 16] width 15 height 15
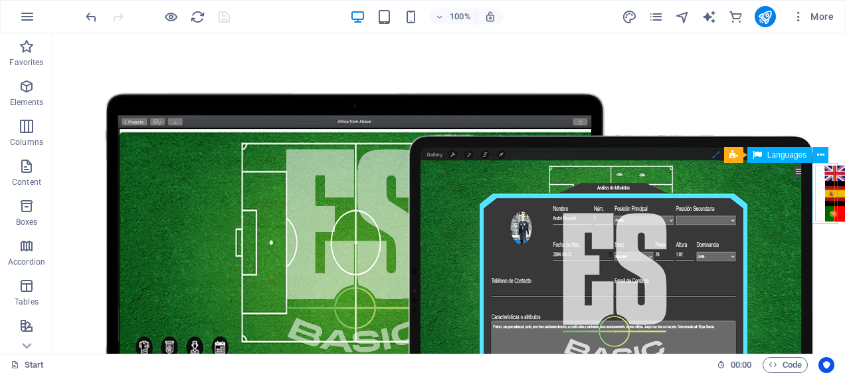
click at [822, 194] on div "English Español Português" at bounding box center [835, 193] width 27 height 61
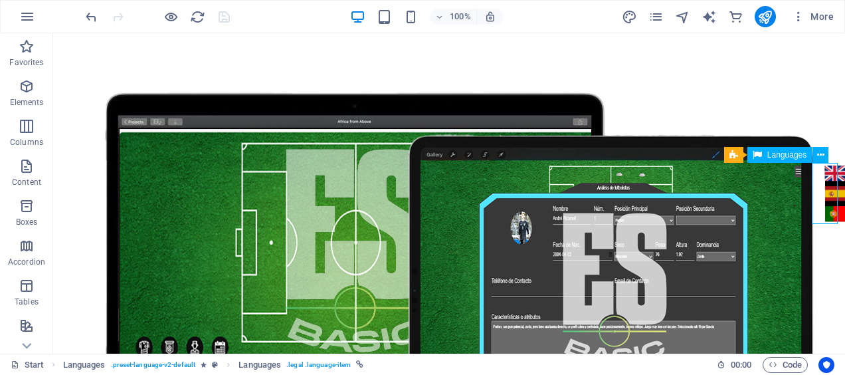
click at [822, 194] on div "English Español Português" at bounding box center [835, 193] width 27 height 61
